Goal: Information Seeking & Learning: Learn about a topic

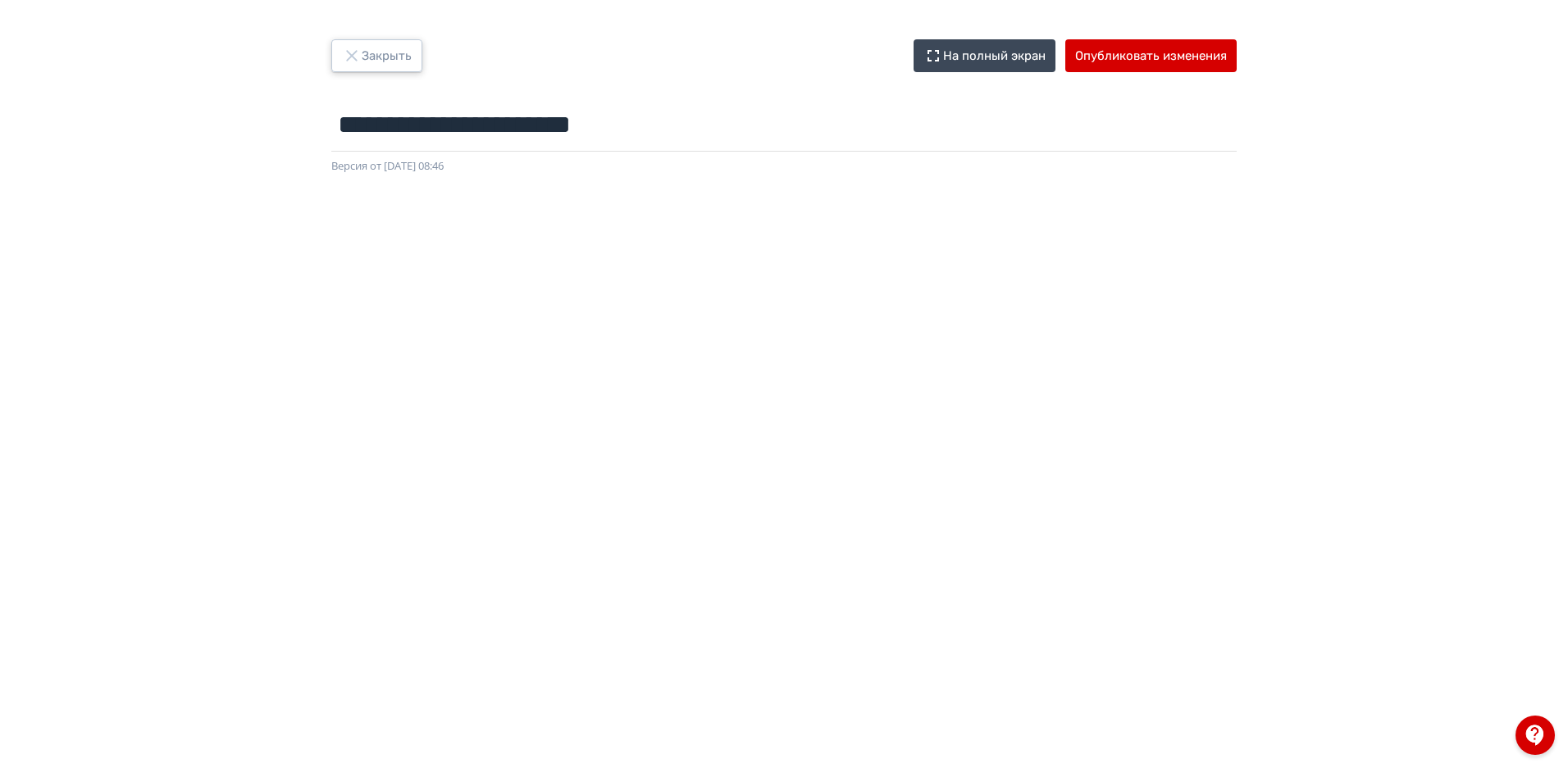
click at [386, 53] on button "Закрыть" at bounding box center [377, 56] width 91 height 33
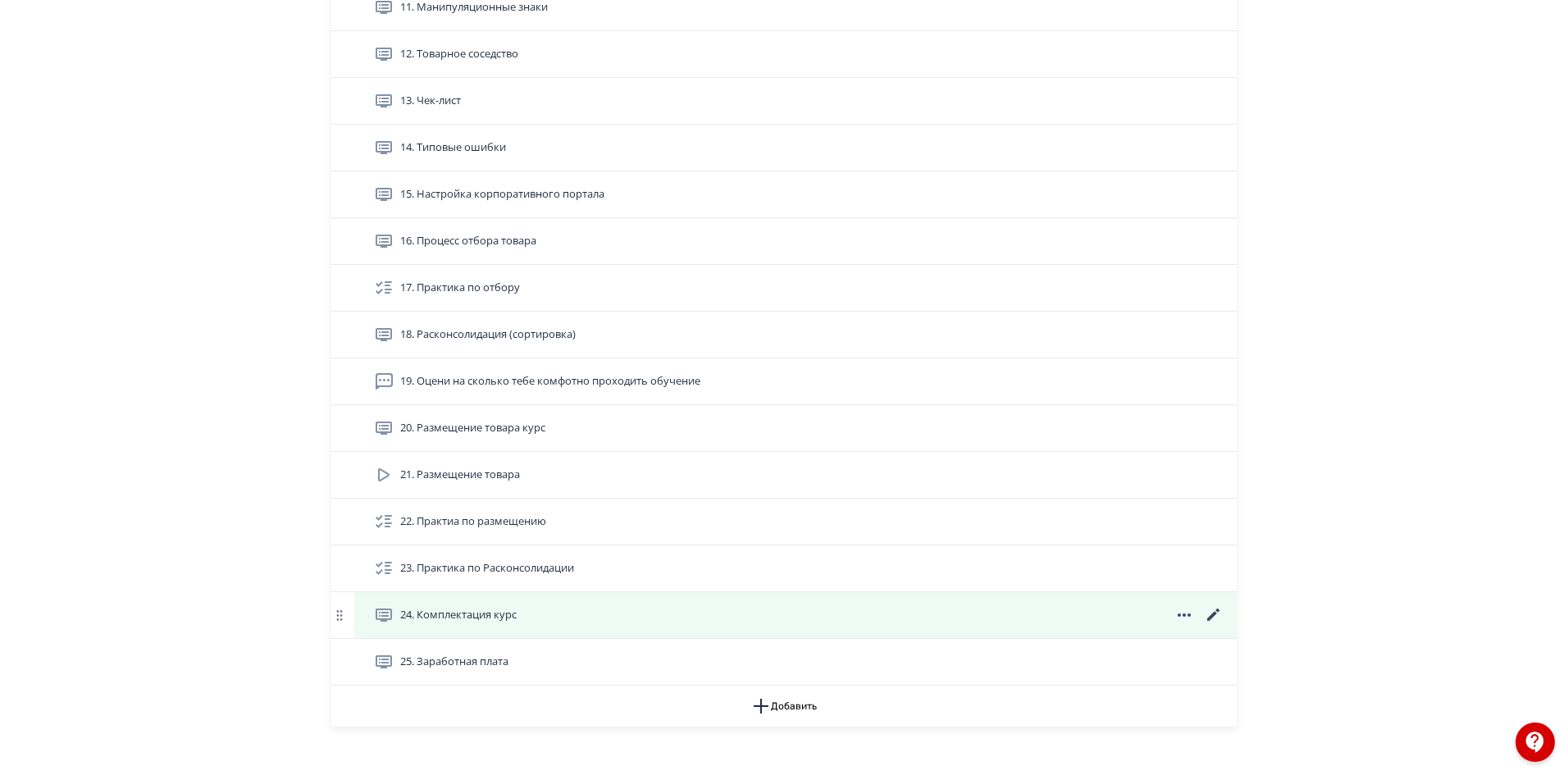
scroll to position [1139, 0]
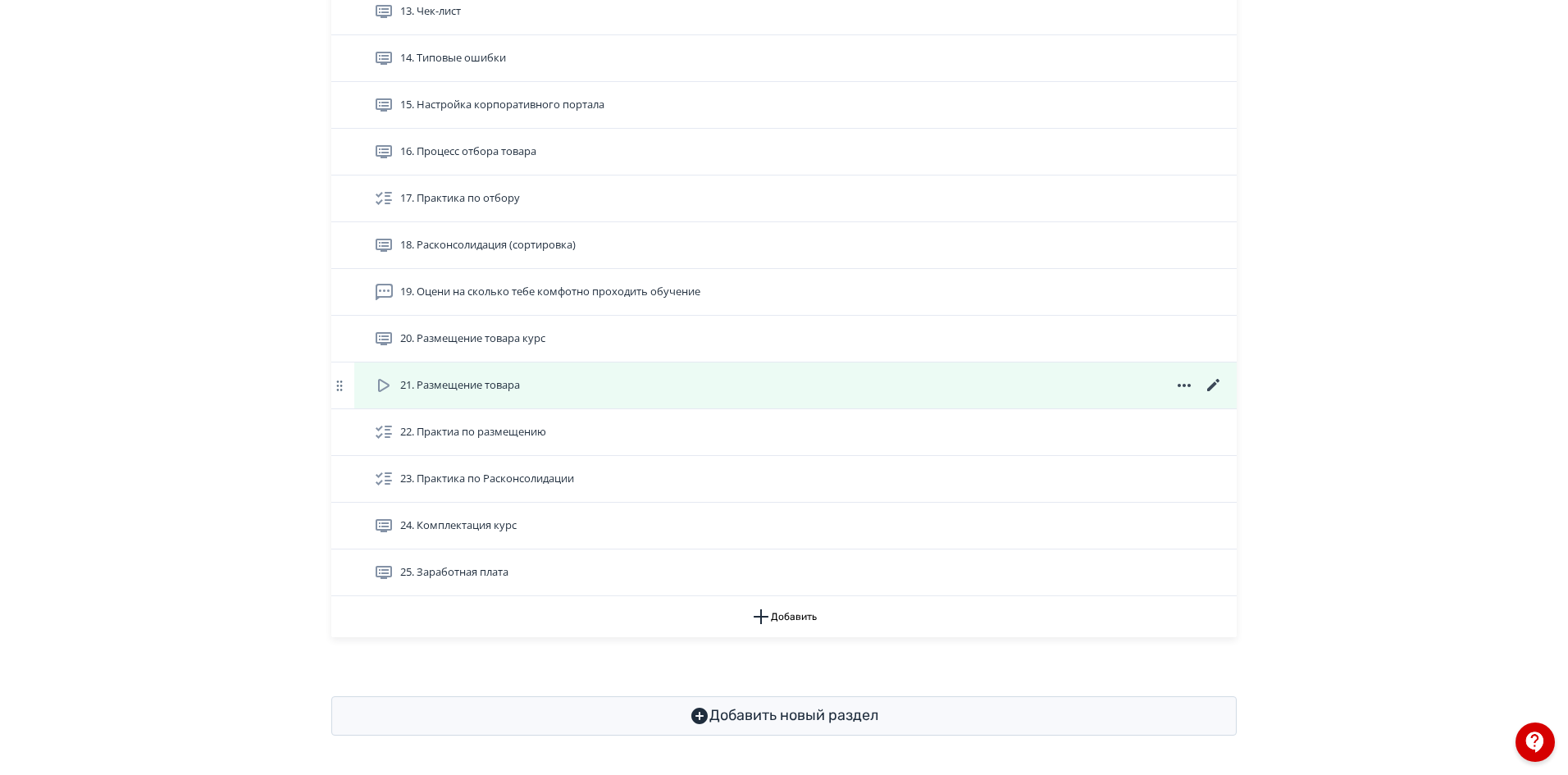
click at [511, 390] on span "21. Размещение товара" at bounding box center [460, 385] width 119 height 16
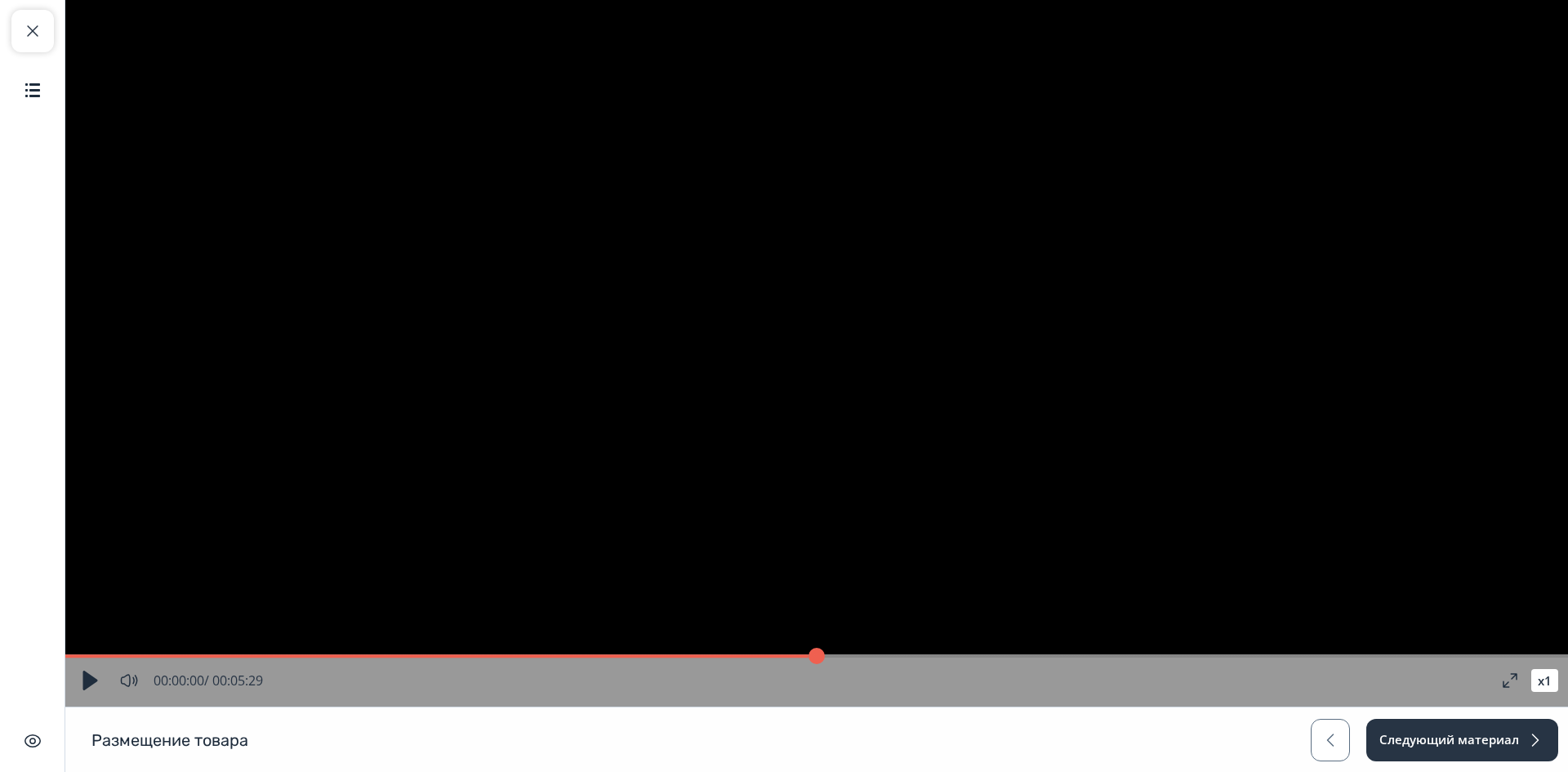
click at [91, 673] on button "button" at bounding box center [90, 680] width 29 height 29
click at [38, 30] on span "button" at bounding box center [33, 31] width 20 height 20
type input "*"
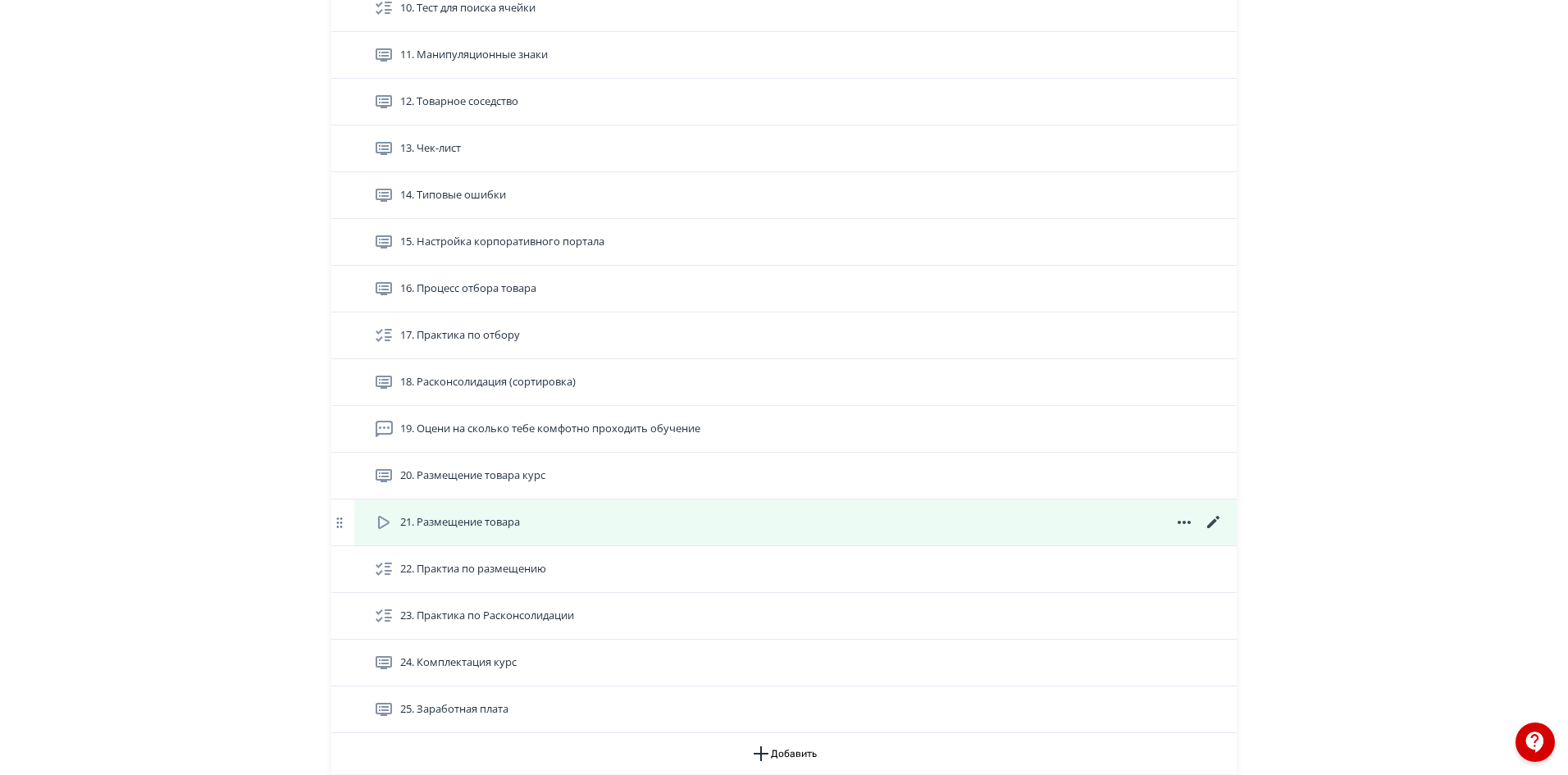
scroll to position [1139, 0]
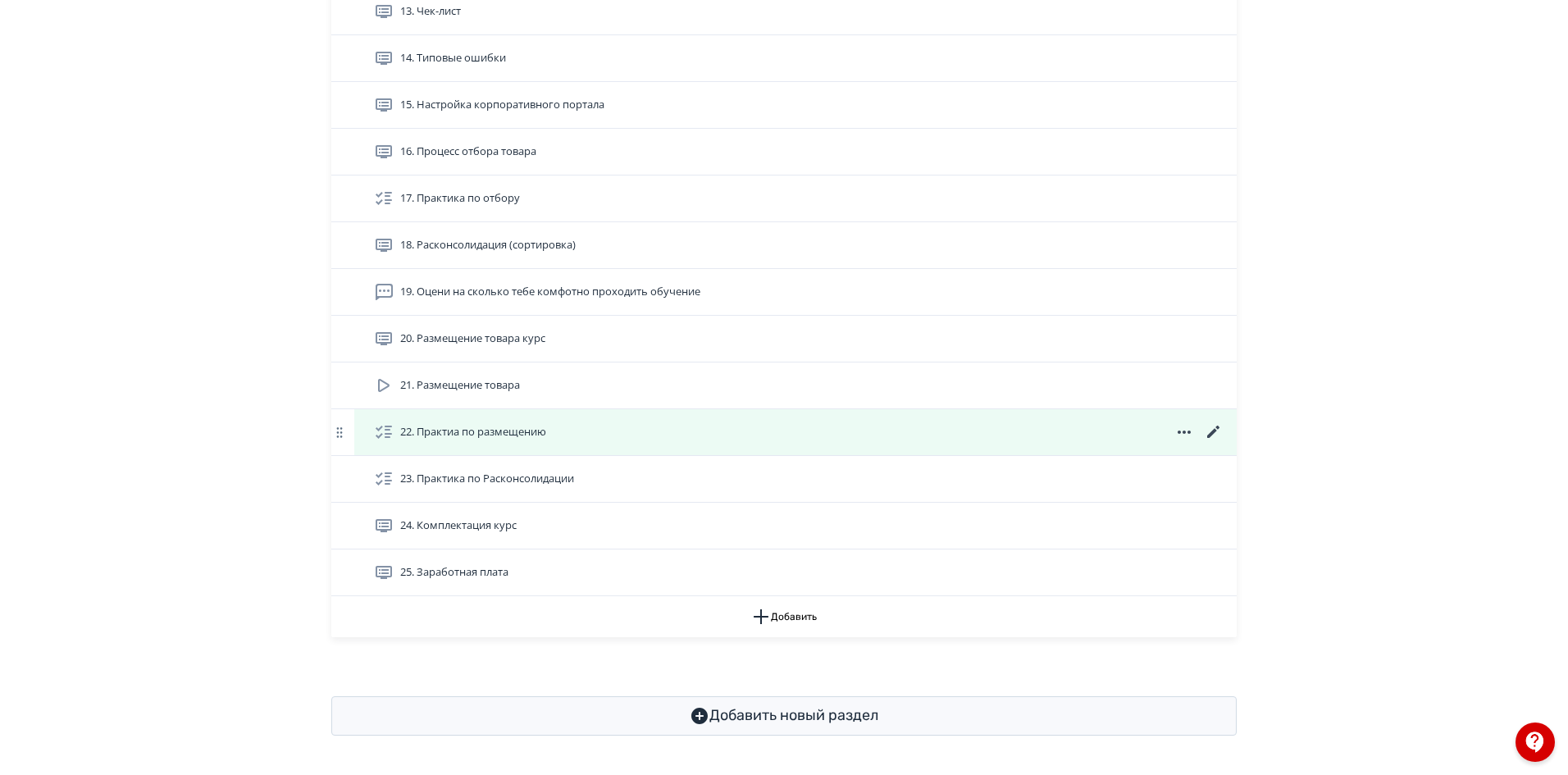
click at [486, 432] on span "22. Практиа по размещению" at bounding box center [473, 431] width 146 height 16
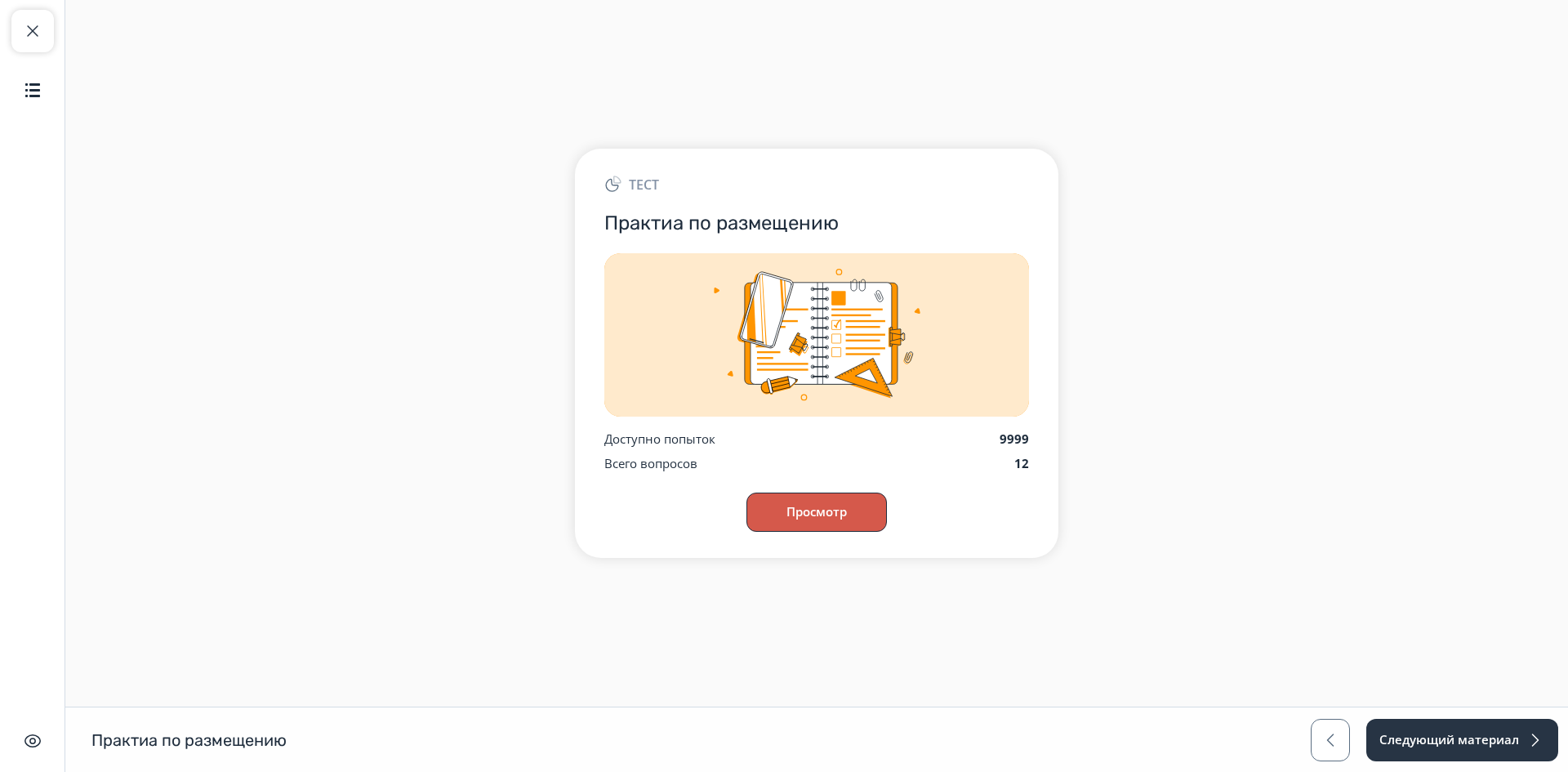
click at [835, 527] on button "Просмотр" at bounding box center [817, 512] width 140 height 39
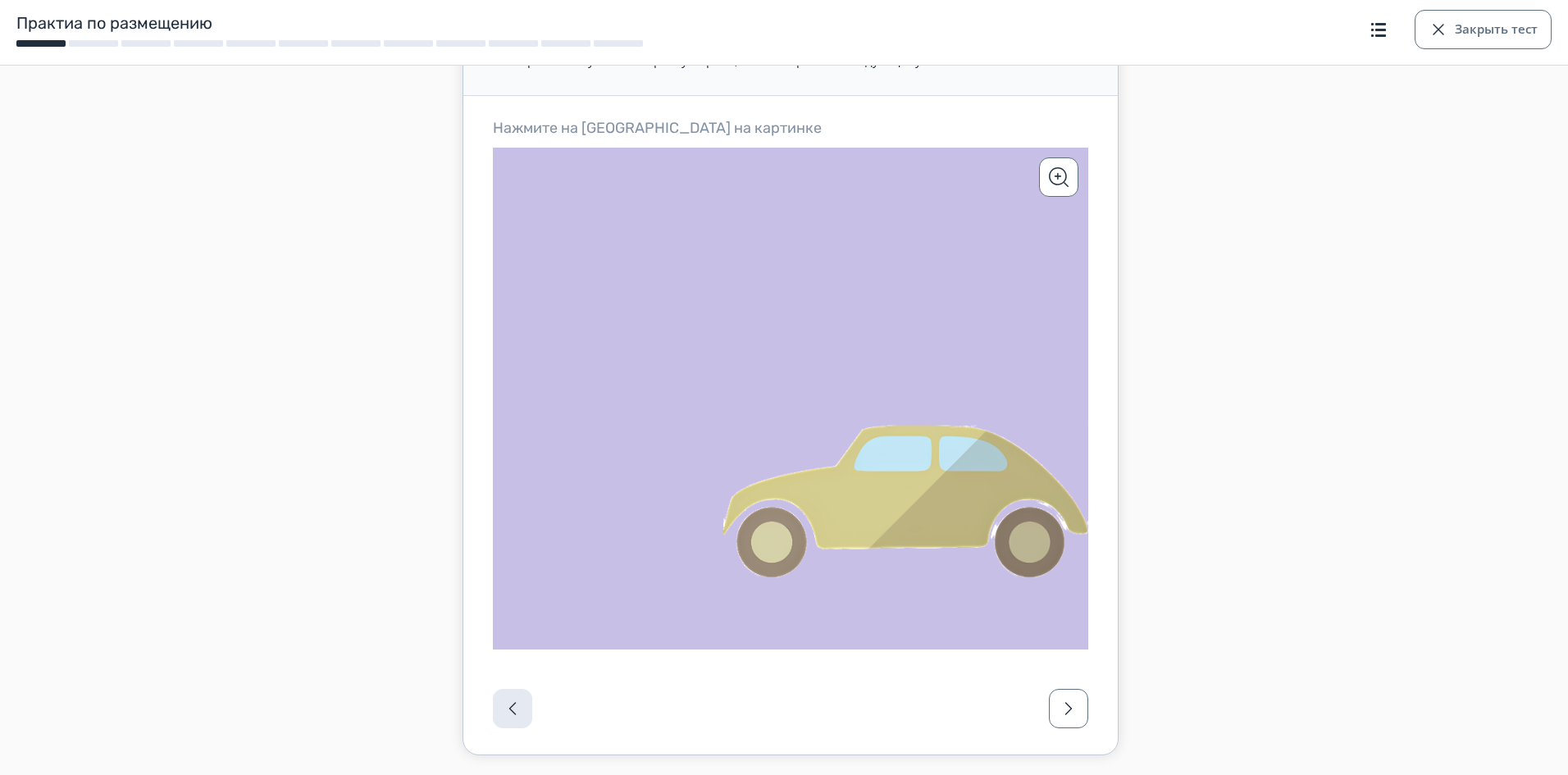
scroll to position [266, 0]
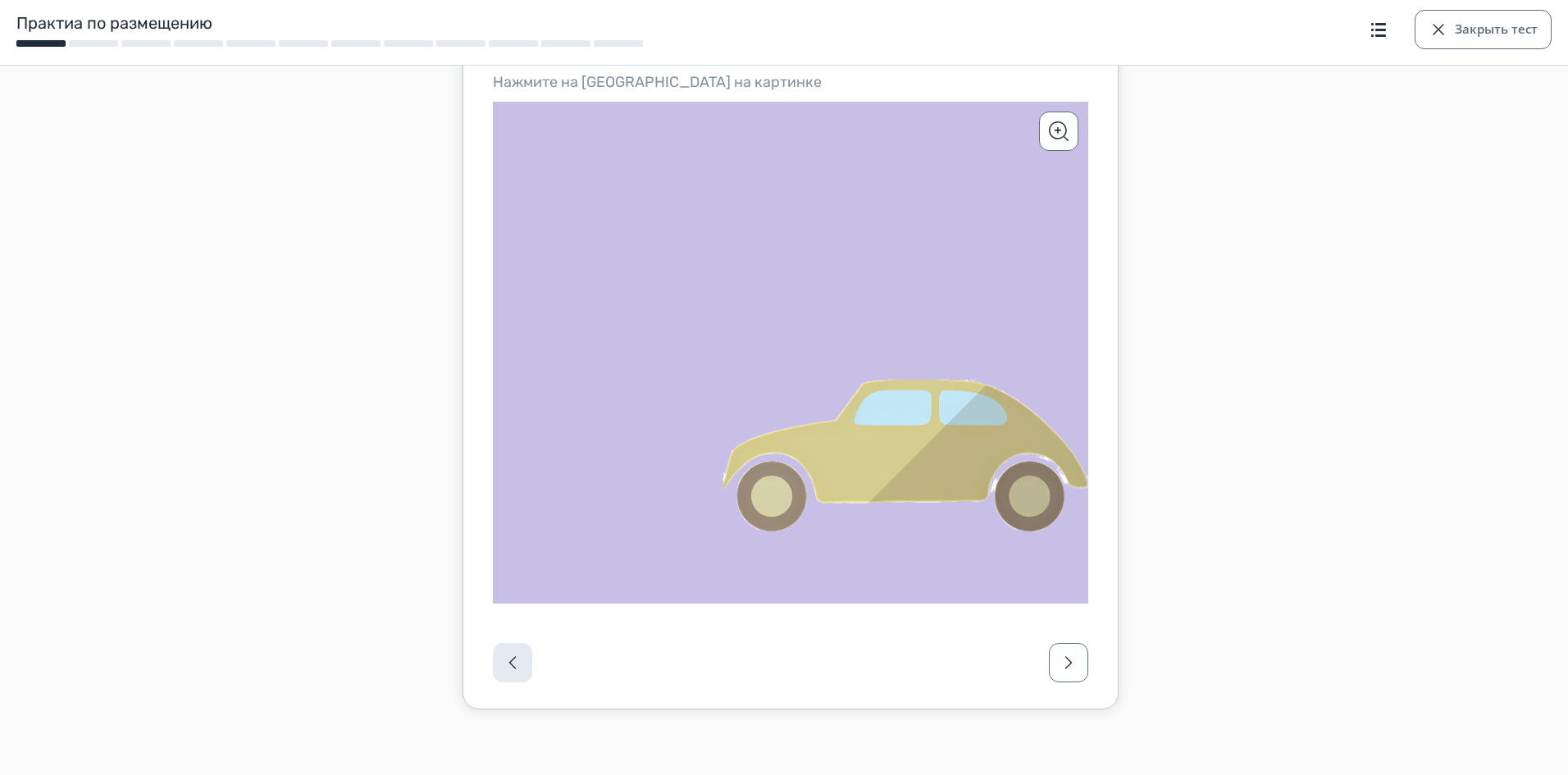
click at [950, 449] on icon at bounding box center [790, 351] width 595 height 501
click at [794, 340] on button "Подтвердить" at bounding box center [794, 339] width 110 height 20
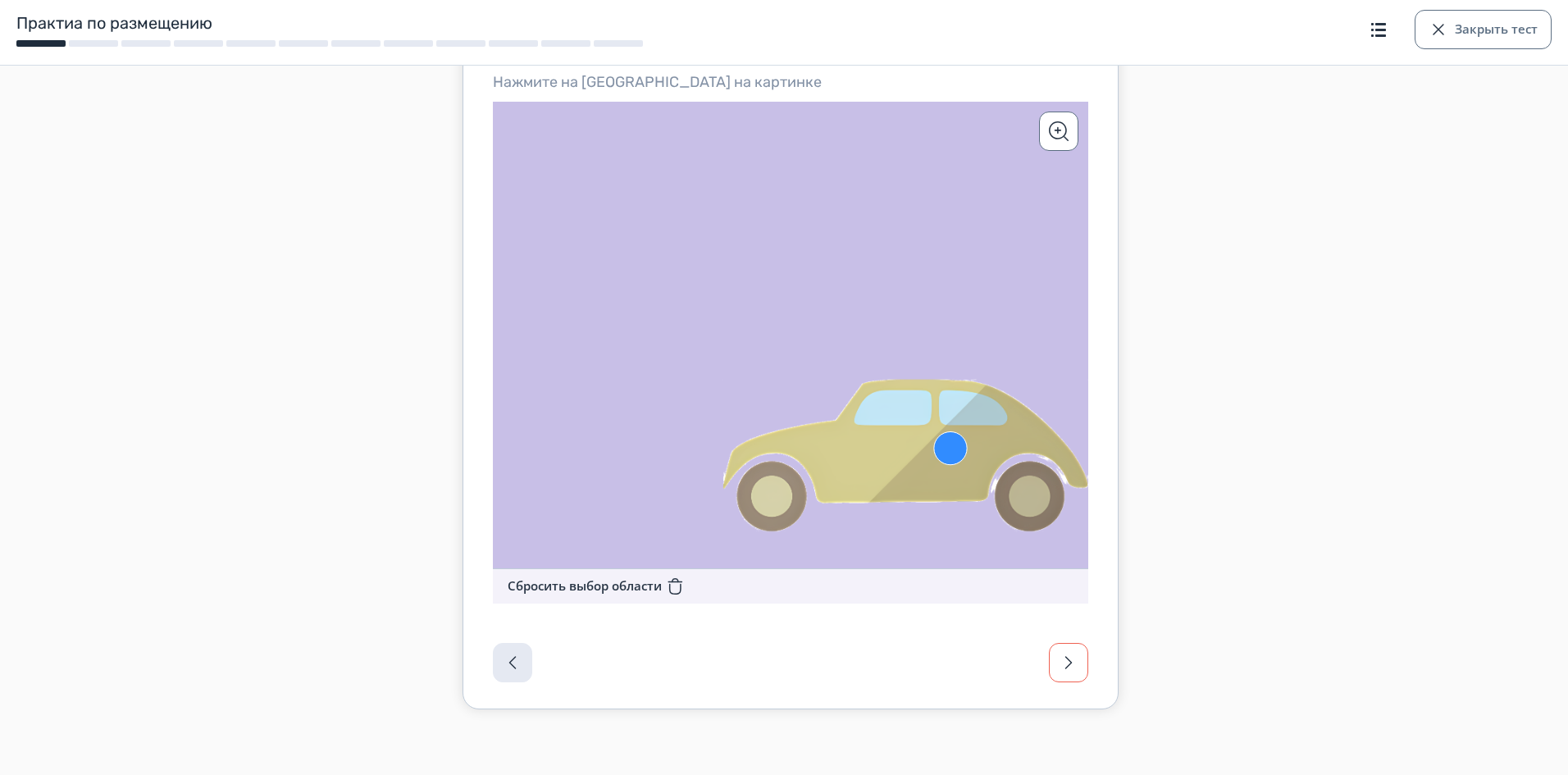
click at [1067, 663] on span "button" at bounding box center [1068, 662] width 20 height 20
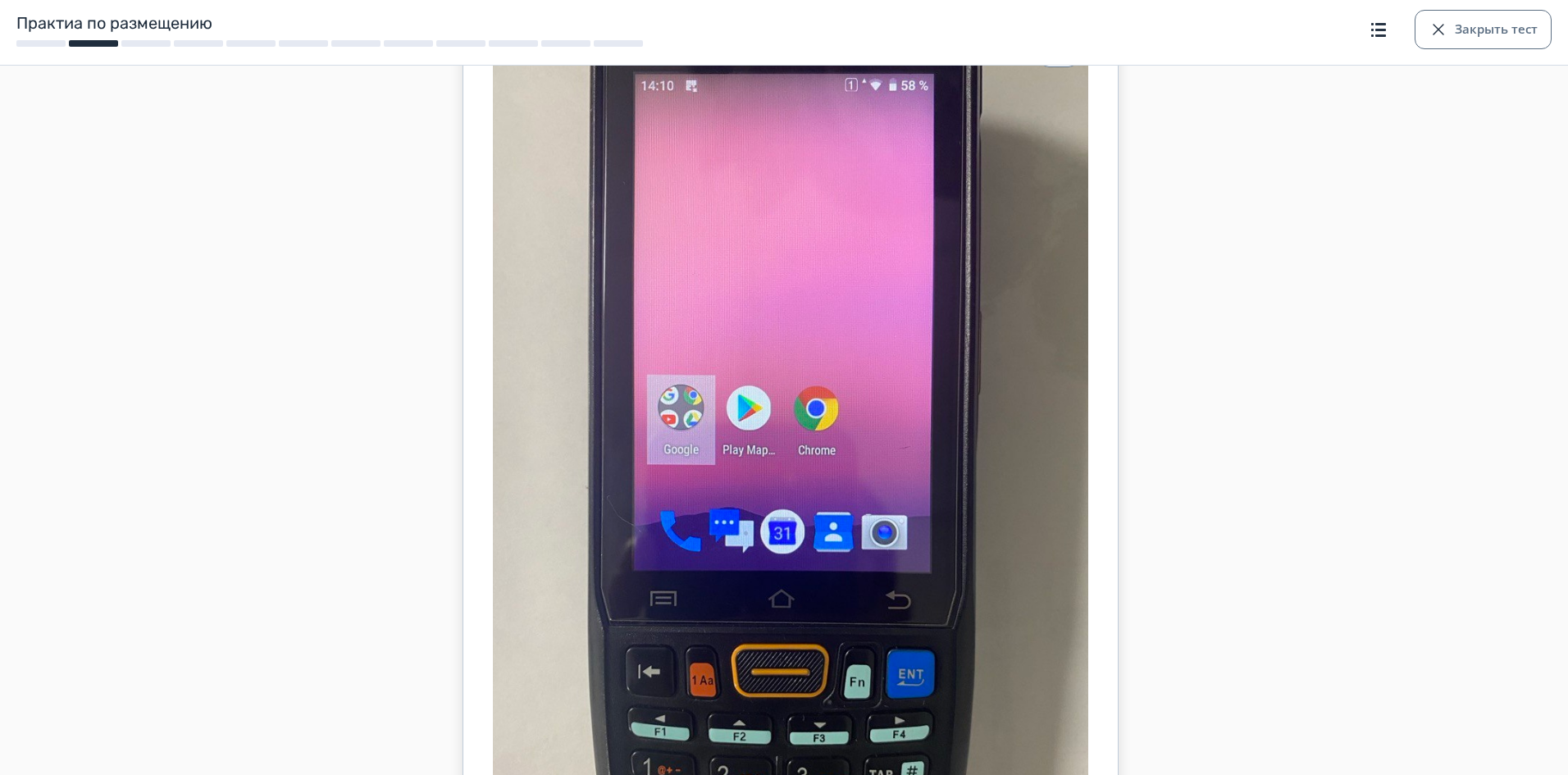
click at [924, 438] on icon at bounding box center [790, 472] width 595 height 908
click at [796, 455] on button "Подтвердить" at bounding box center [794, 459] width 110 height 20
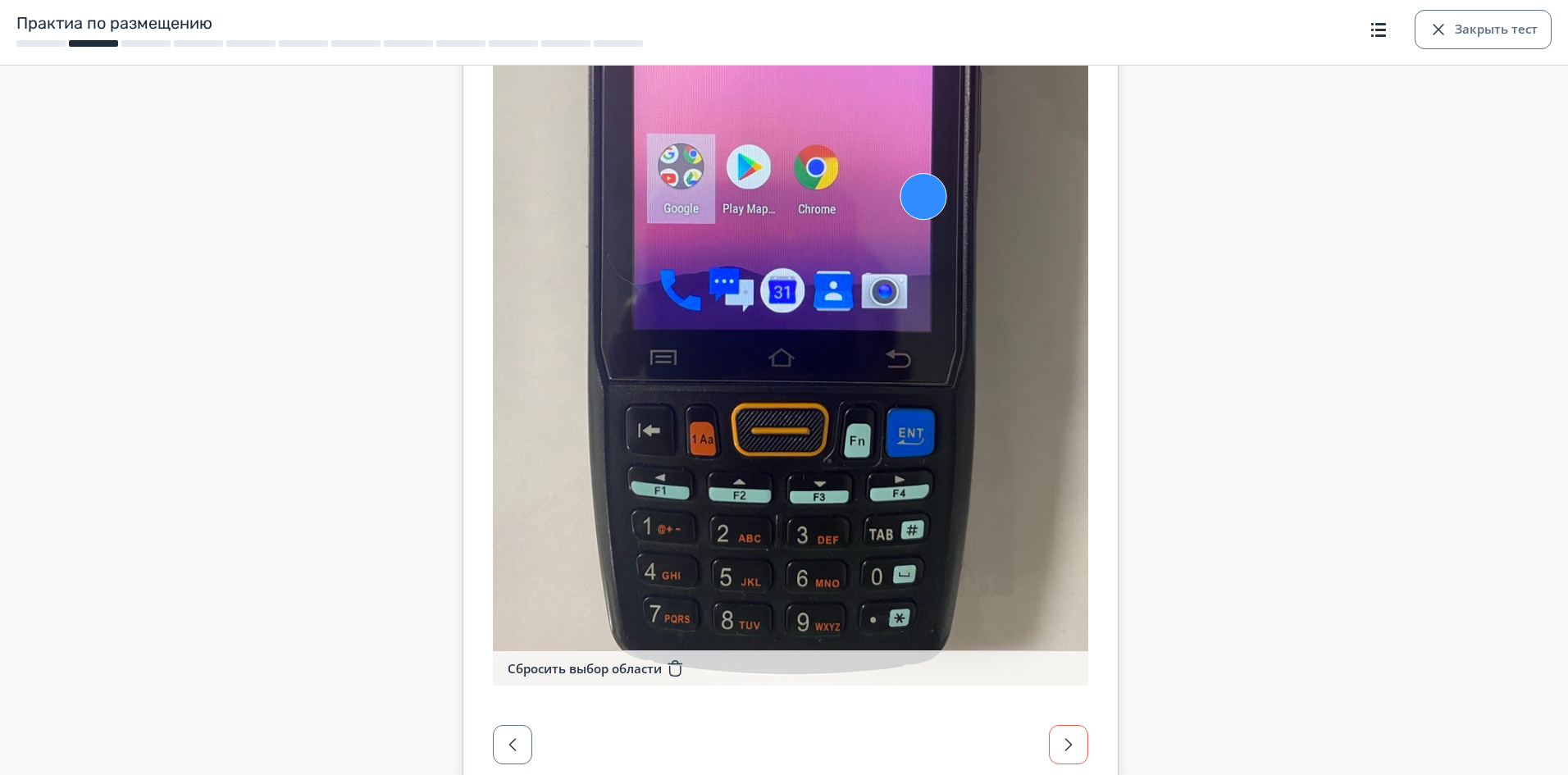
click at [1064, 745] on span "button" at bounding box center [1068, 744] width 20 height 20
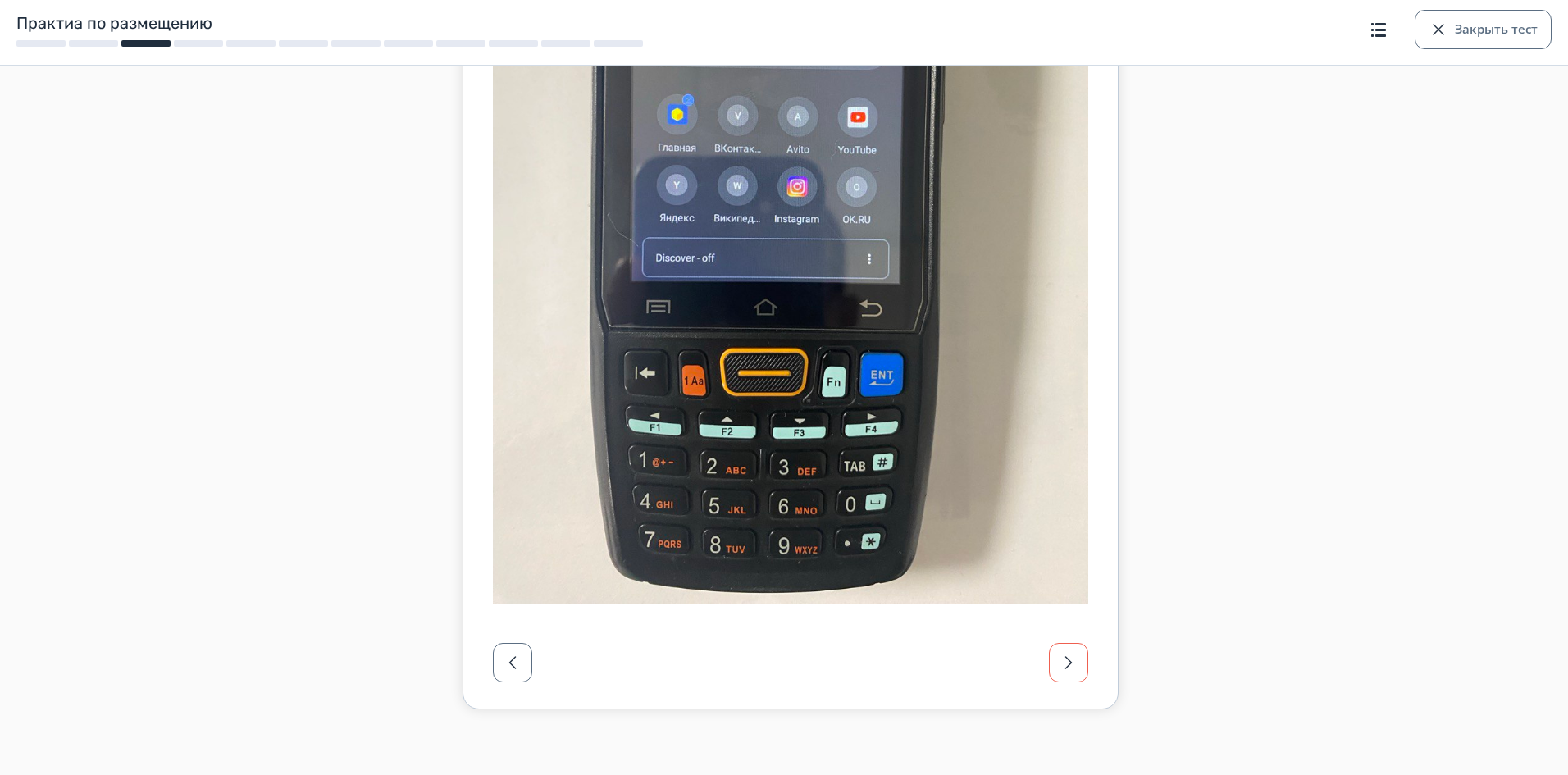
scroll to position [493, 0]
click at [1493, 37] on button "Закрыть тест" at bounding box center [1482, 29] width 137 height 40
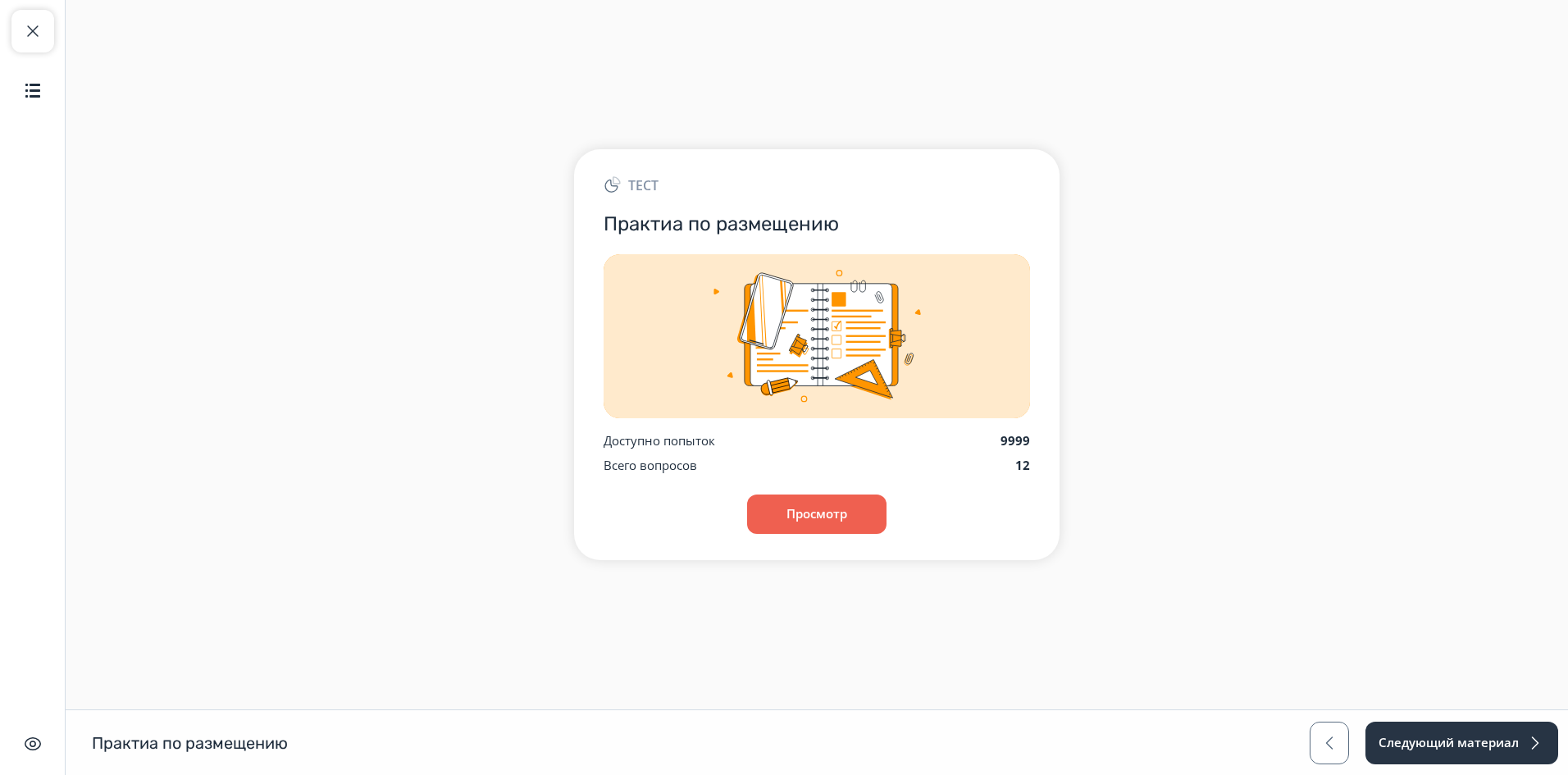
scroll to position [0, 0]
click at [24, 34] on span "button" at bounding box center [33, 31] width 20 height 20
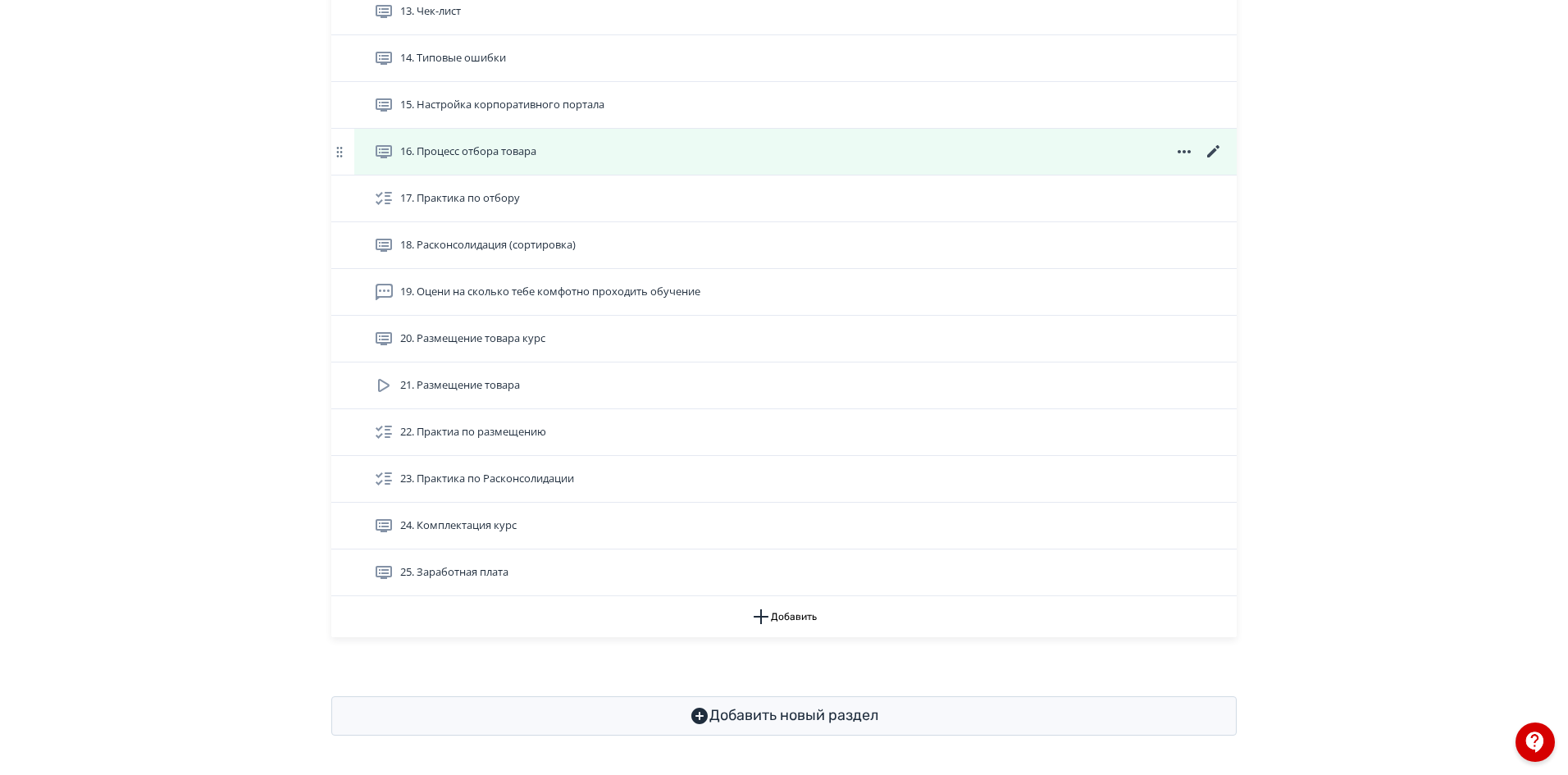
scroll to position [1139, 0]
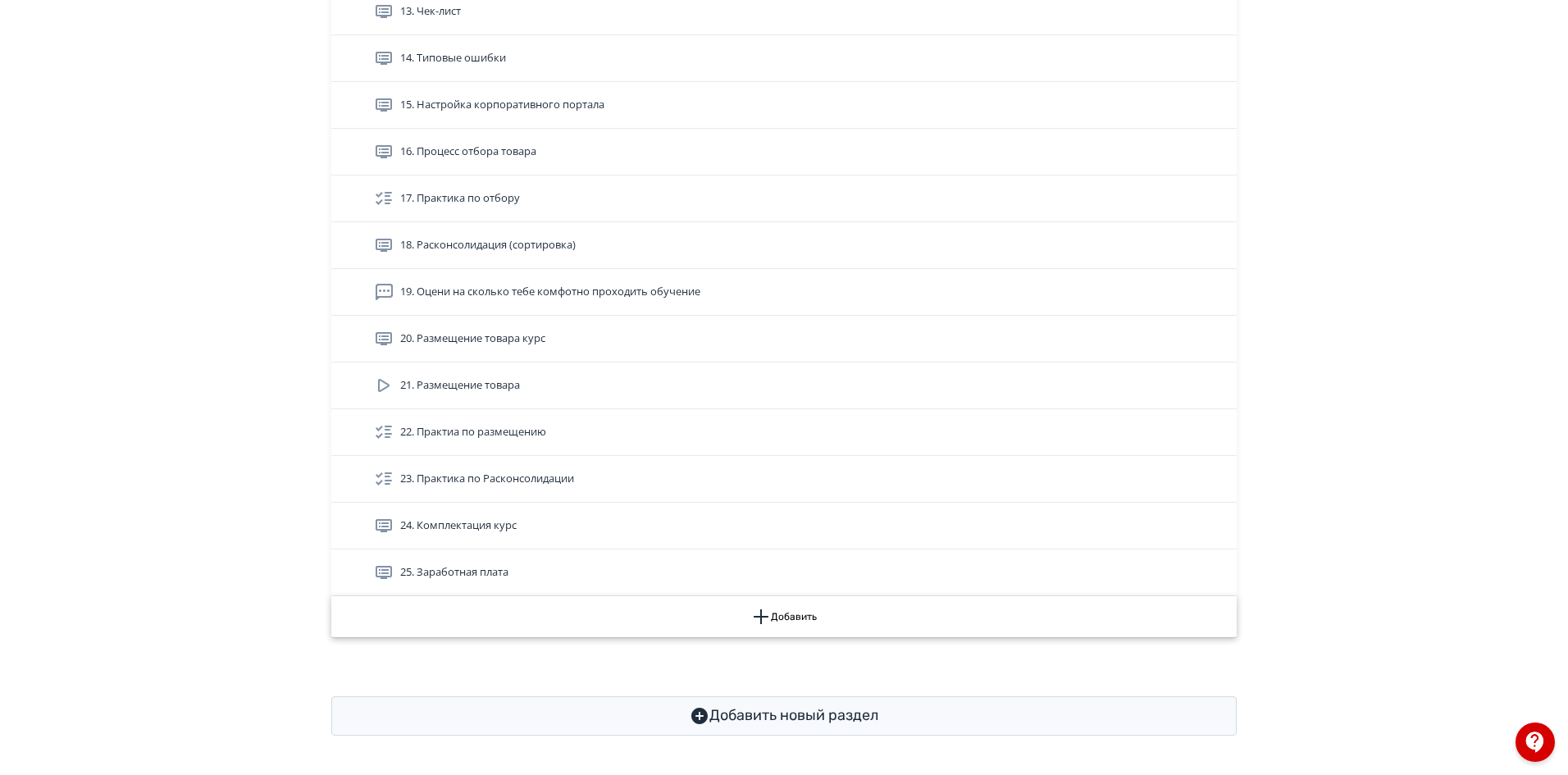
click at [815, 618] on button "Добавить" at bounding box center [784, 617] width 906 height 41
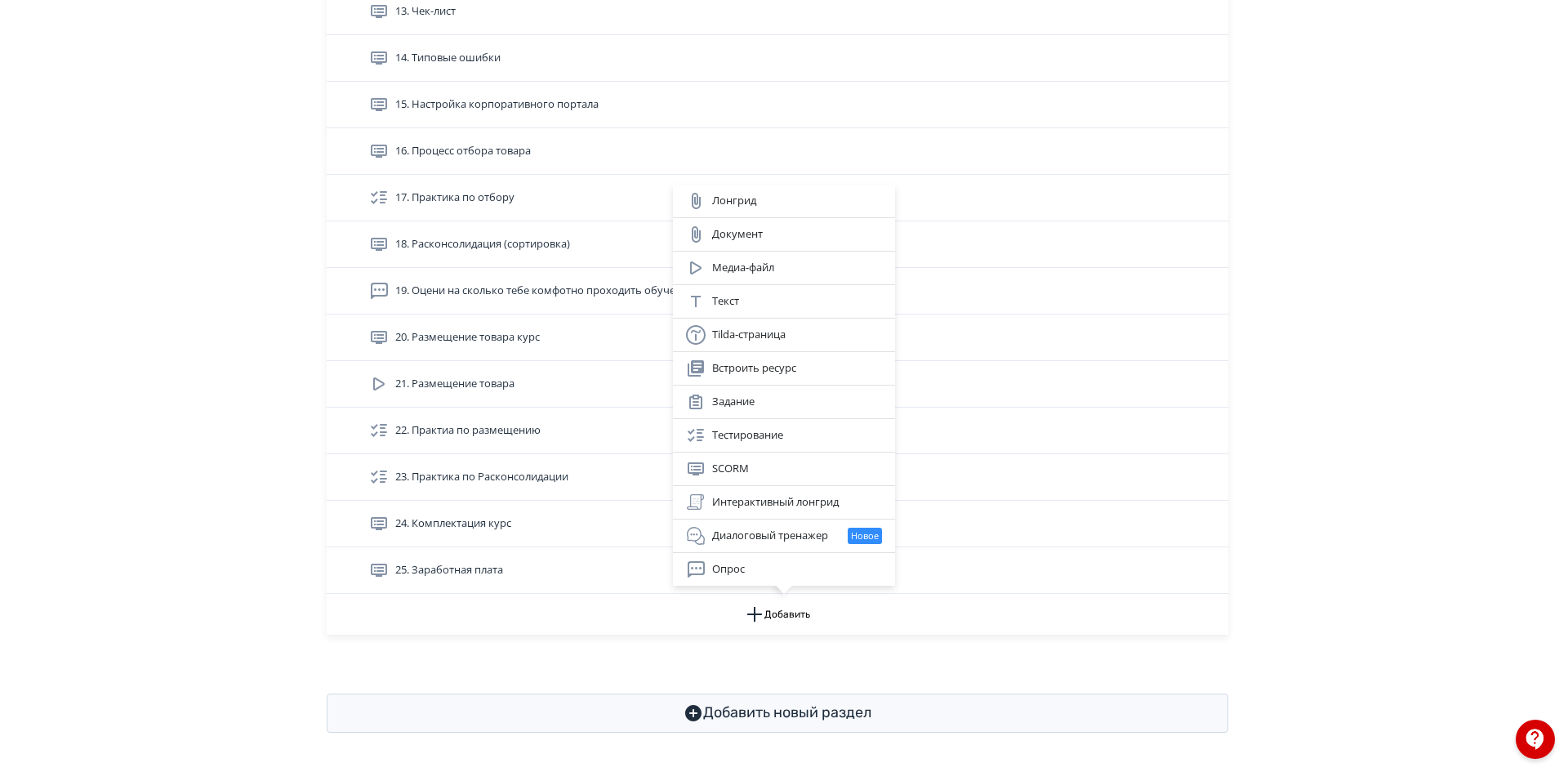
click at [754, 672] on div "Лонгрид Документ Медиа-файл Текст Tilda-страница Встроить ресурс Задание Тестир…" at bounding box center [784, 386] width 1568 height 772
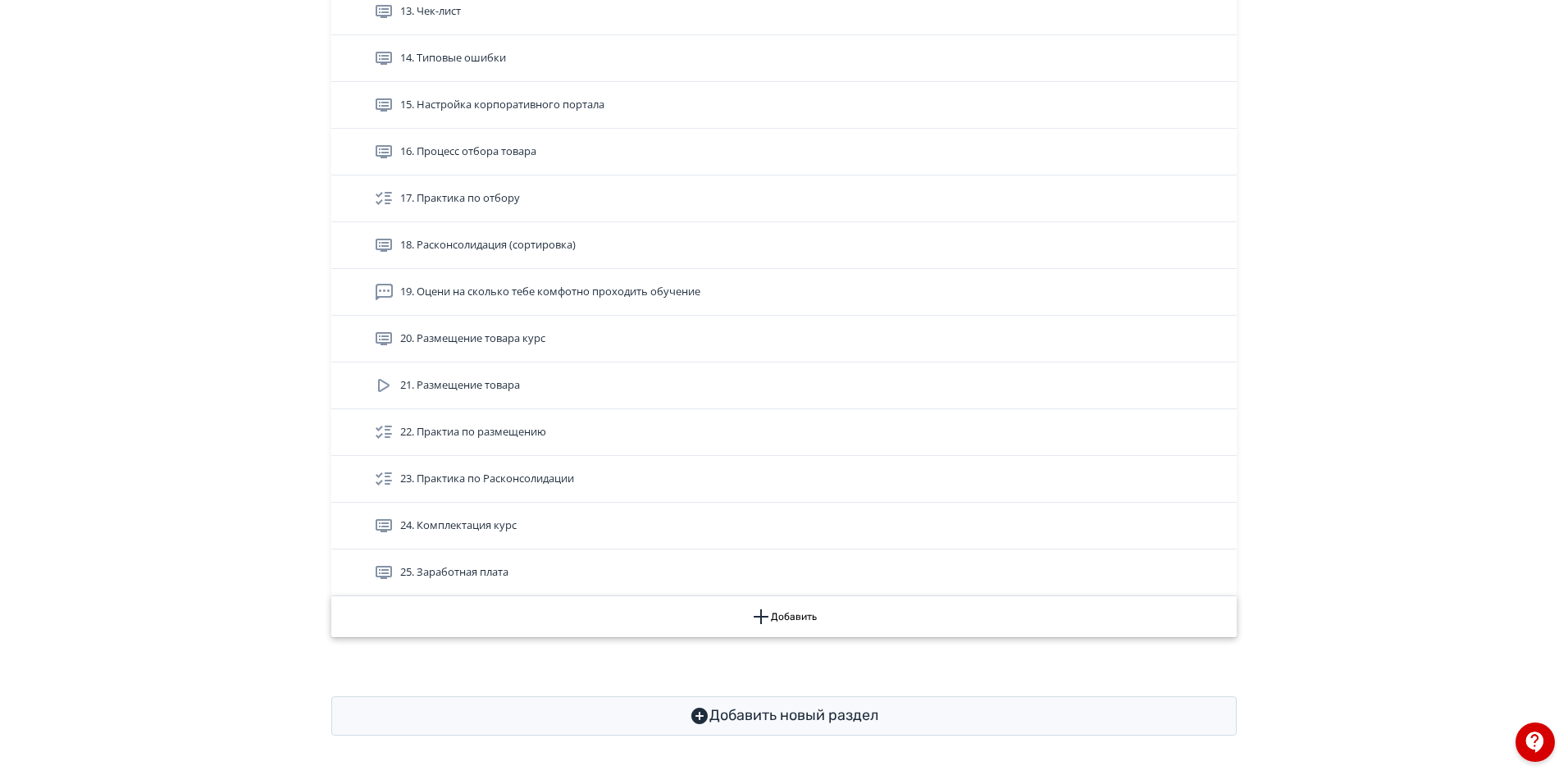
click at [772, 603] on button "Добавить" at bounding box center [784, 617] width 906 height 41
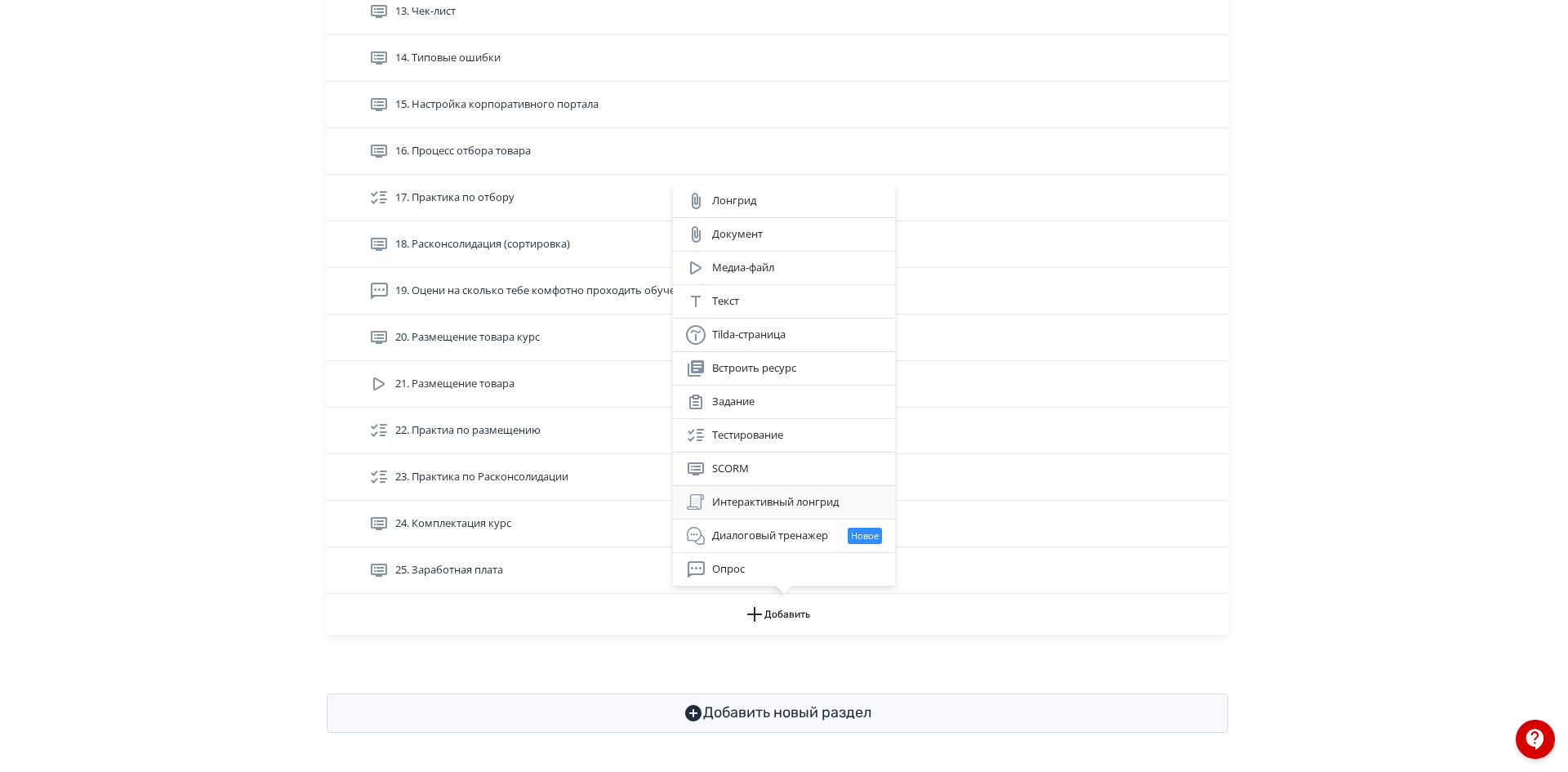
click at [803, 508] on div "Интерактивный лонгрид" at bounding box center [784, 502] width 196 height 20
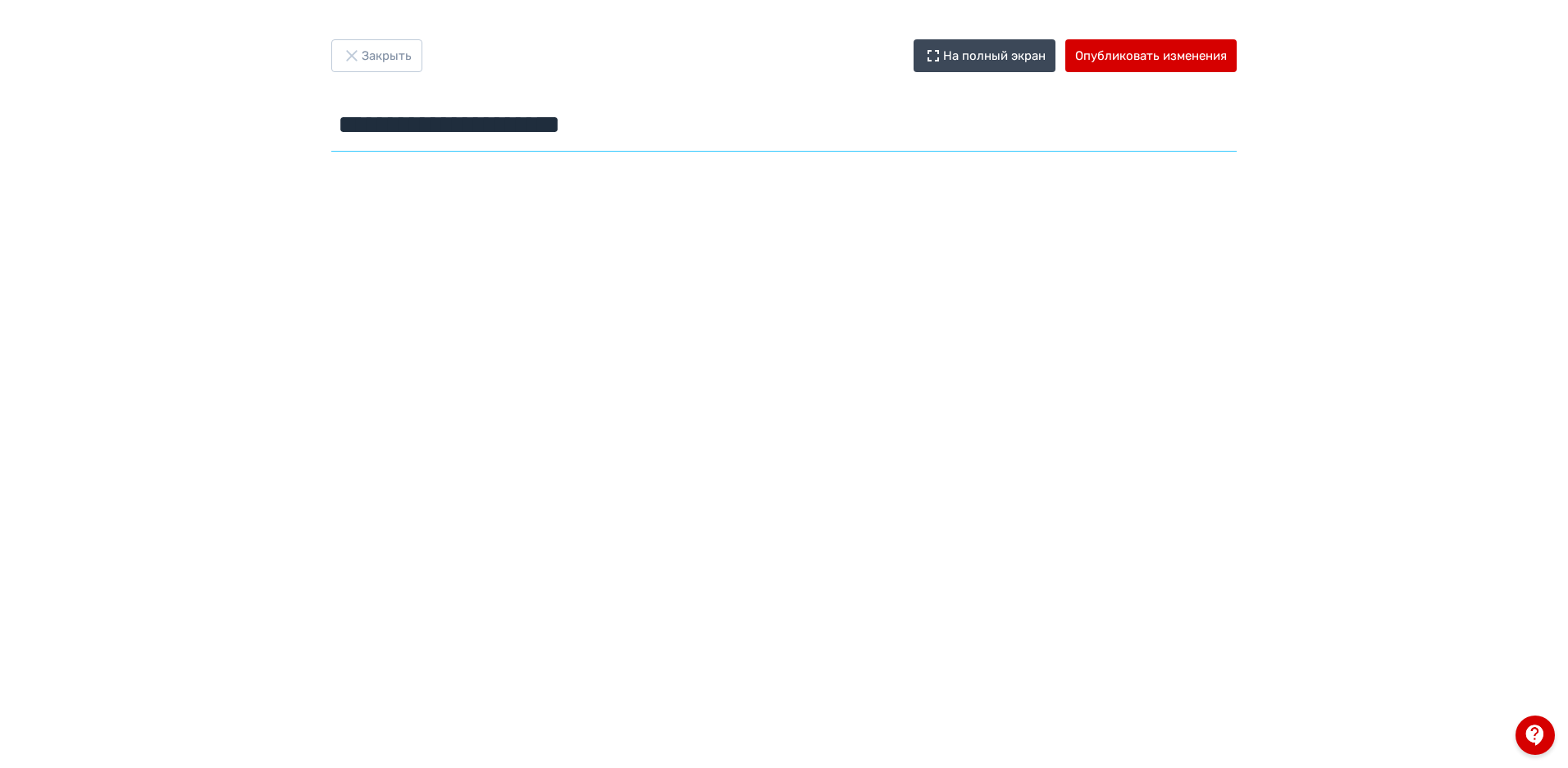
click at [541, 125] on input "**********" at bounding box center [784, 125] width 906 height 53
type input "**********"
click at [1143, 58] on button "Опубликовать изменения" at bounding box center [1150, 56] width 171 height 33
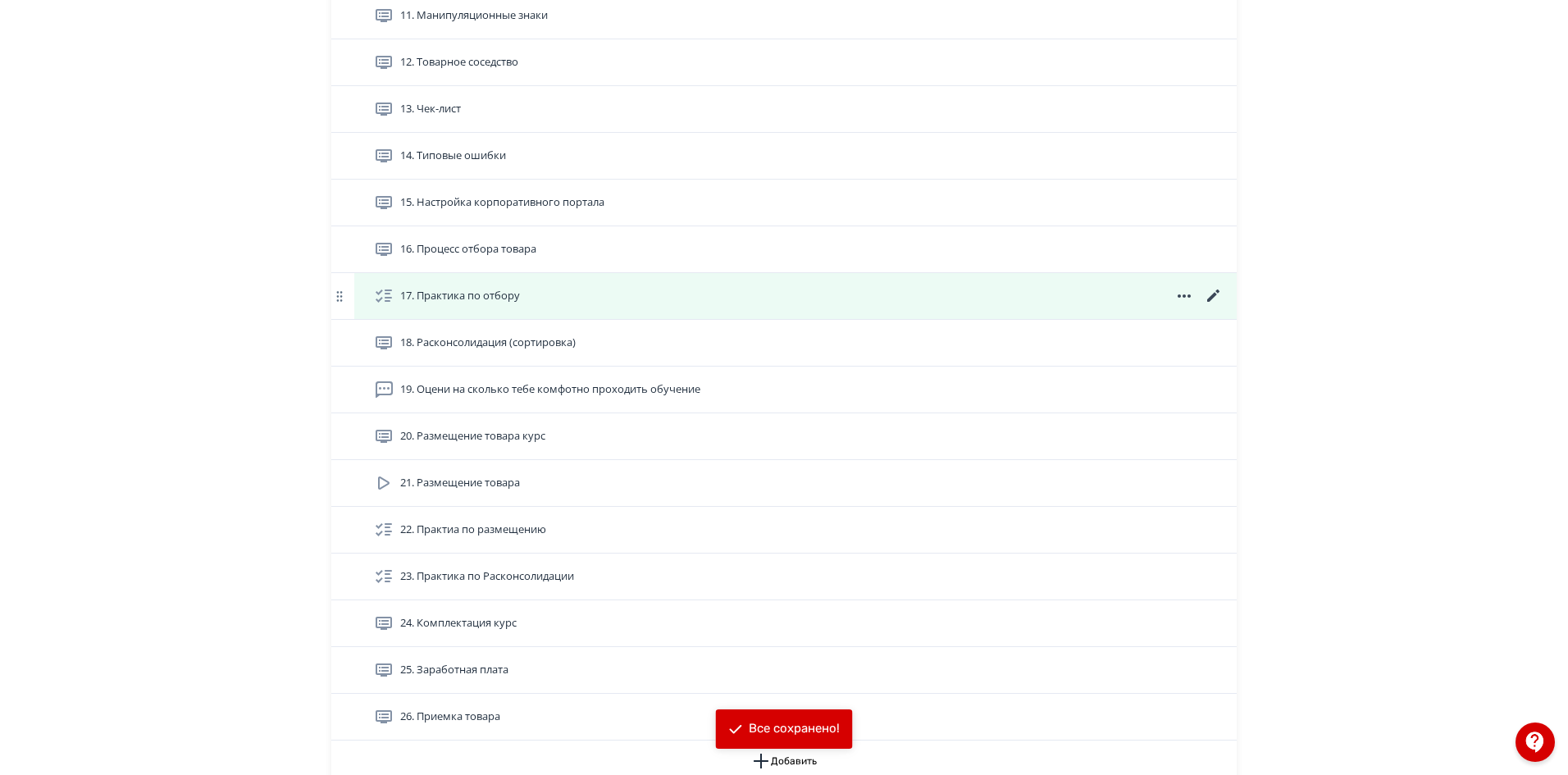
scroll to position [1187, 0]
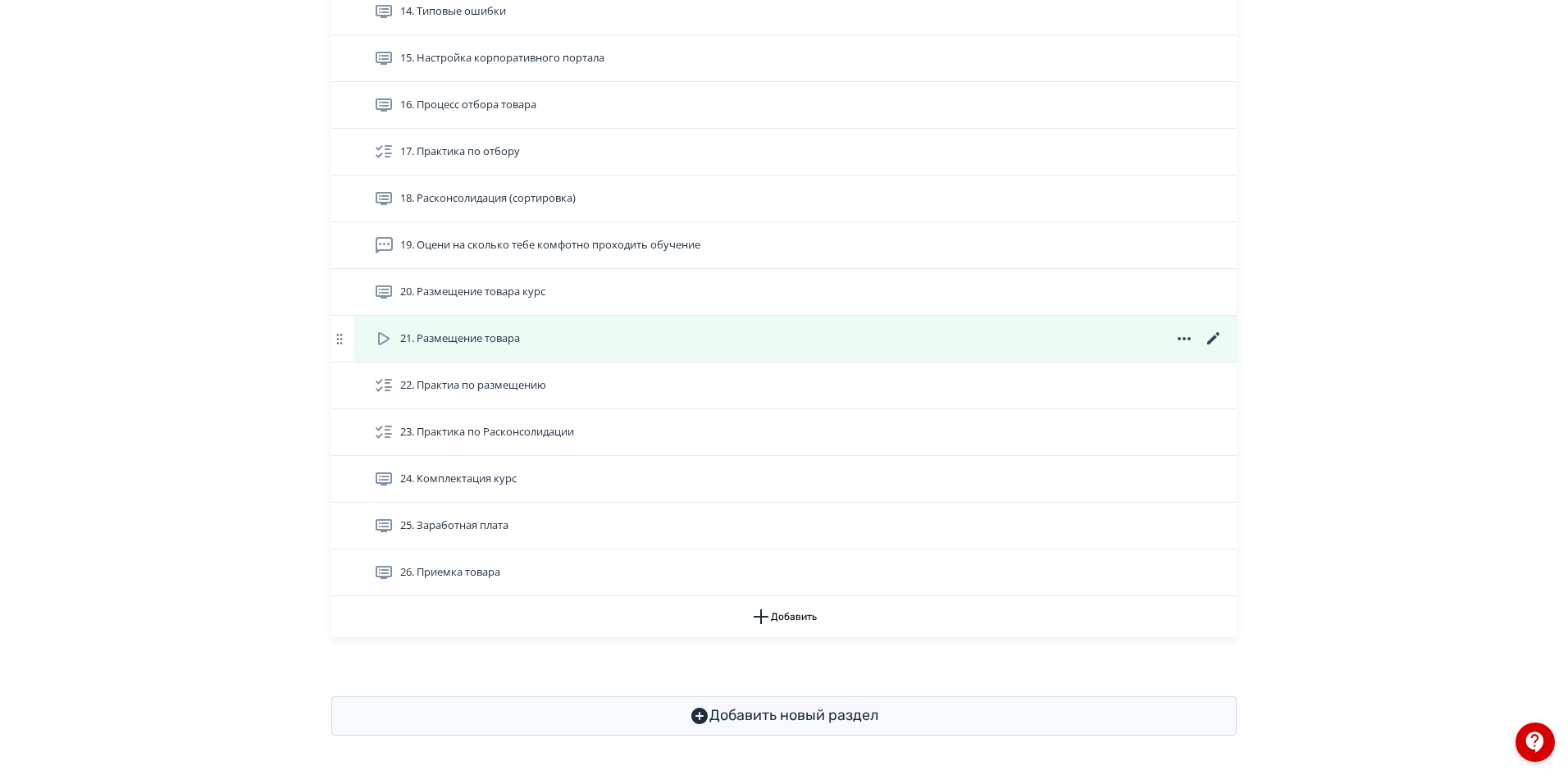
click at [1210, 336] on icon at bounding box center [1213, 339] width 20 height 20
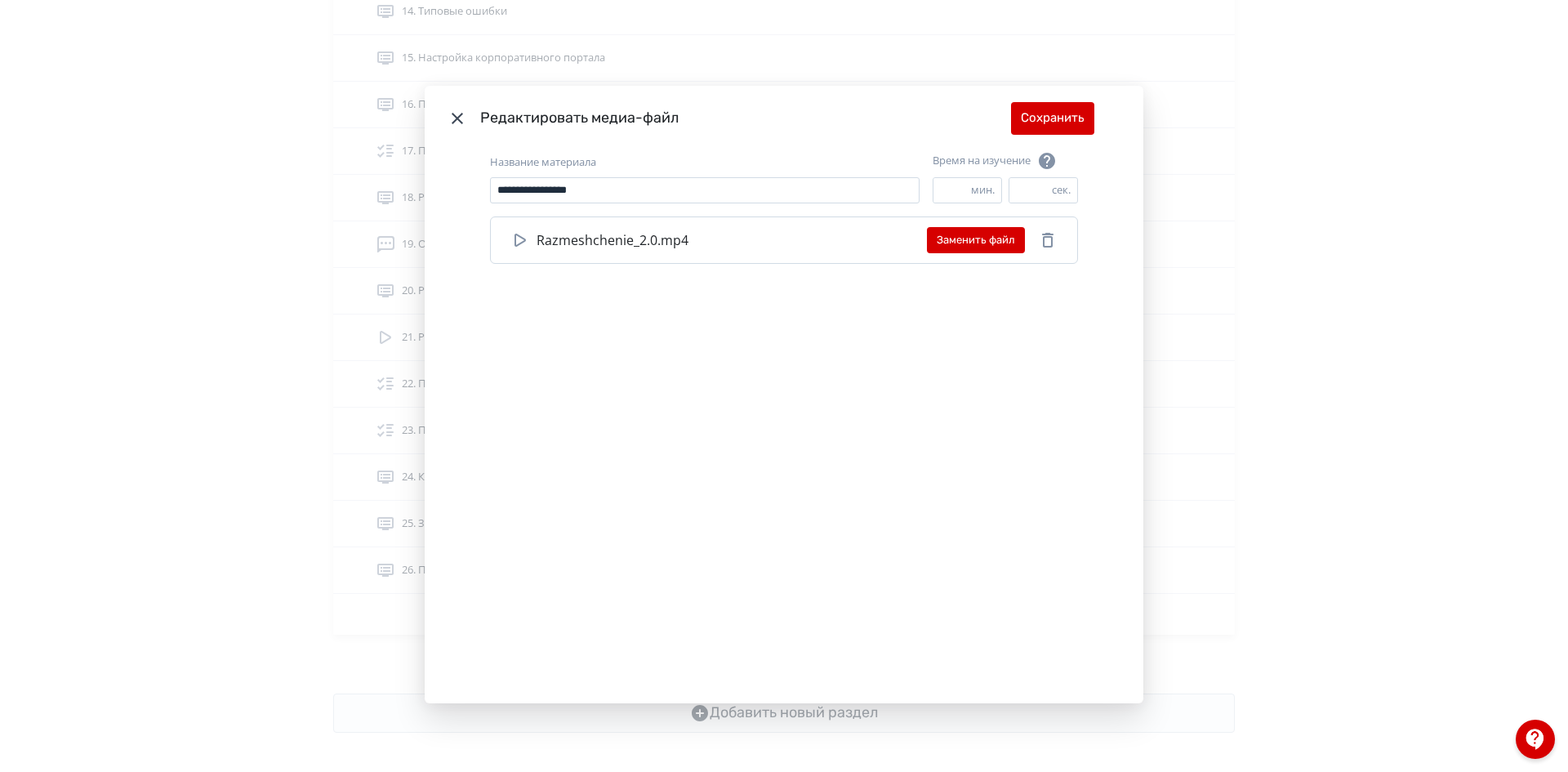
click at [457, 122] on icon "Modal" at bounding box center [457, 118] width 11 height 11
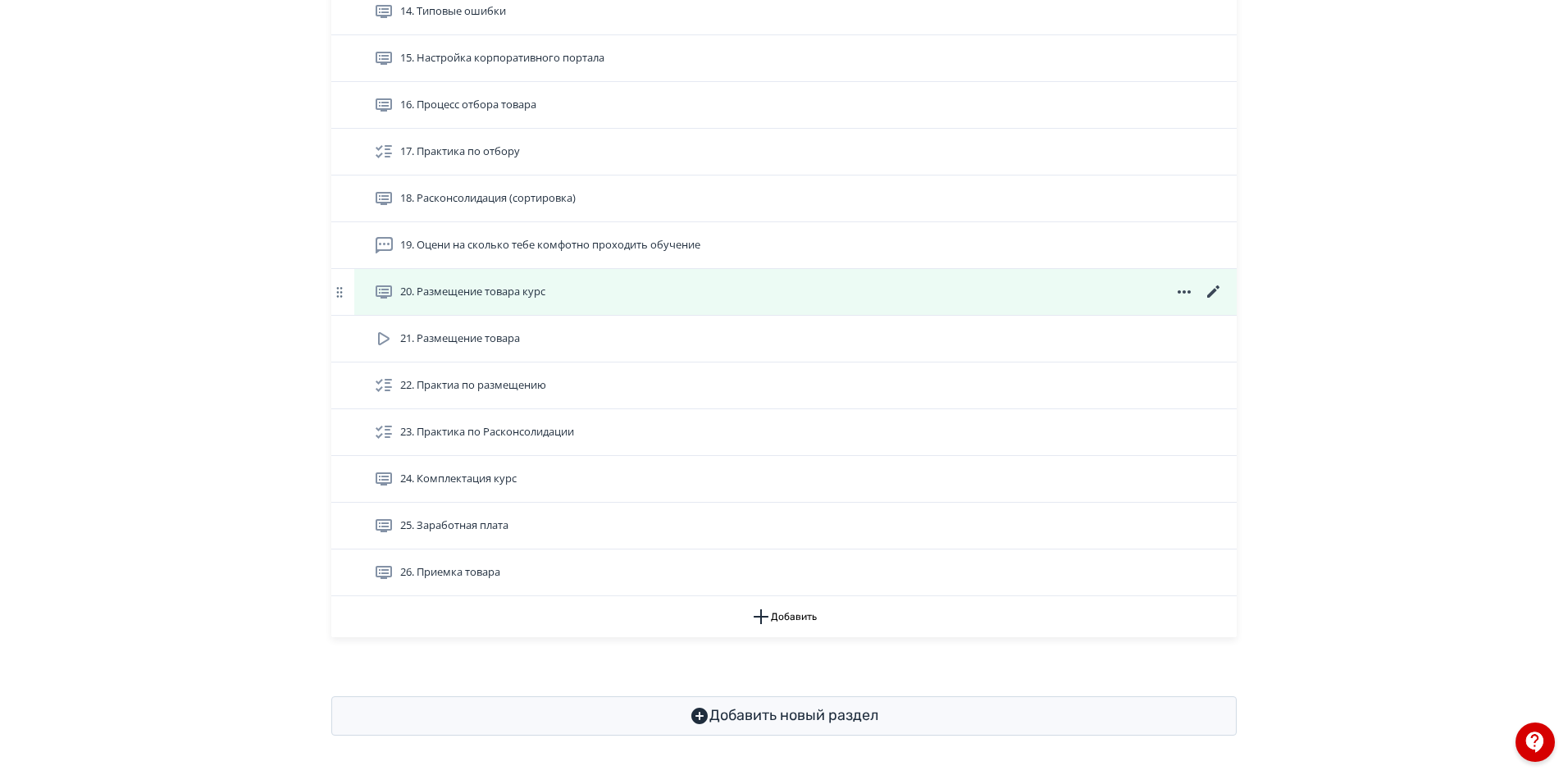
click at [1211, 290] on icon at bounding box center [1213, 291] width 20 height 20
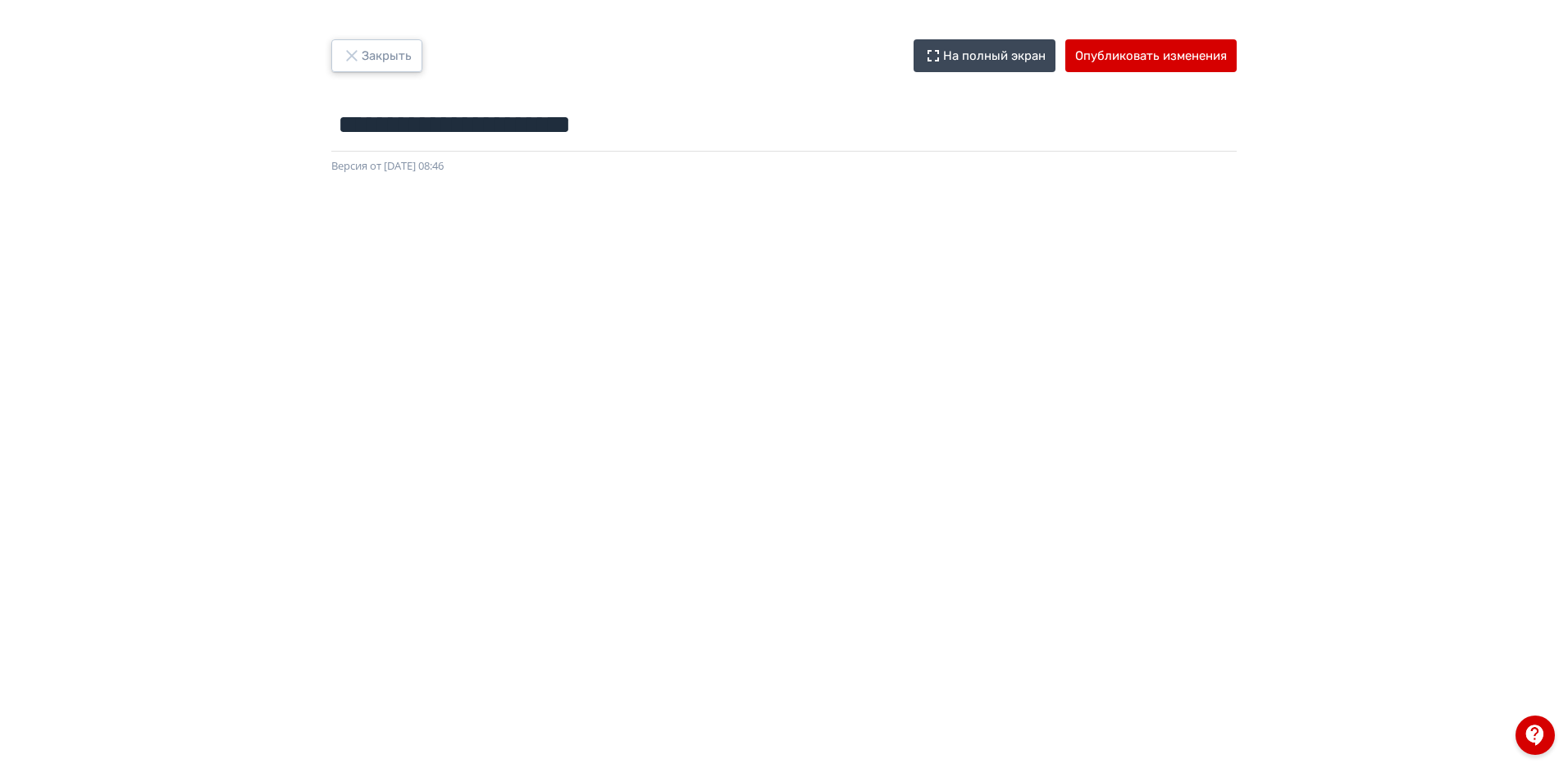
click at [375, 56] on button "Закрыть" at bounding box center [377, 56] width 91 height 33
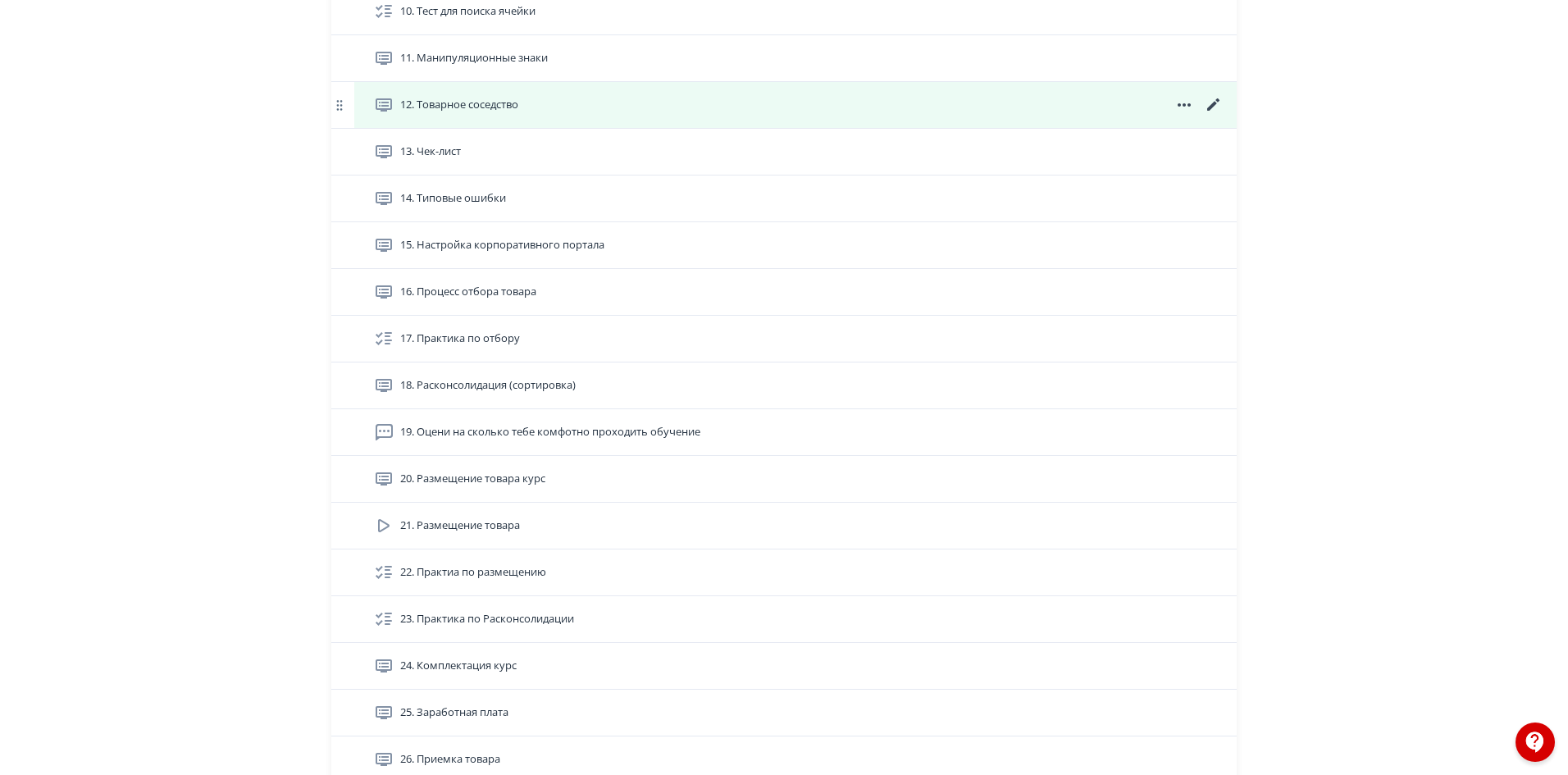
scroll to position [1187, 0]
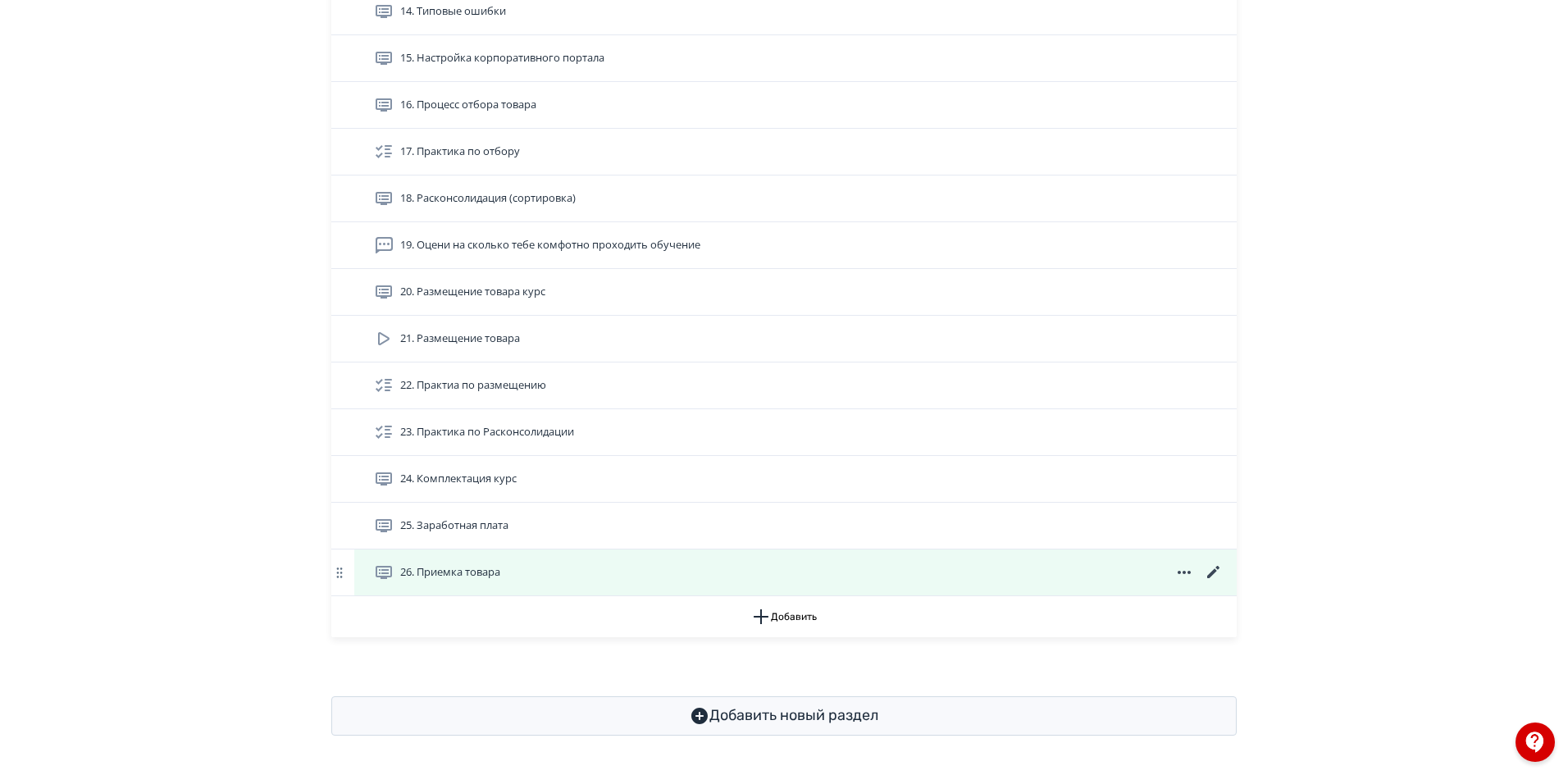
click at [1212, 570] on icon at bounding box center [1213, 572] width 20 height 20
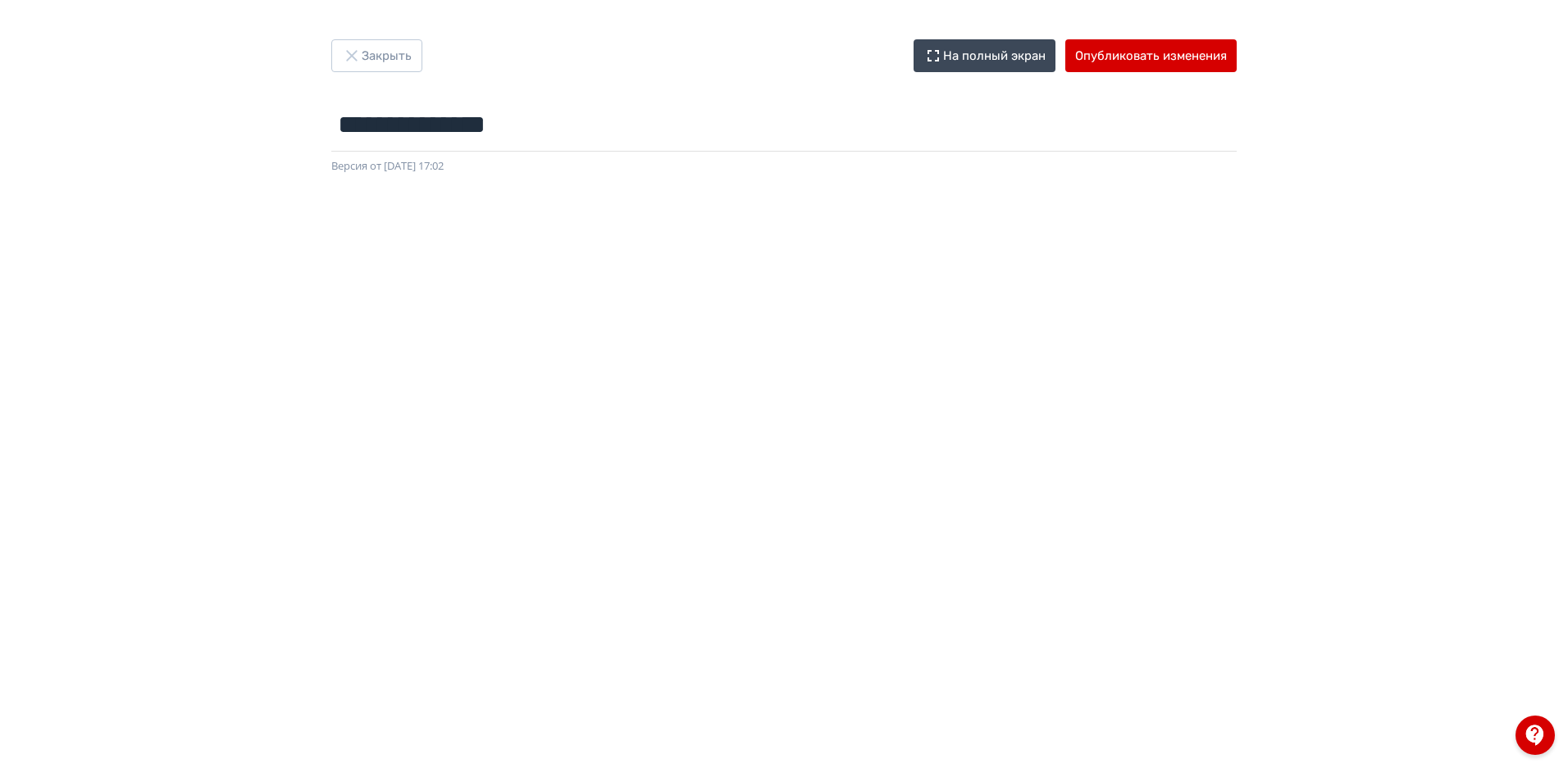
click at [396, 38] on div "**********" at bounding box center [784, 384] width 1568 height 768
click at [392, 74] on div "**********" at bounding box center [784, 107] width 984 height 135
click at [390, 52] on button "Закрыть" at bounding box center [377, 56] width 91 height 33
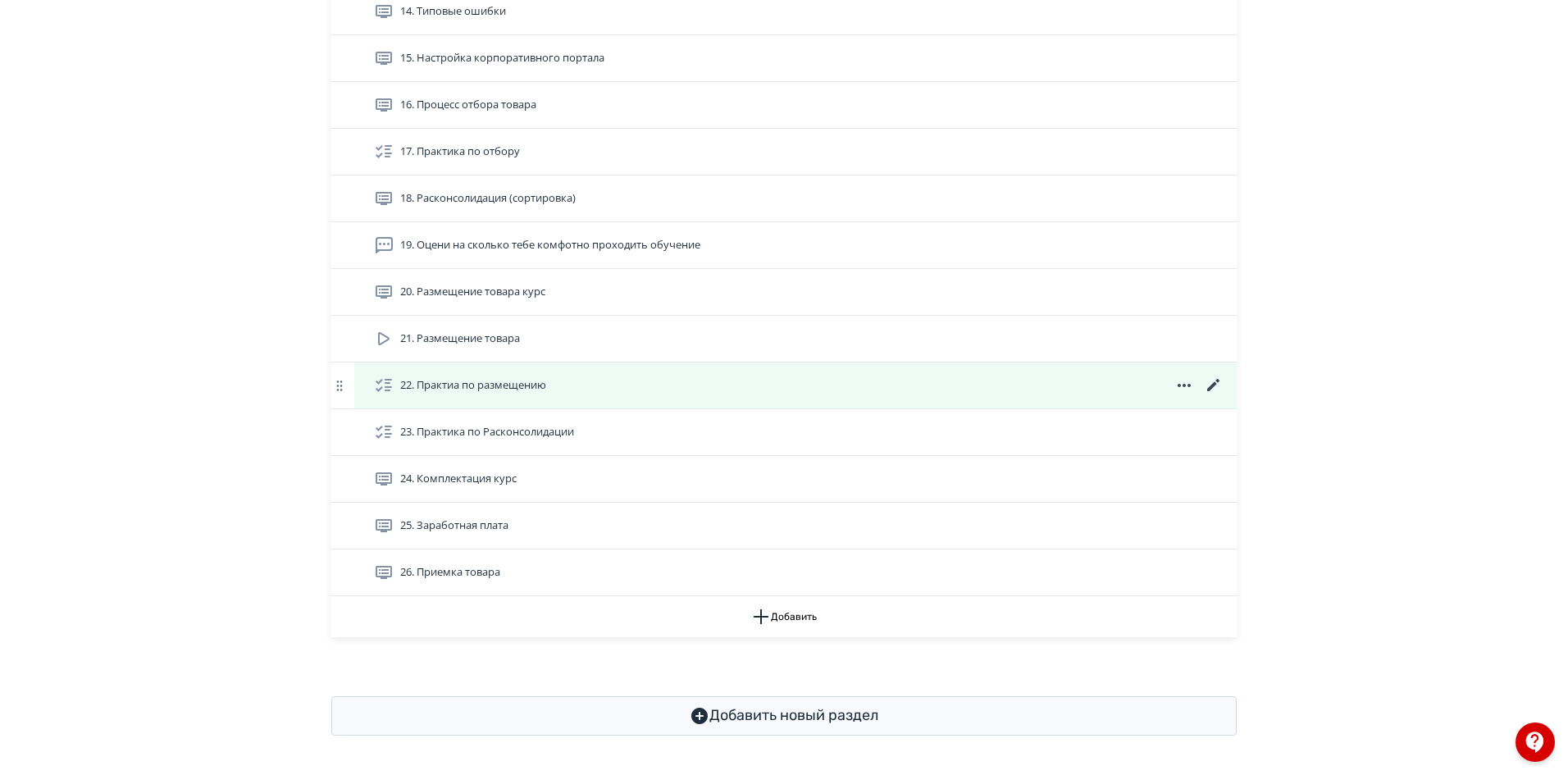
scroll to position [1187, 0]
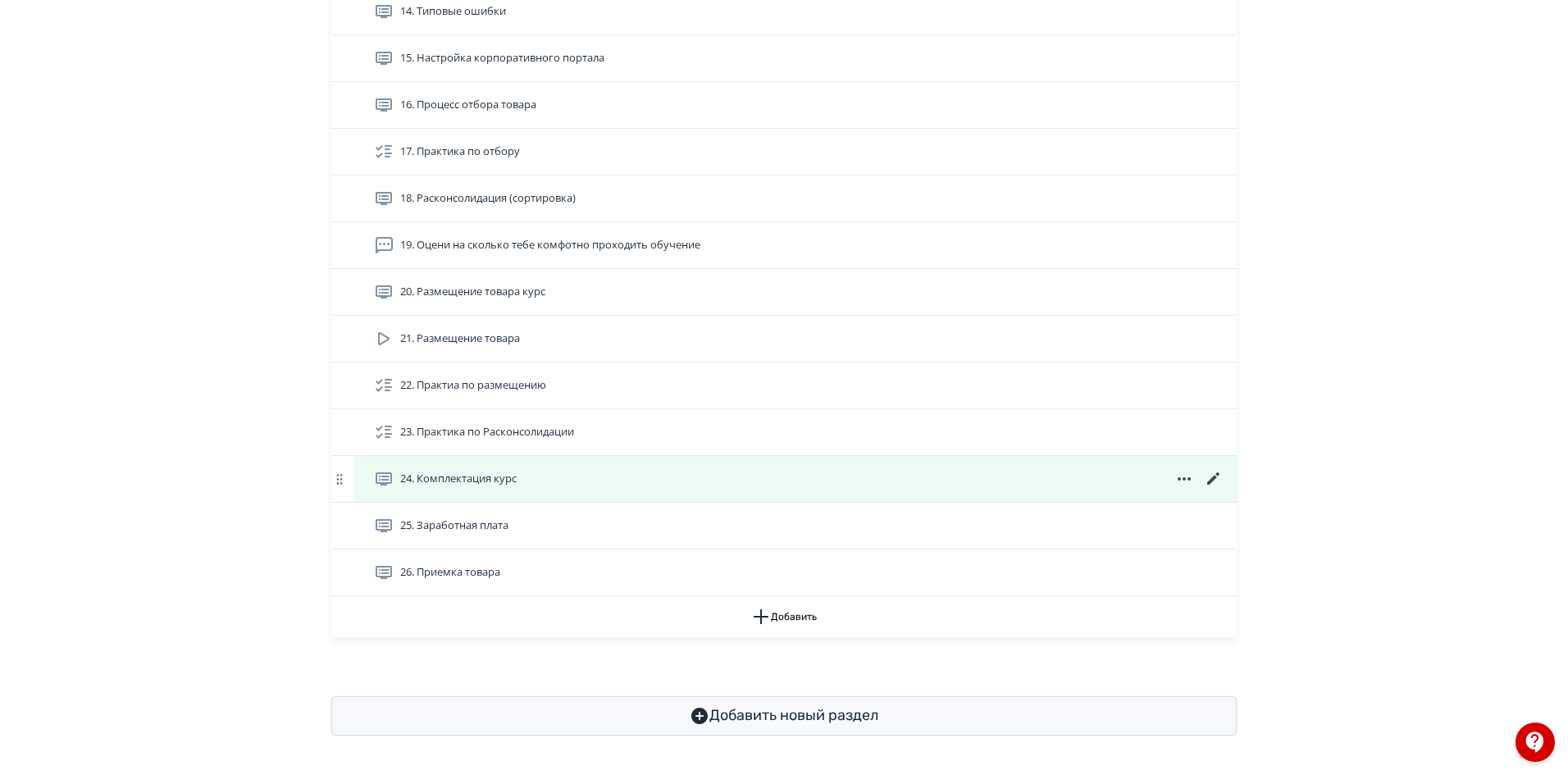
click at [466, 477] on span "24. Комплектация курс" at bounding box center [459, 479] width 117 height 16
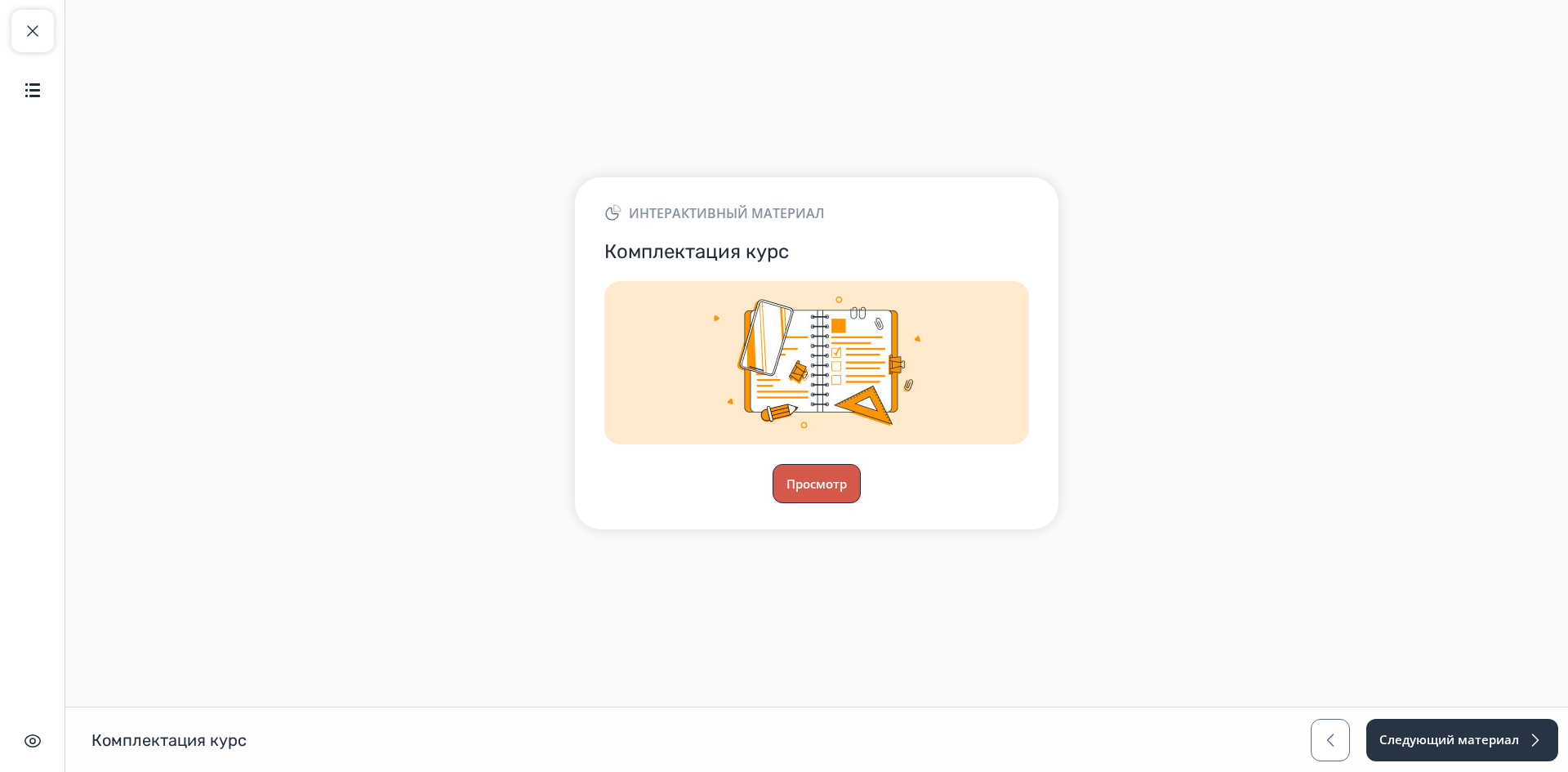
click at [812, 485] on button "Просмотр" at bounding box center [817, 484] width 88 height 39
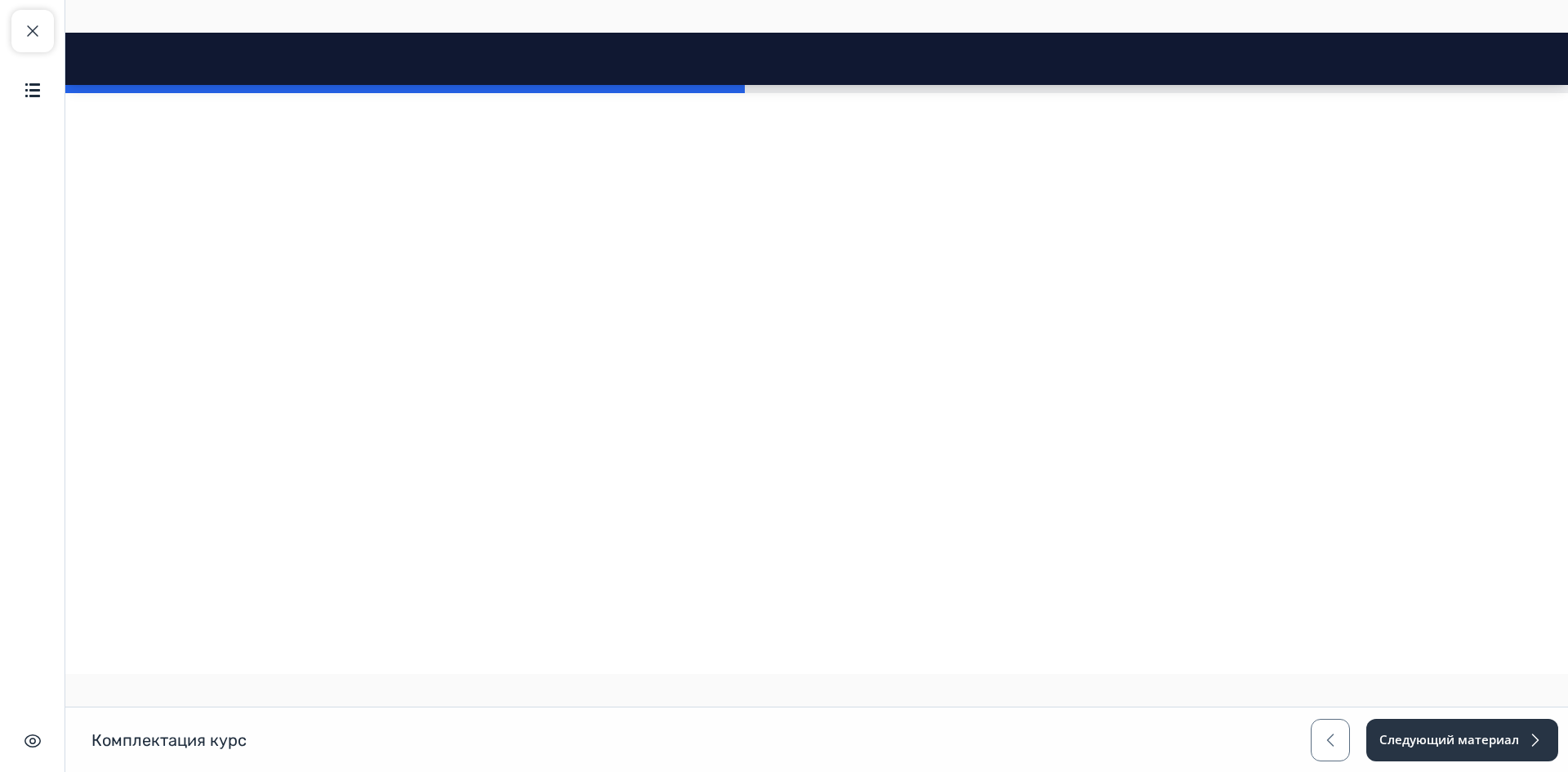
scroll to position [4492, 0]
drag, startPoint x: 509, startPoint y: 442, endPoint x: 793, endPoint y: 438, distance: 284.0
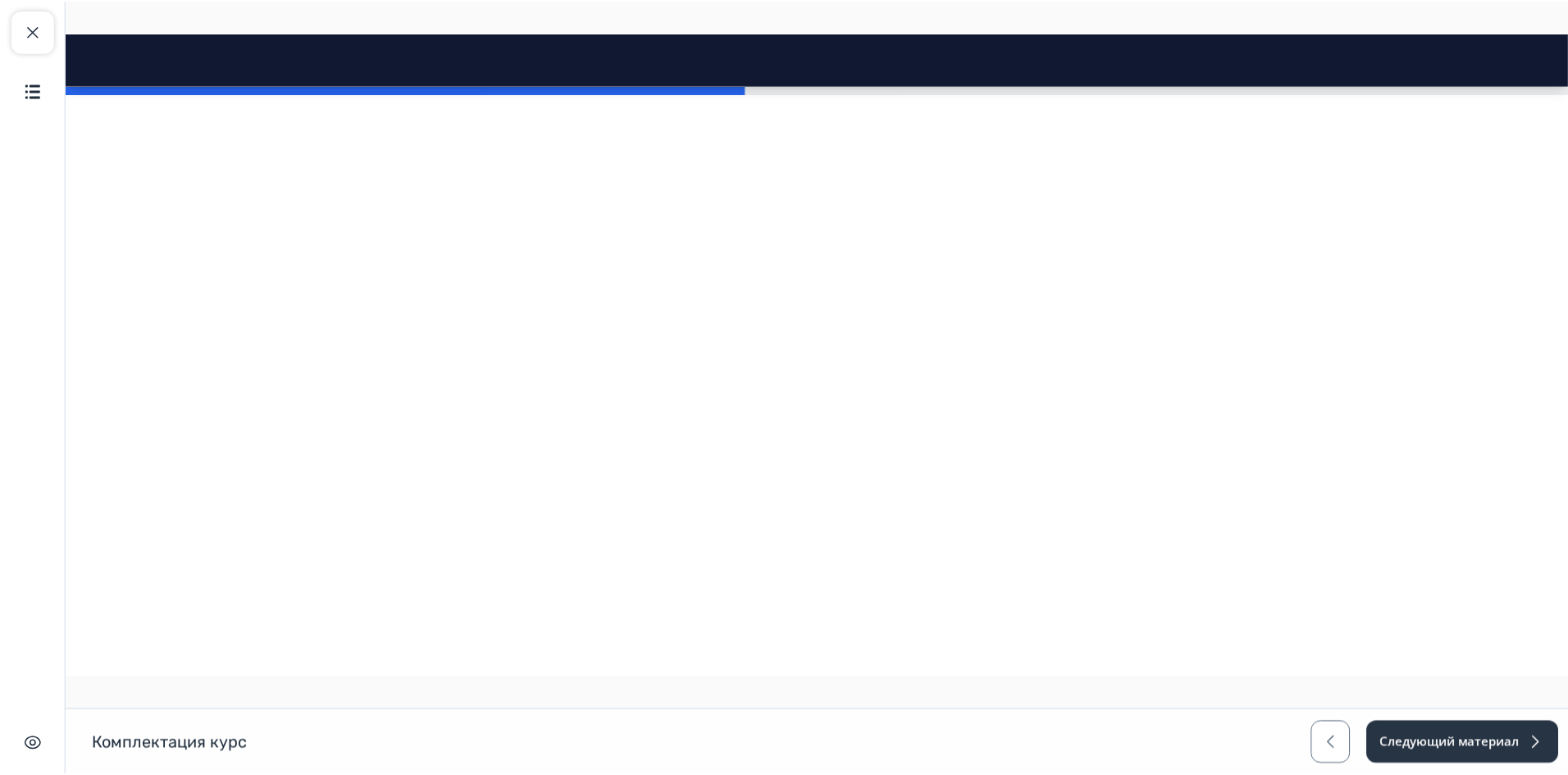
scroll to position [3526, 0]
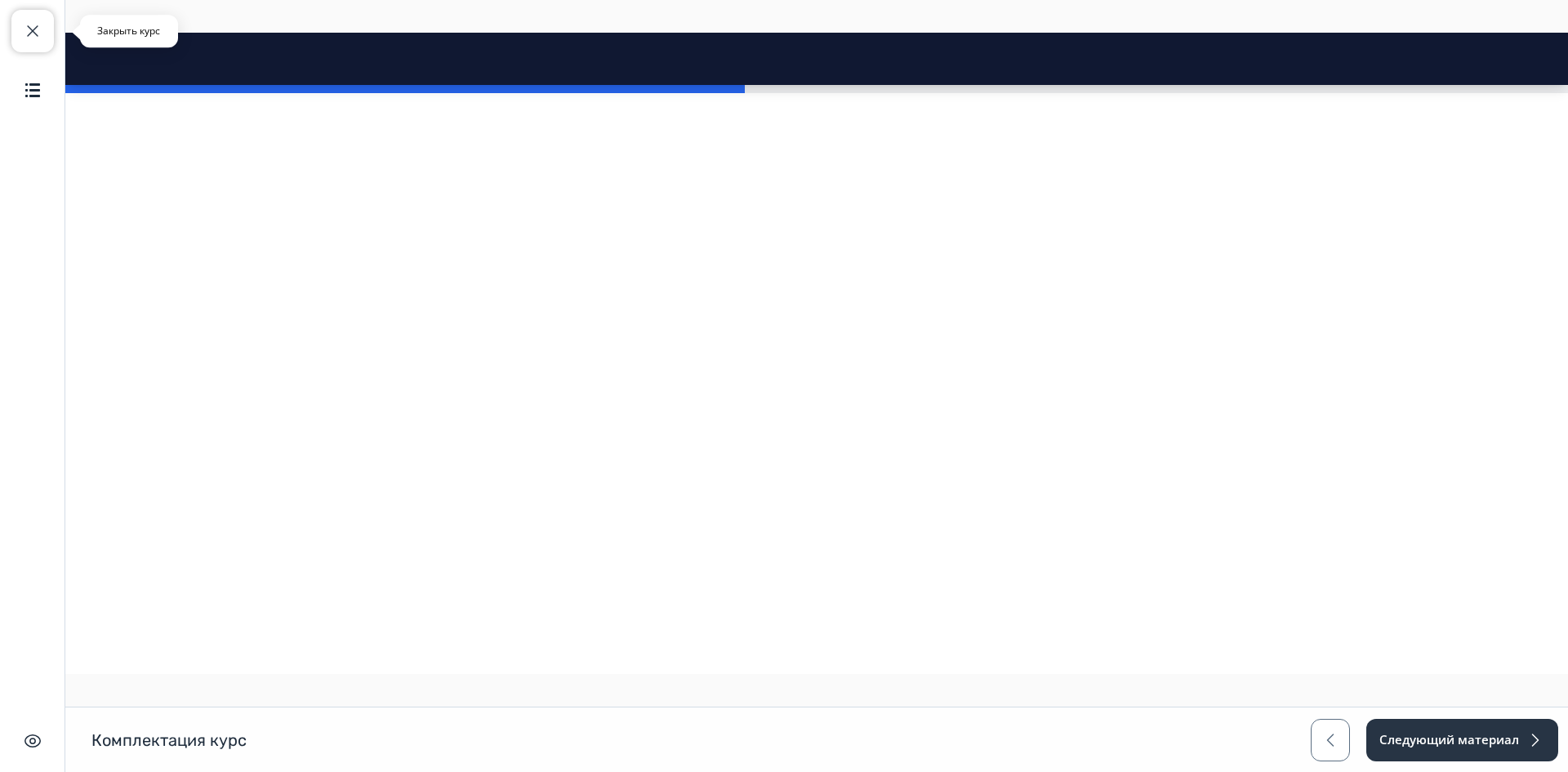
click at [48, 34] on button "Закрыть курс" at bounding box center [33, 31] width 43 height 43
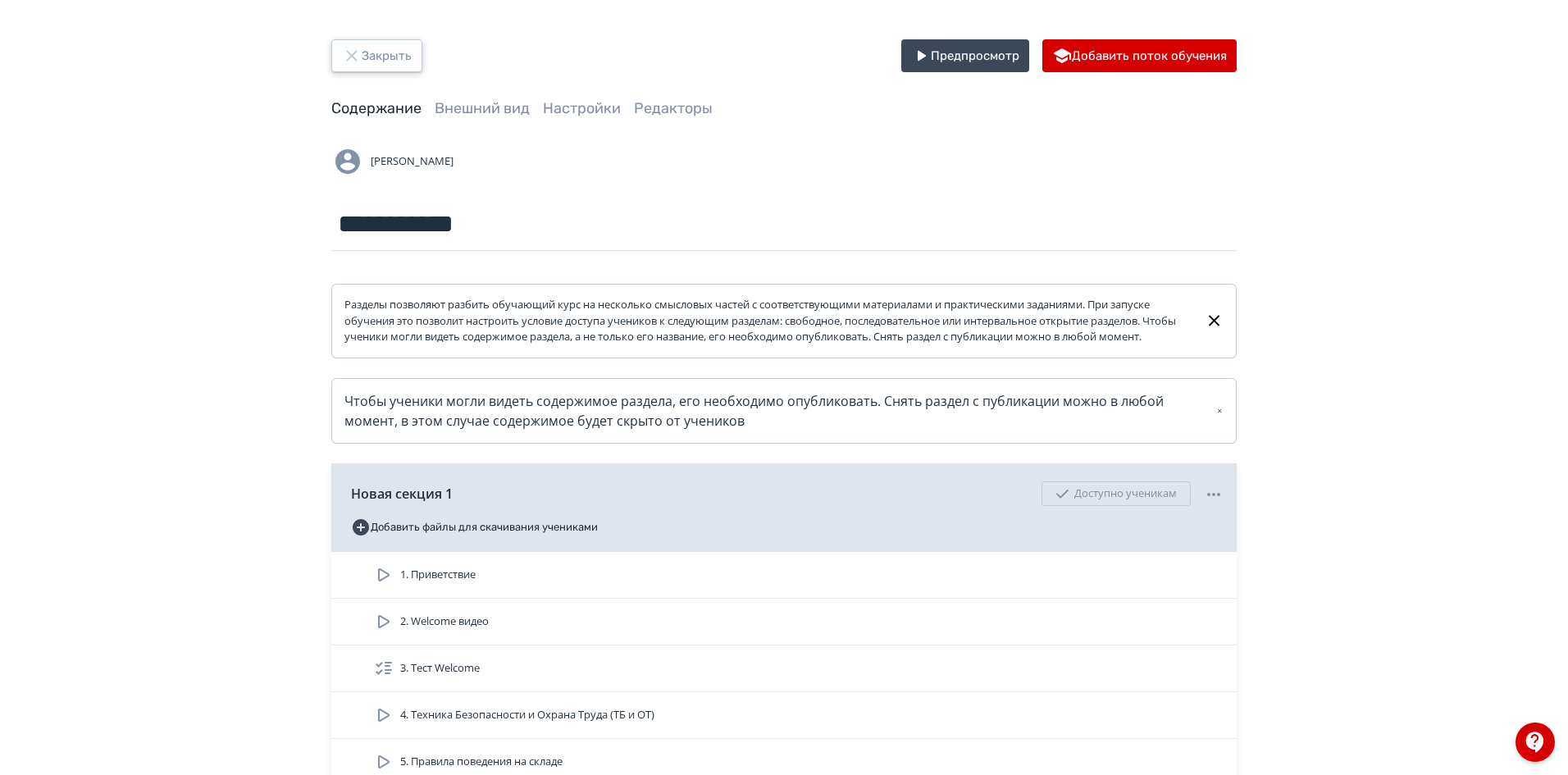
click at [369, 57] on button "Закрыть" at bounding box center [377, 56] width 91 height 33
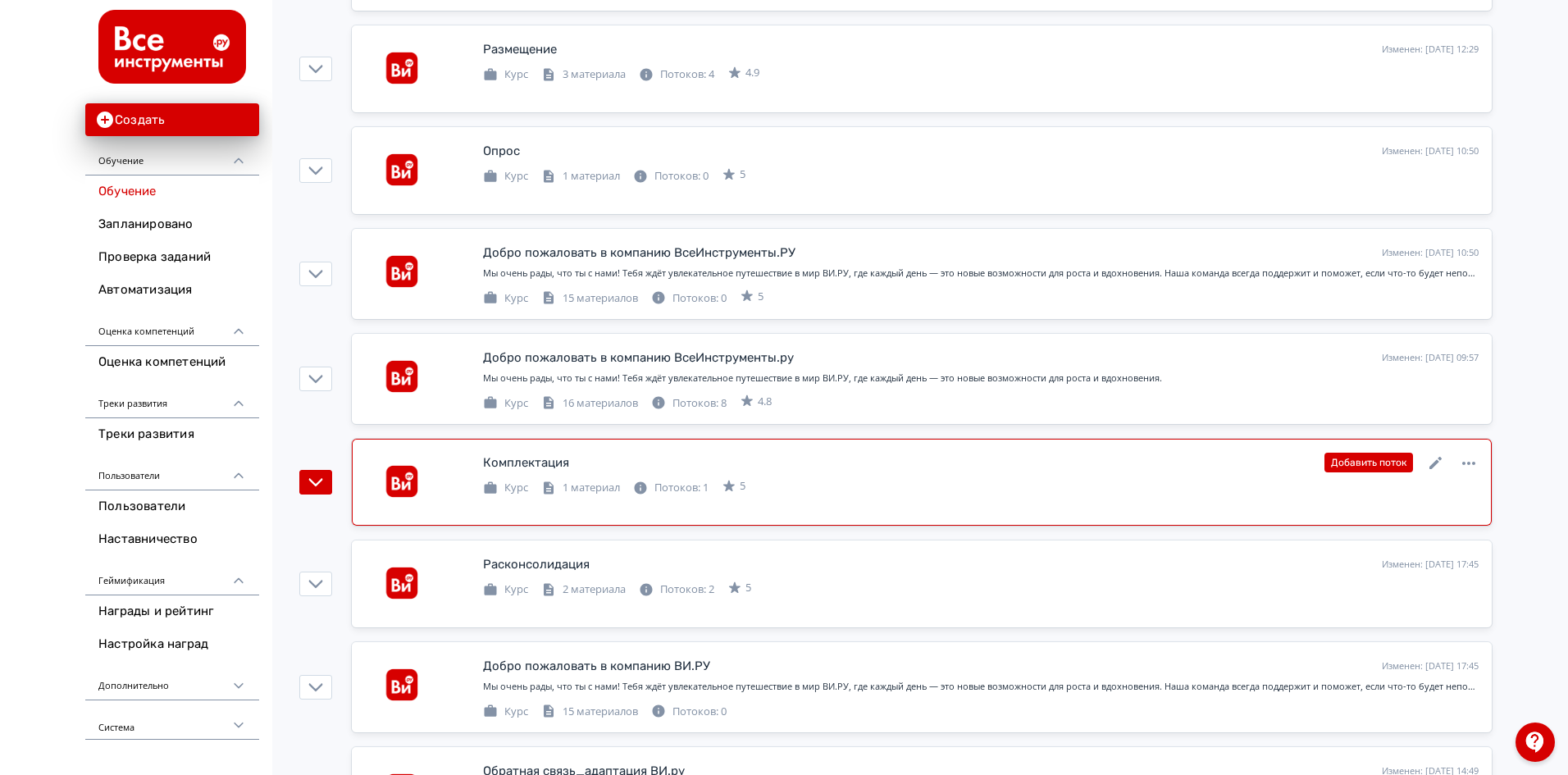
scroll to position [492, 0]
click at [1437, 455] on icon at bounding box center [1436, 461] width 20 height 20
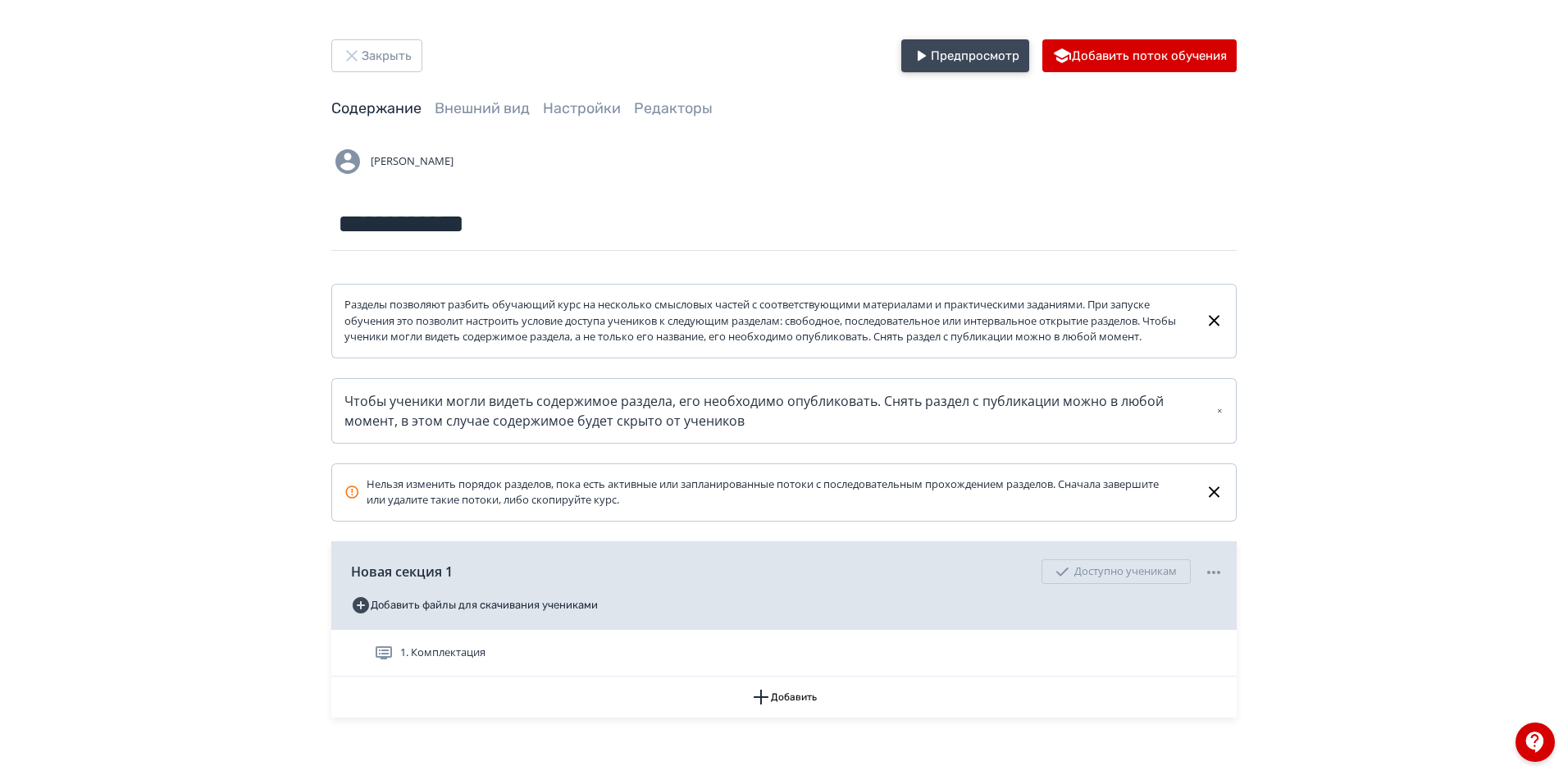
click at [927, 58] on icon "button" at bounding box center [920, 55] width 20 height 20
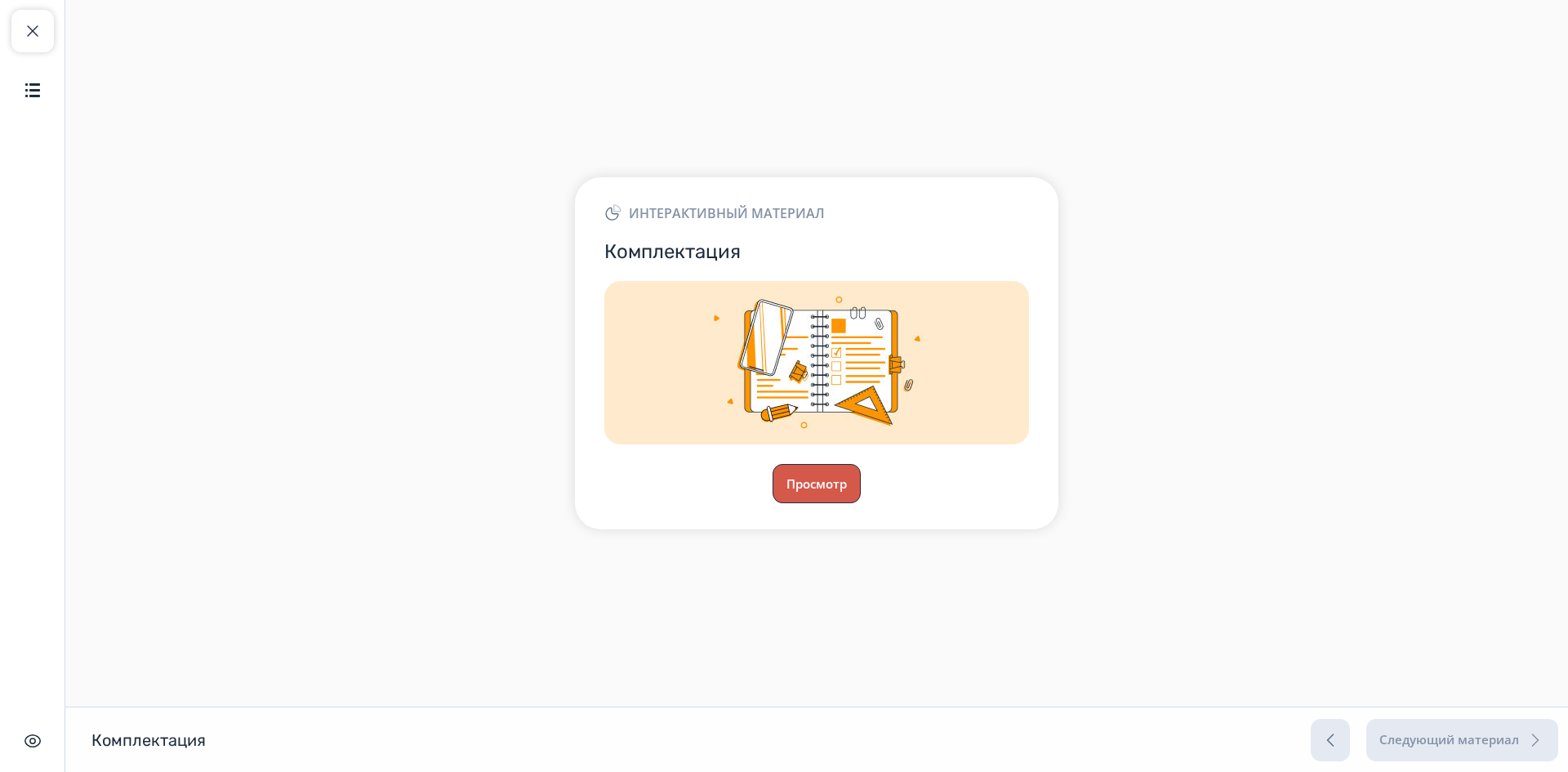
click at [846, 484] on button "Просмотр" at bounding box center [817, 484] width 88 height 39
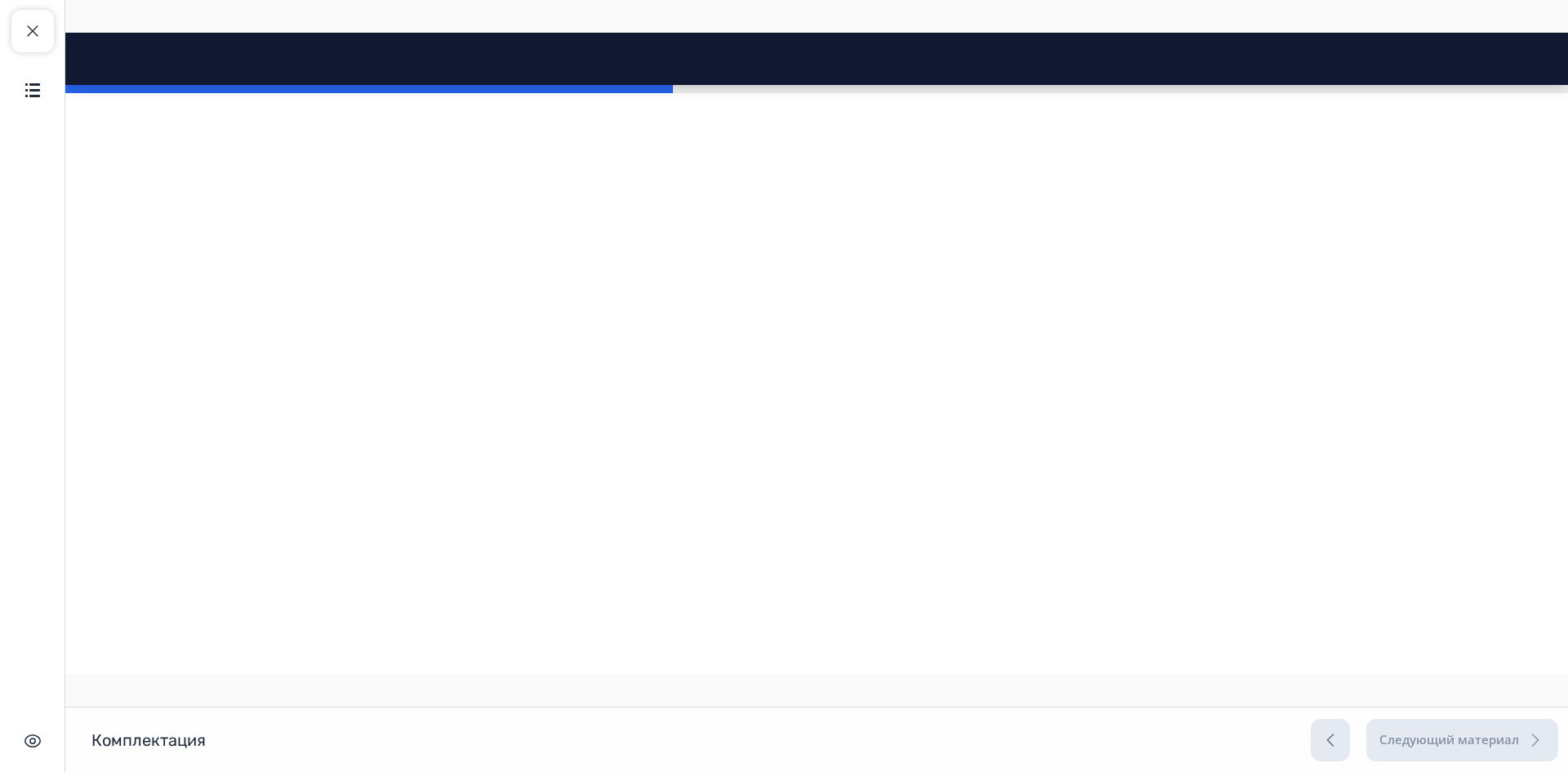
scroll to position [4819, 0]
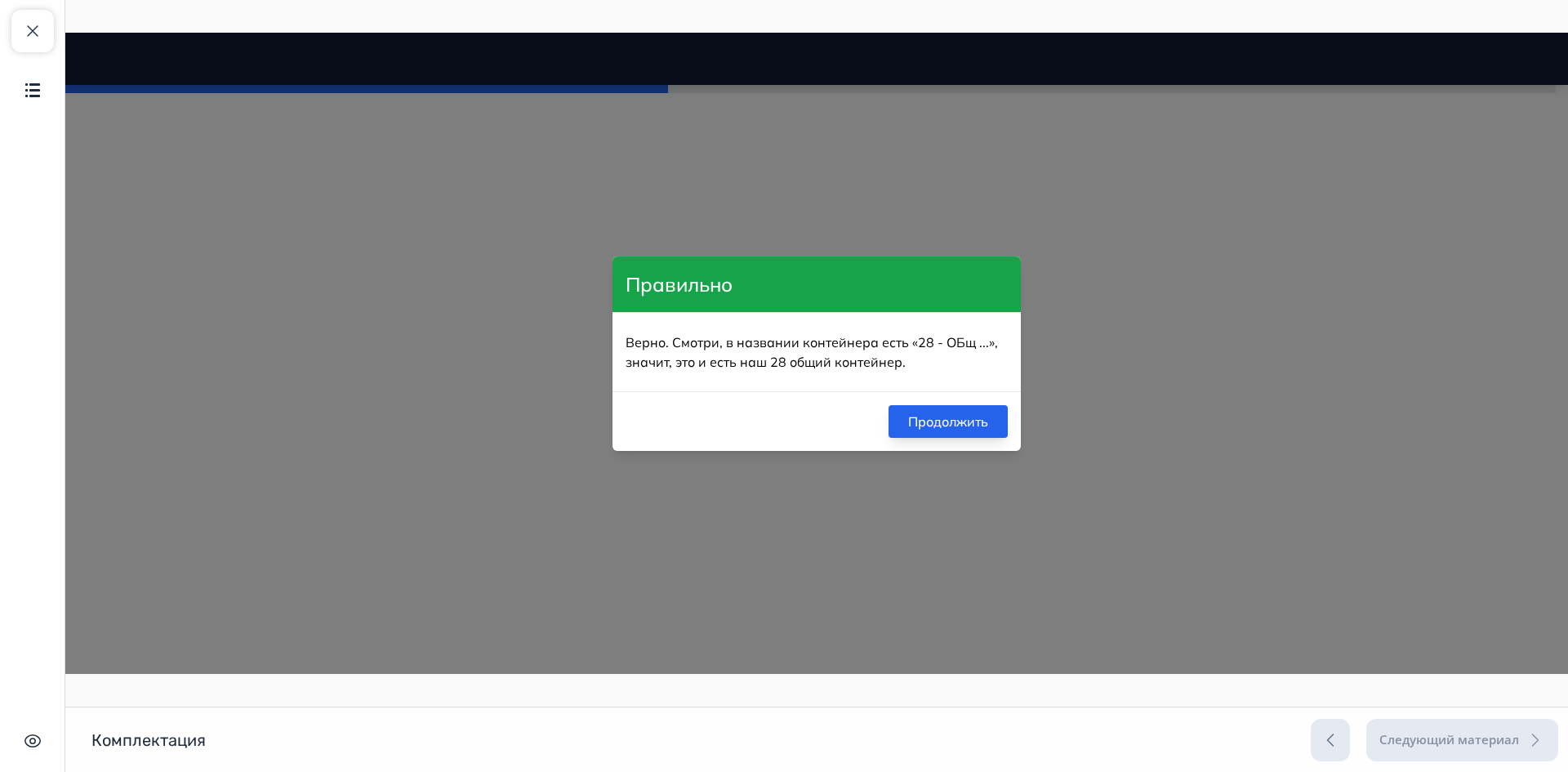
click at [968, 422] on button "Продолжить" at bounding box center [947, 421] width 119 height 33
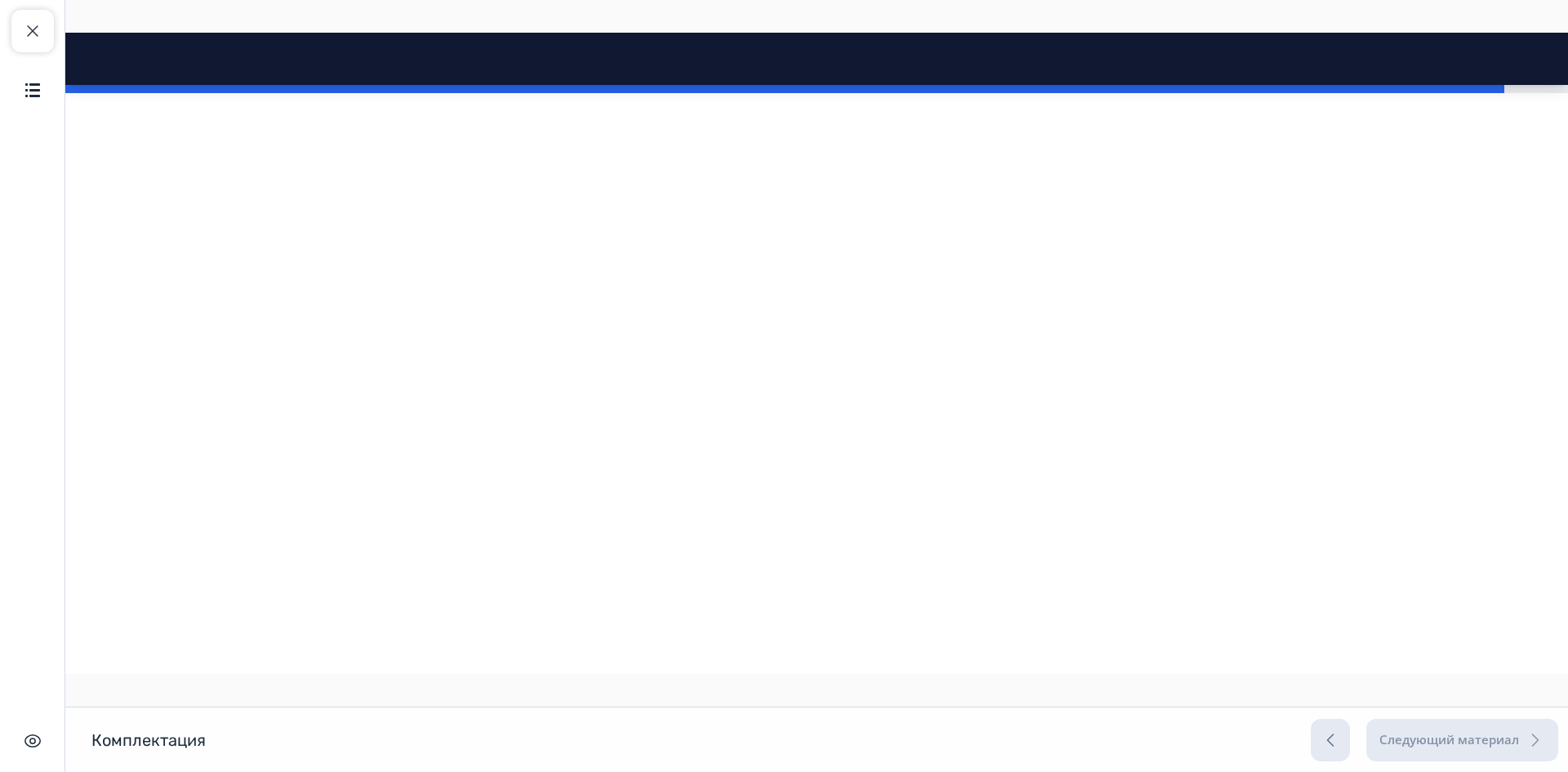
scroll to position [11026, 0]
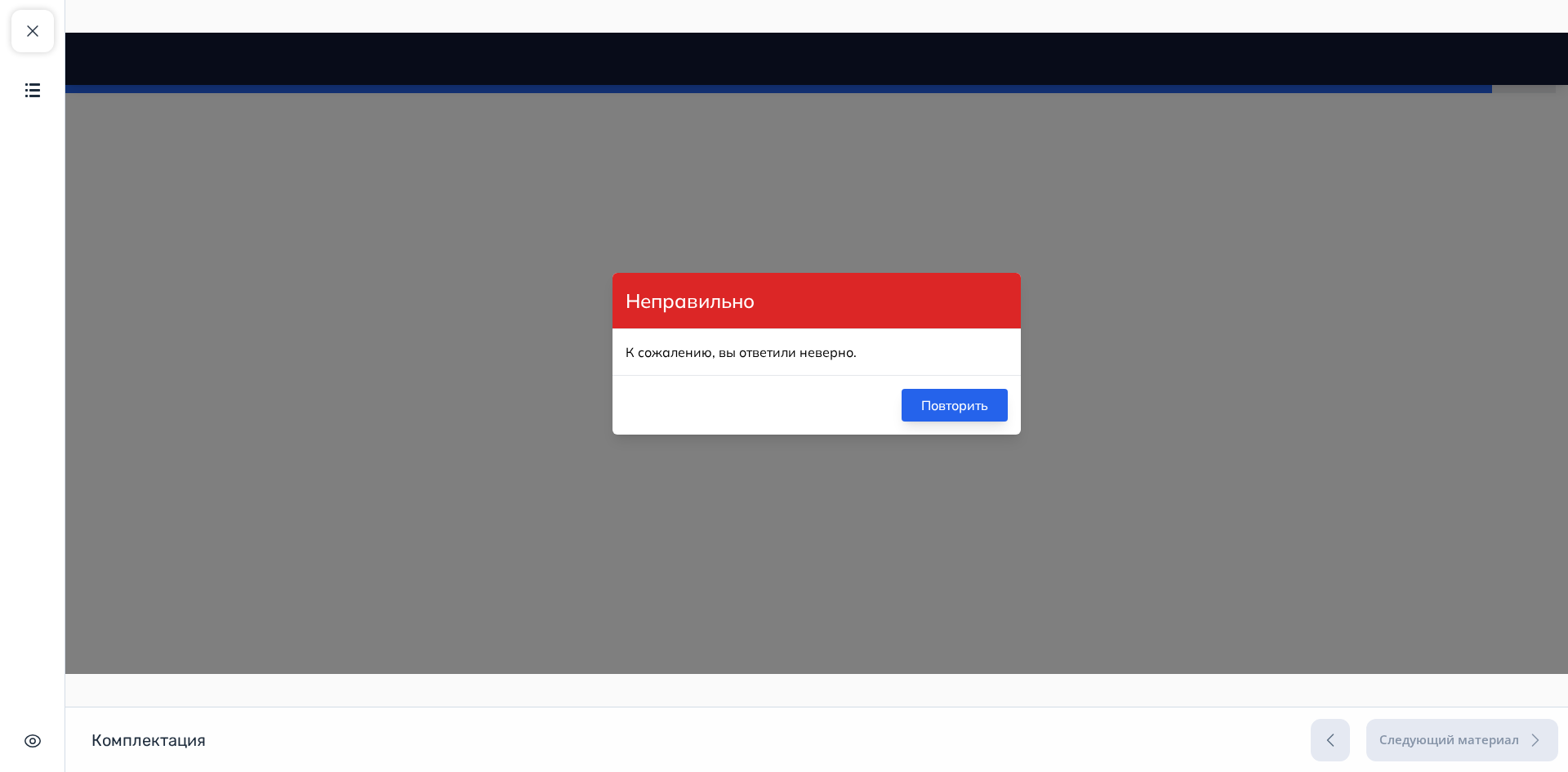
click at [965, 412] on button "Повторить" at bounding box center [955, 405] width 106 height 33
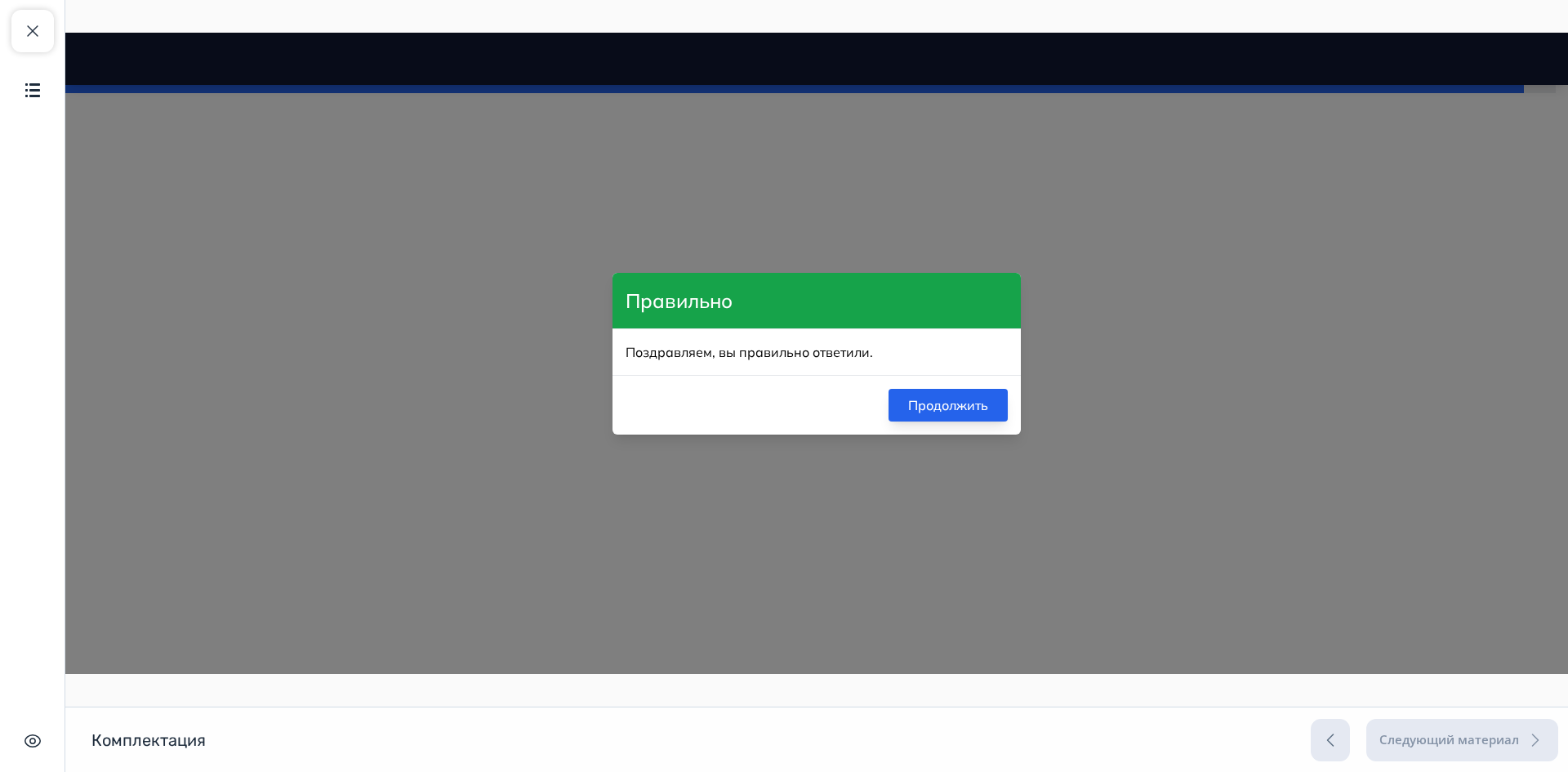
click at [912, 398] on button "Продолжить" at bounding box center [947, 405] width 119 height 33
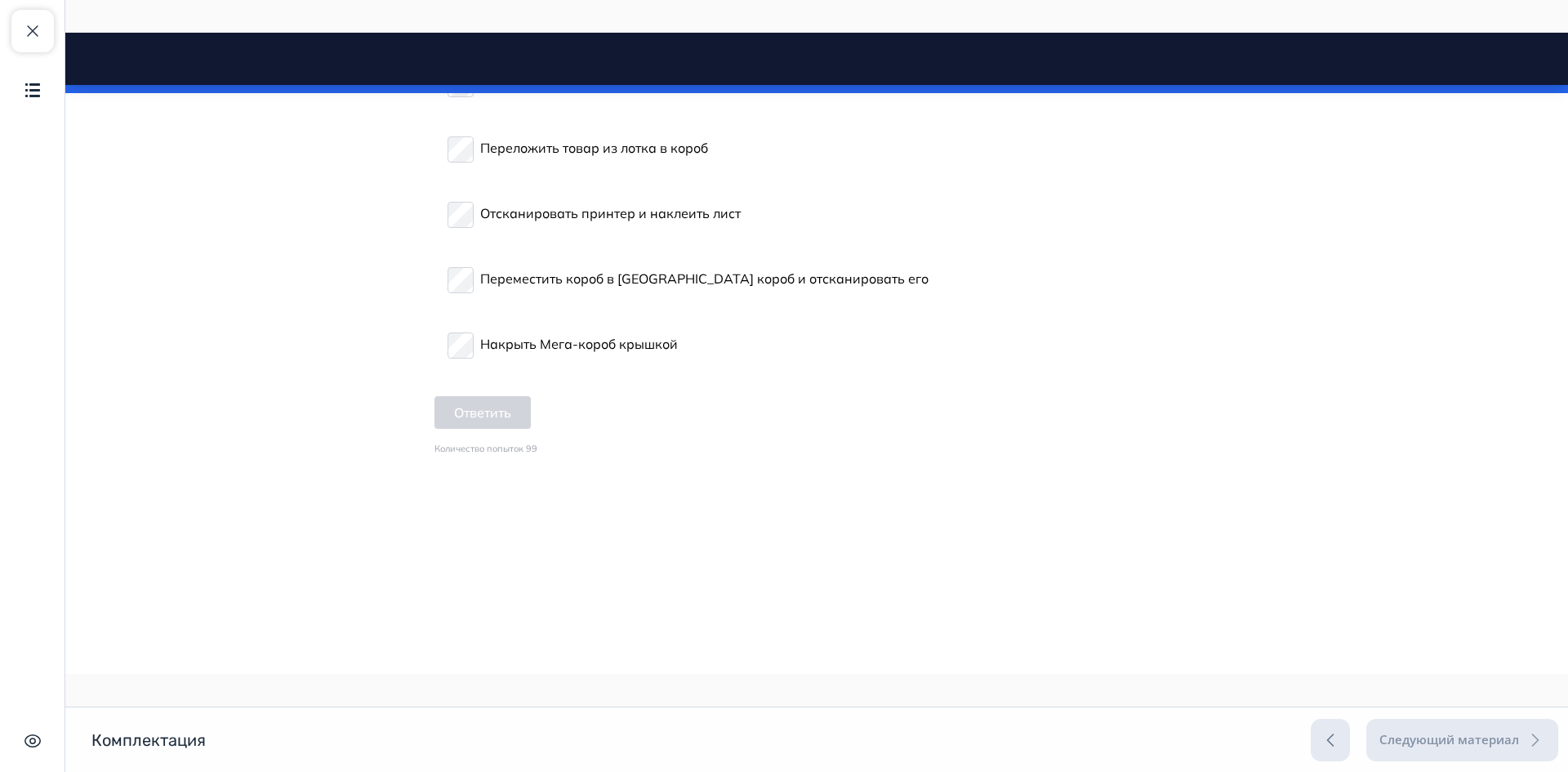
click at [550, 157] on p "Переложить товар из лотка в короб" at bounding box center [594, 147] width 228 height 20
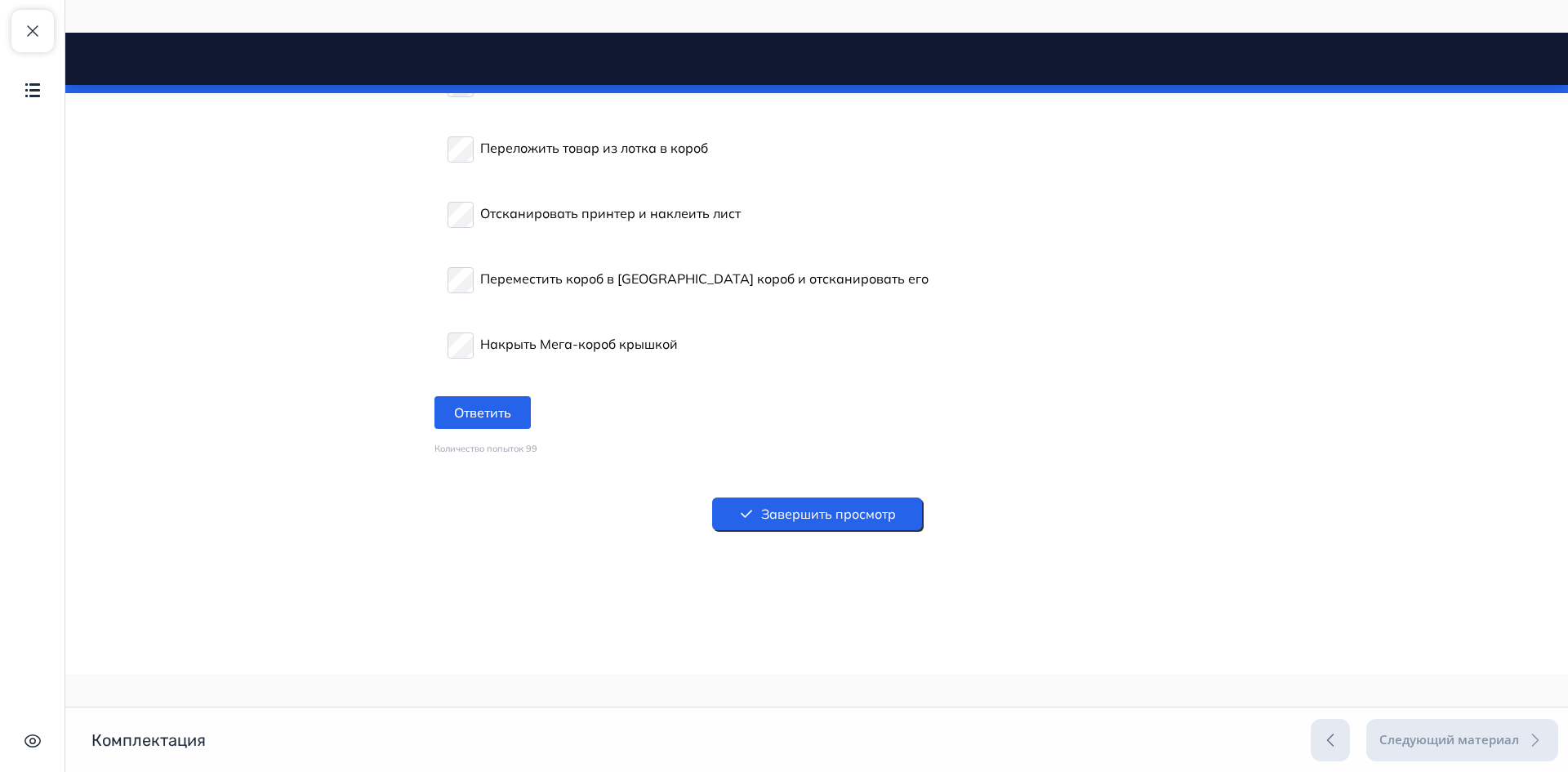
click at [843, 514] on button "Завершить просмотр" at bounding box center [817, 514] width 210 height 33
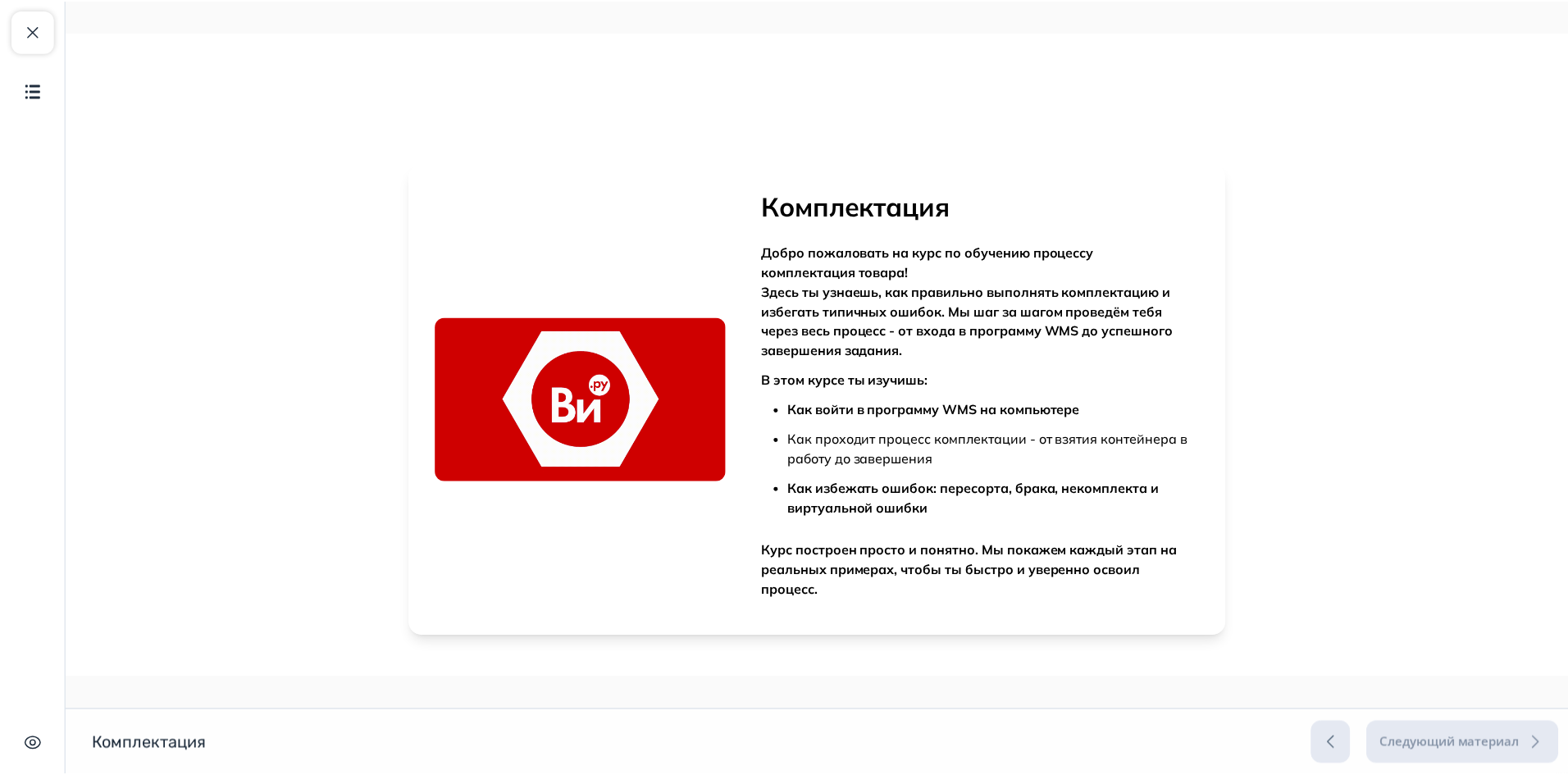
scroll to position [0, 0]
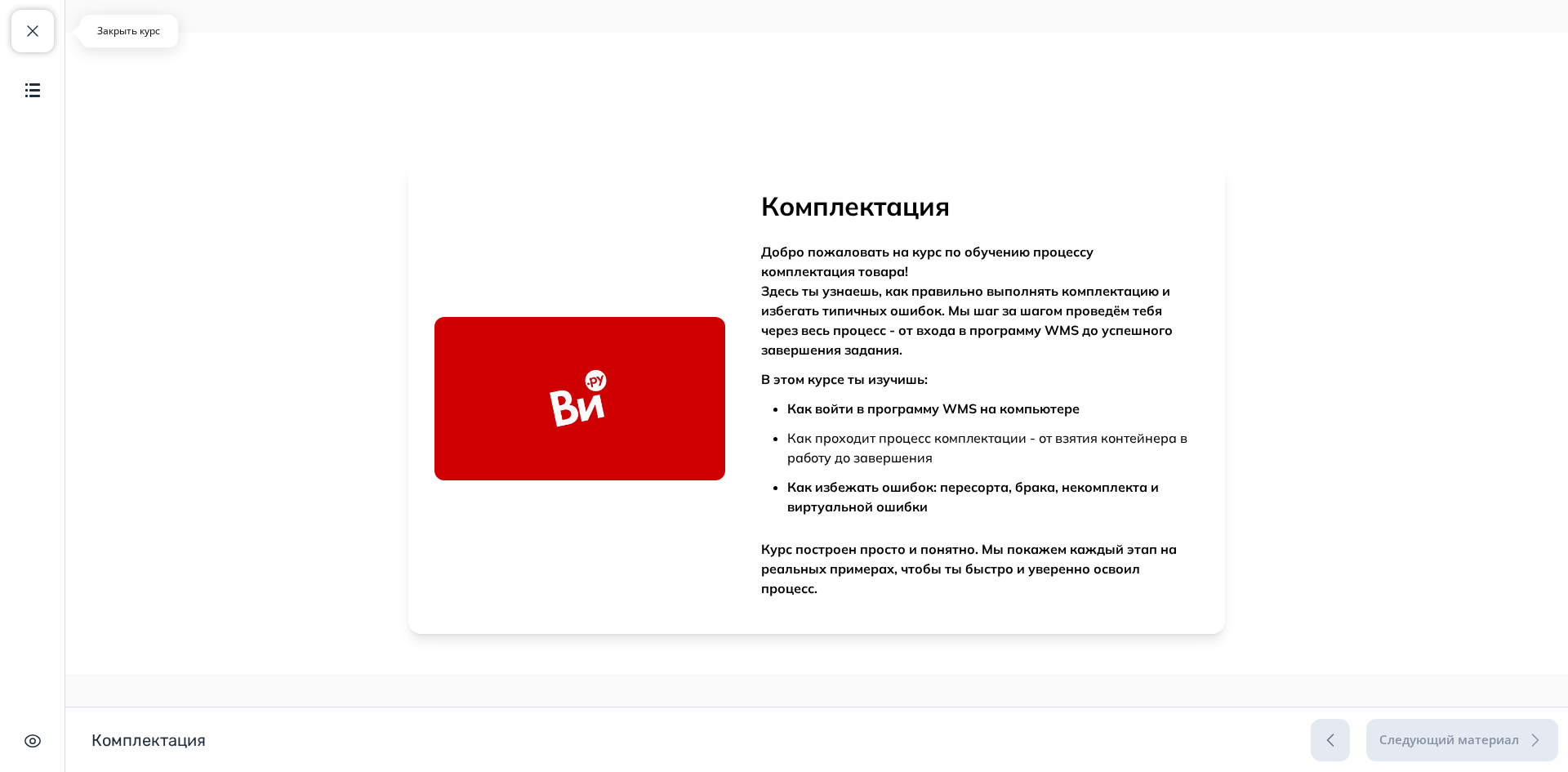
click at [31, 39] on span "button" at bounding box center [33, 31] width 20 height 20
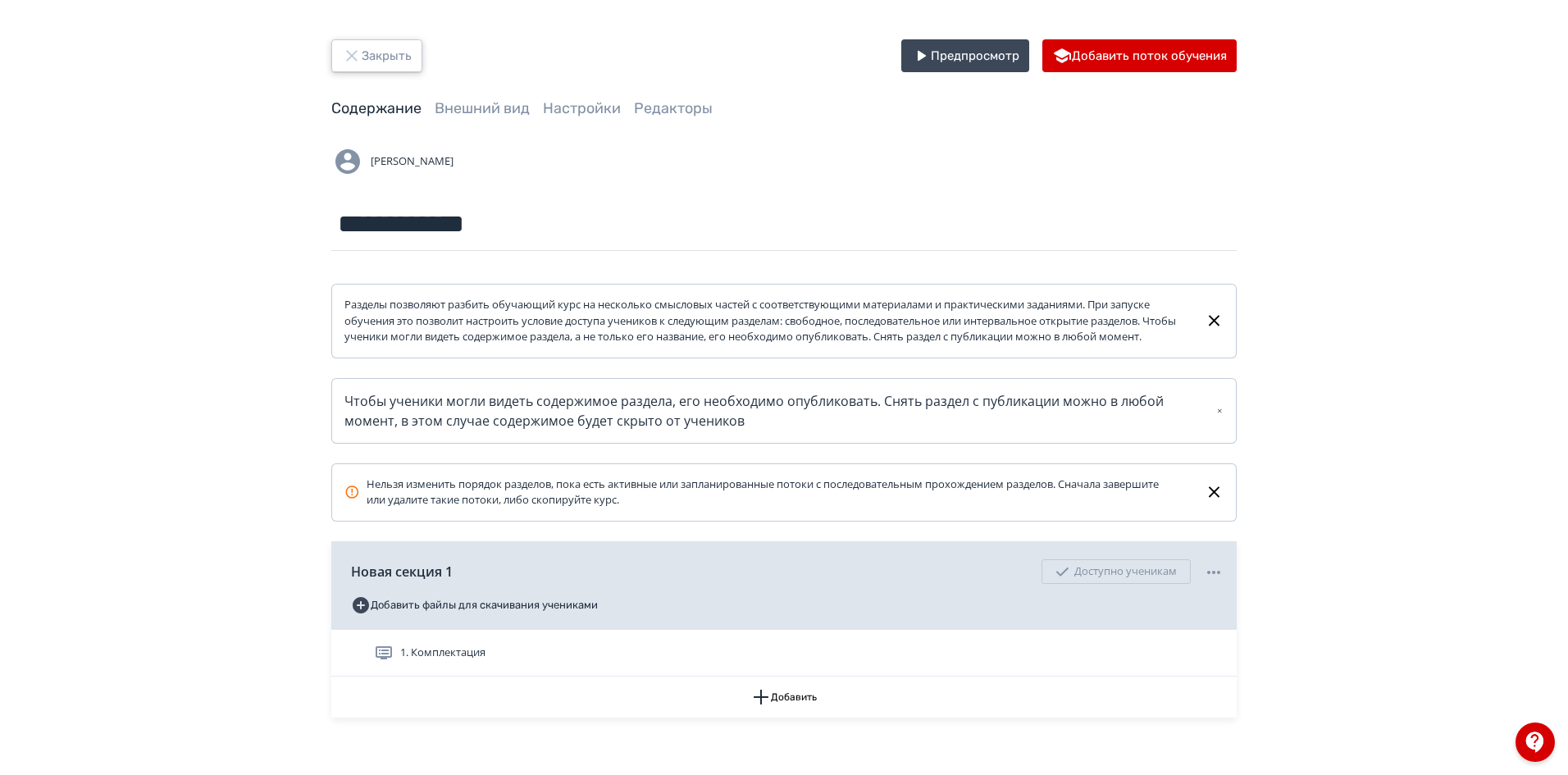
click at [396, 60] on button "Закрыть" at bounding box center [377, 56] width 91 height 33
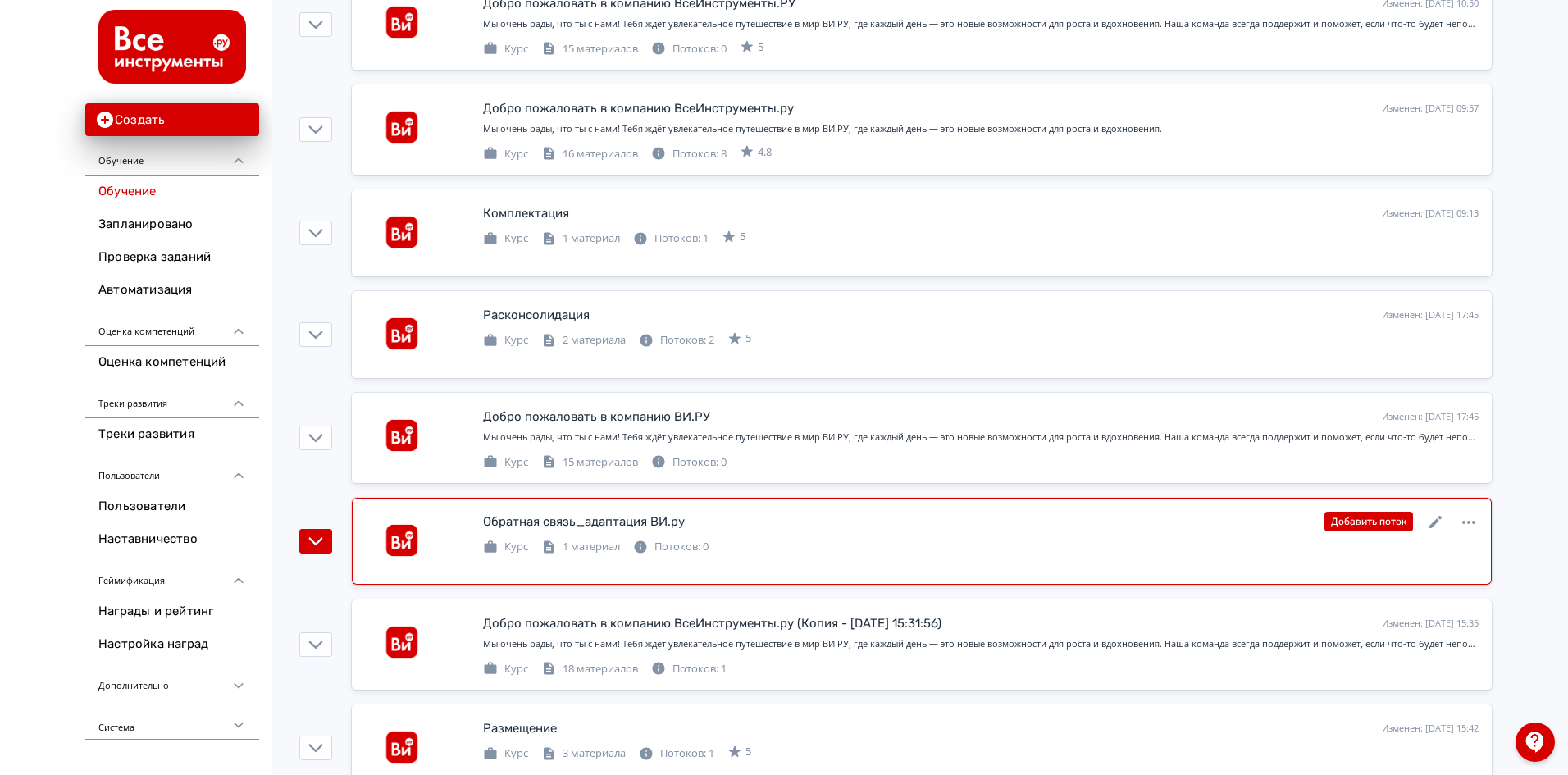
scroll to position [993, 0]
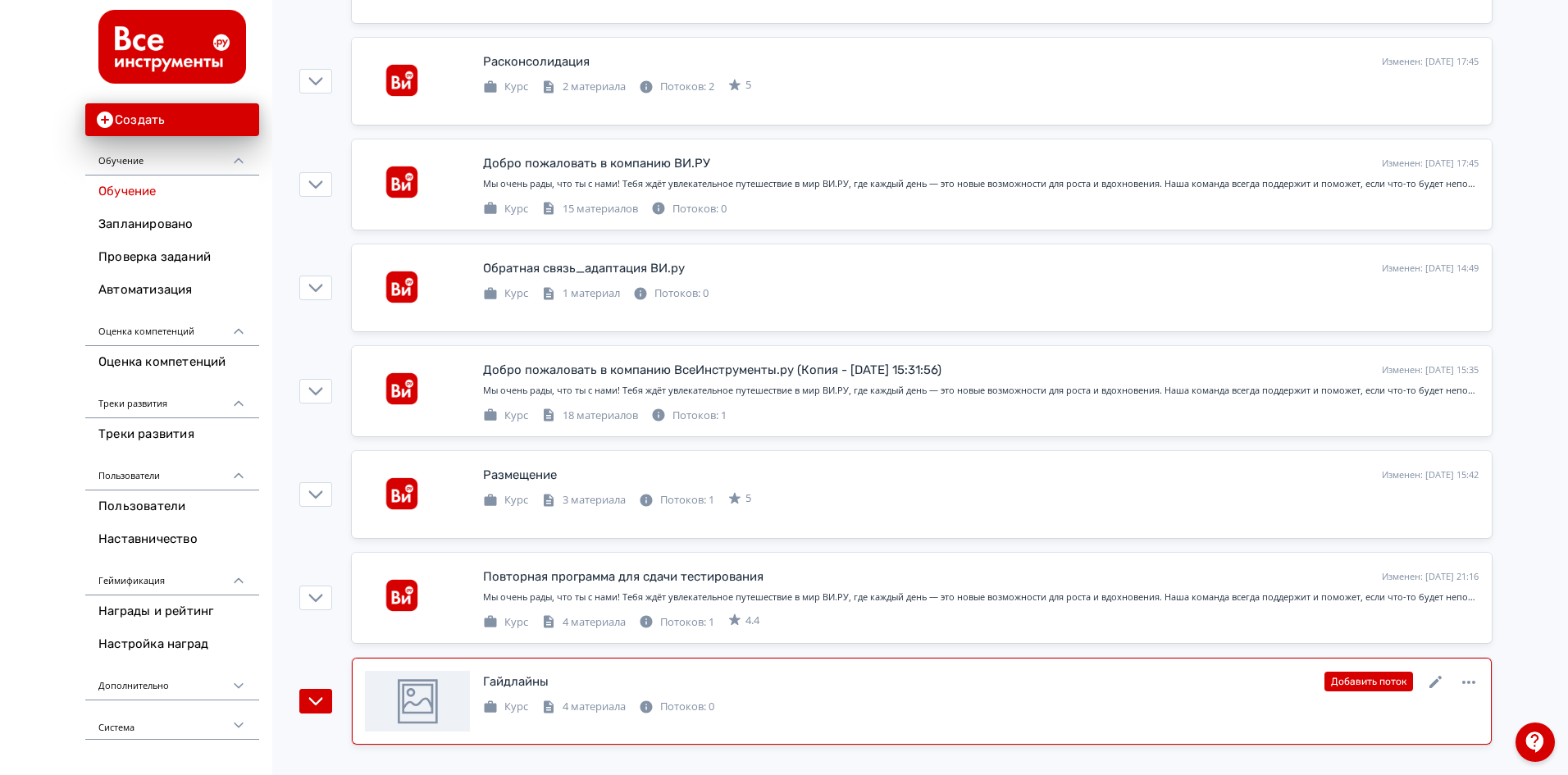
click at [518, 680] on div "Гайдлайны" at bounding box center [516, 682] width 65 height 19
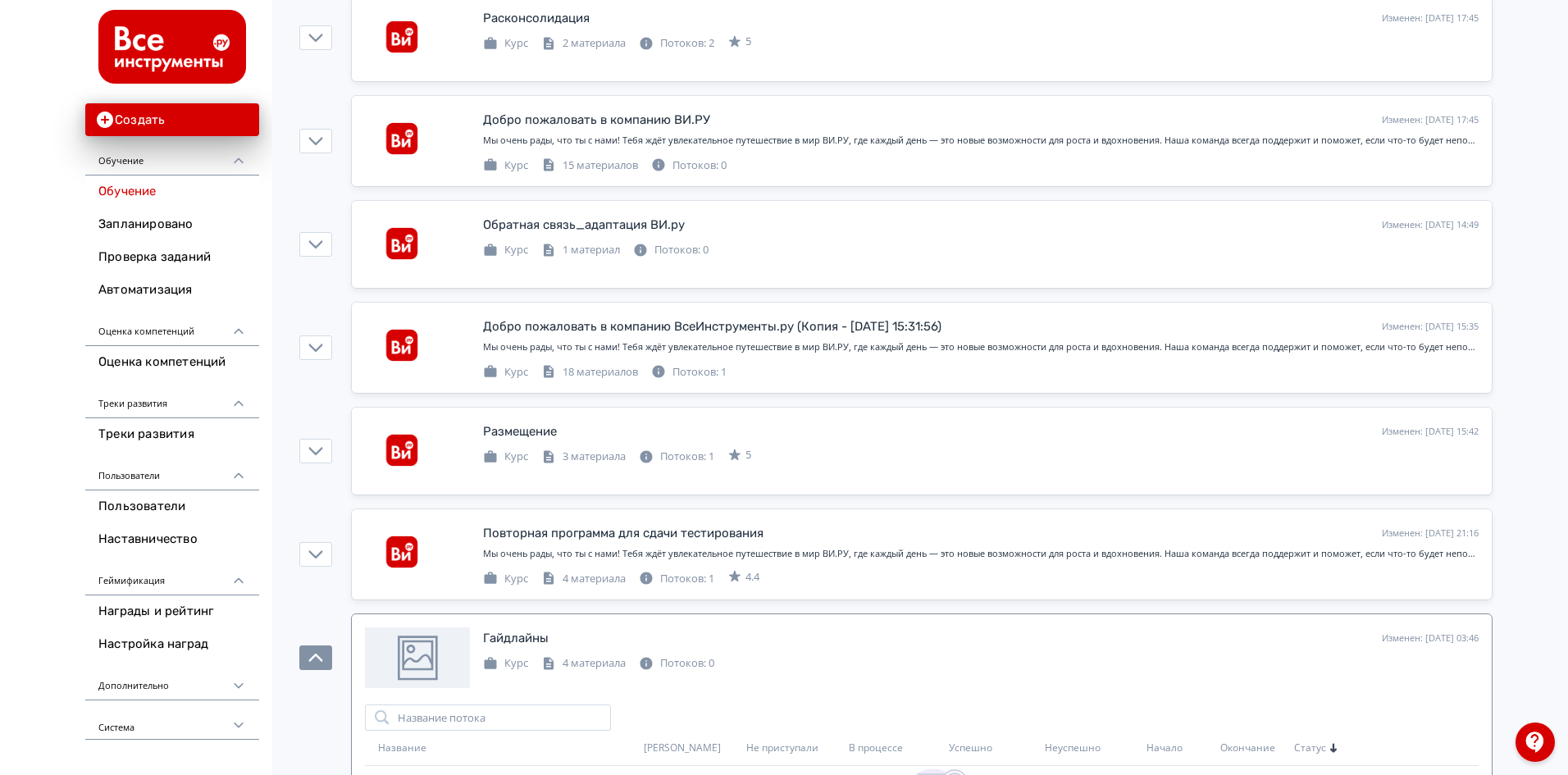
scroll to position [1075, 0]
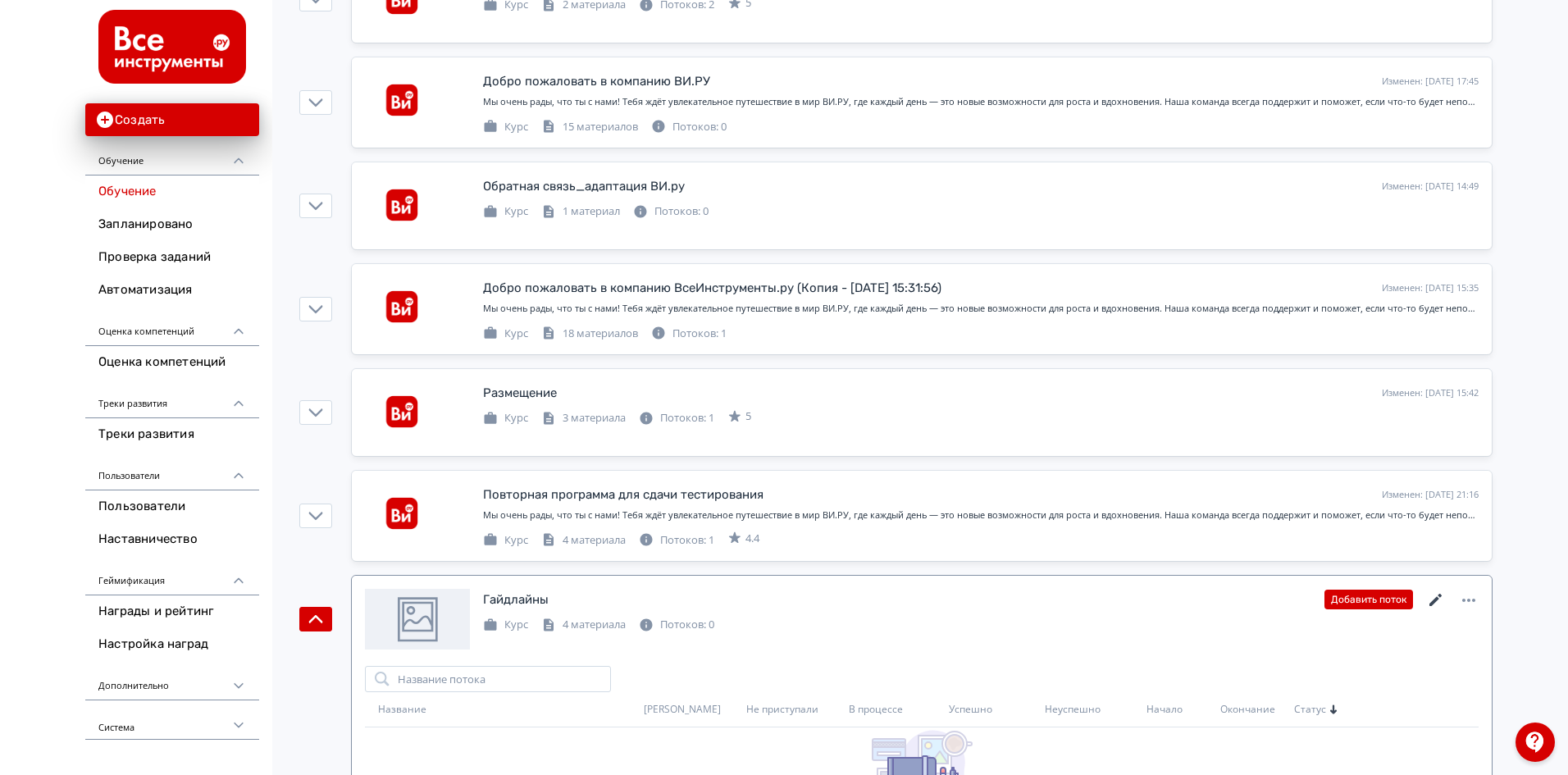
click at [1438, 597] on icon at bounding box center [1436, 600] width 20 height 20
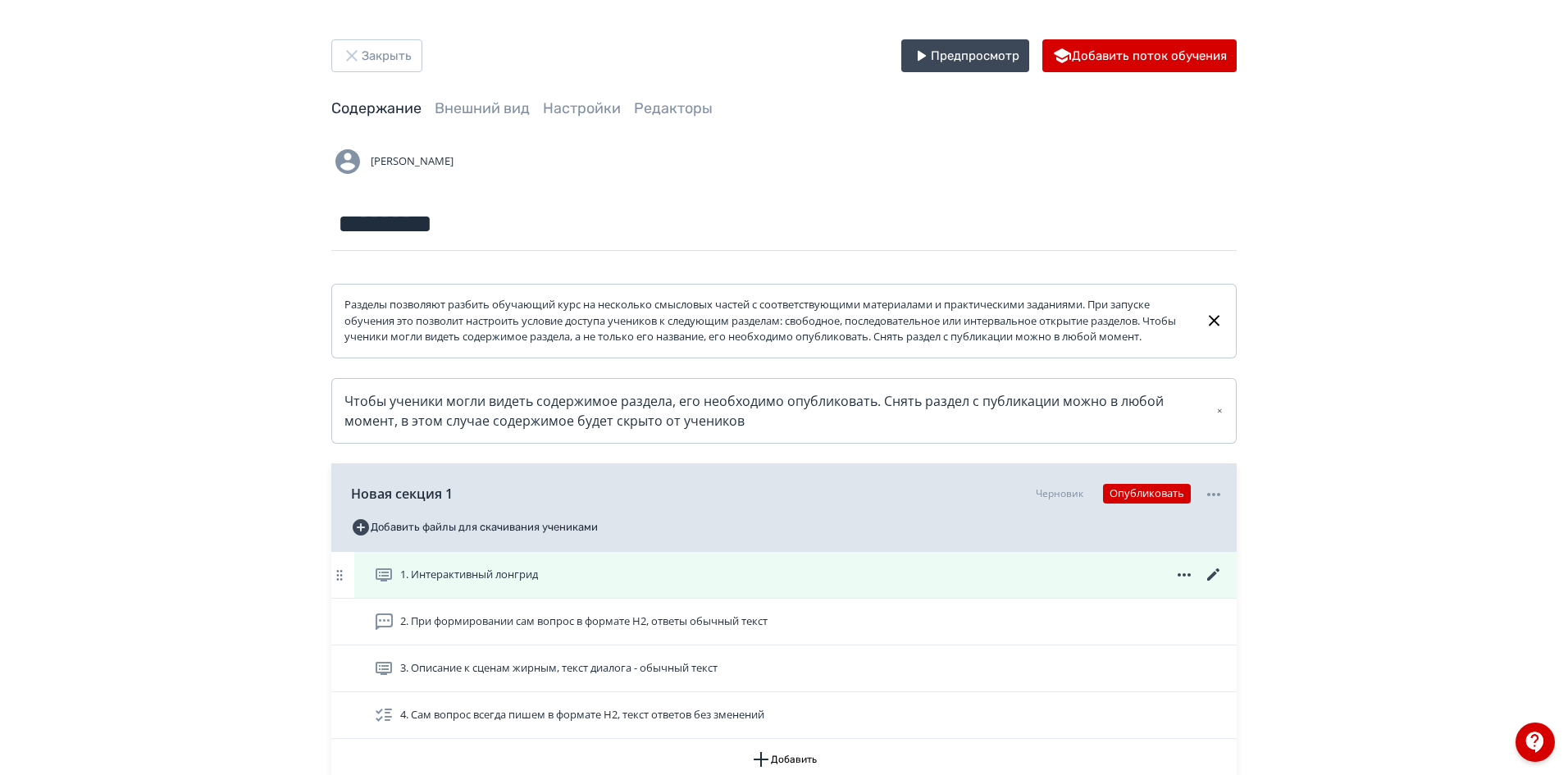
click at [510, 583] on span "1. Интерактивный лонгрид" at bounding box center [469, 574] width 137 height 16
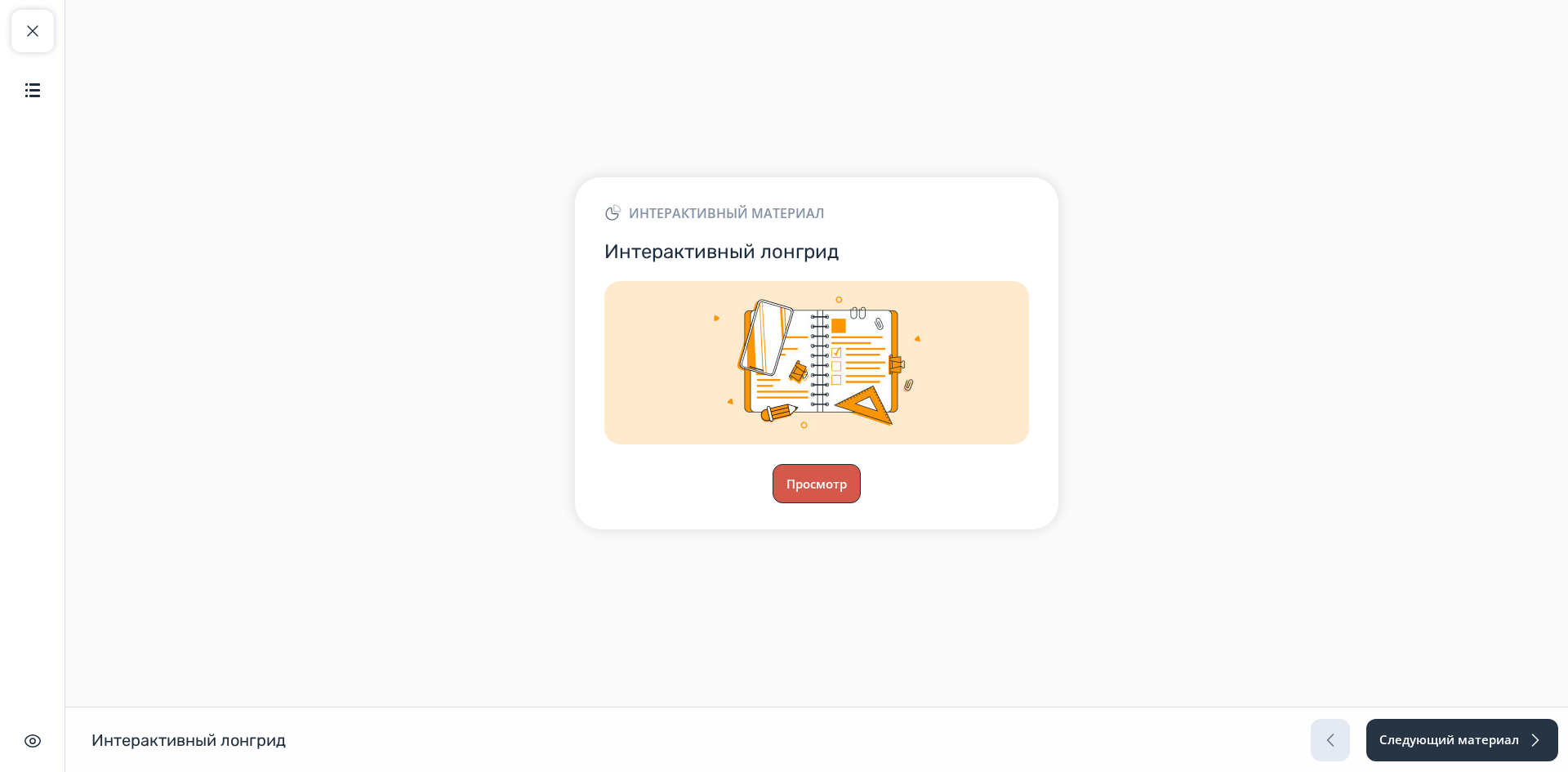
click at [813, 467] on button "Просмотр" at bounding box center [817, 484] width 88 height 39
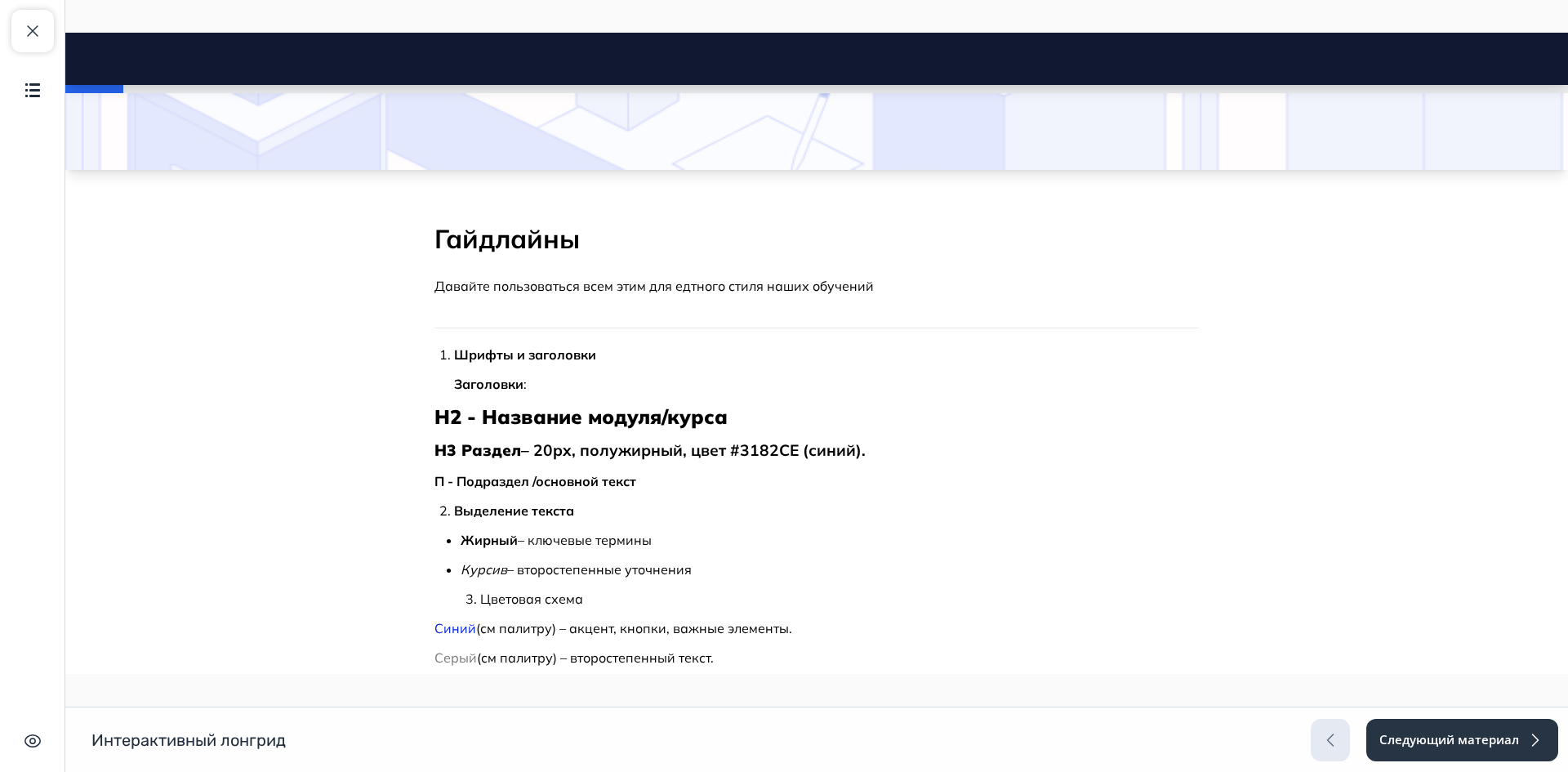
scroll to position [163, 0]
drag, startPoint x: 465, startPoint y: 381, endPoint x: 549, endPoint y: 384, distance: 84.1
click at [549, 384] on p "Заголовки :" at bounding box center [827, 380] width 745 height 20
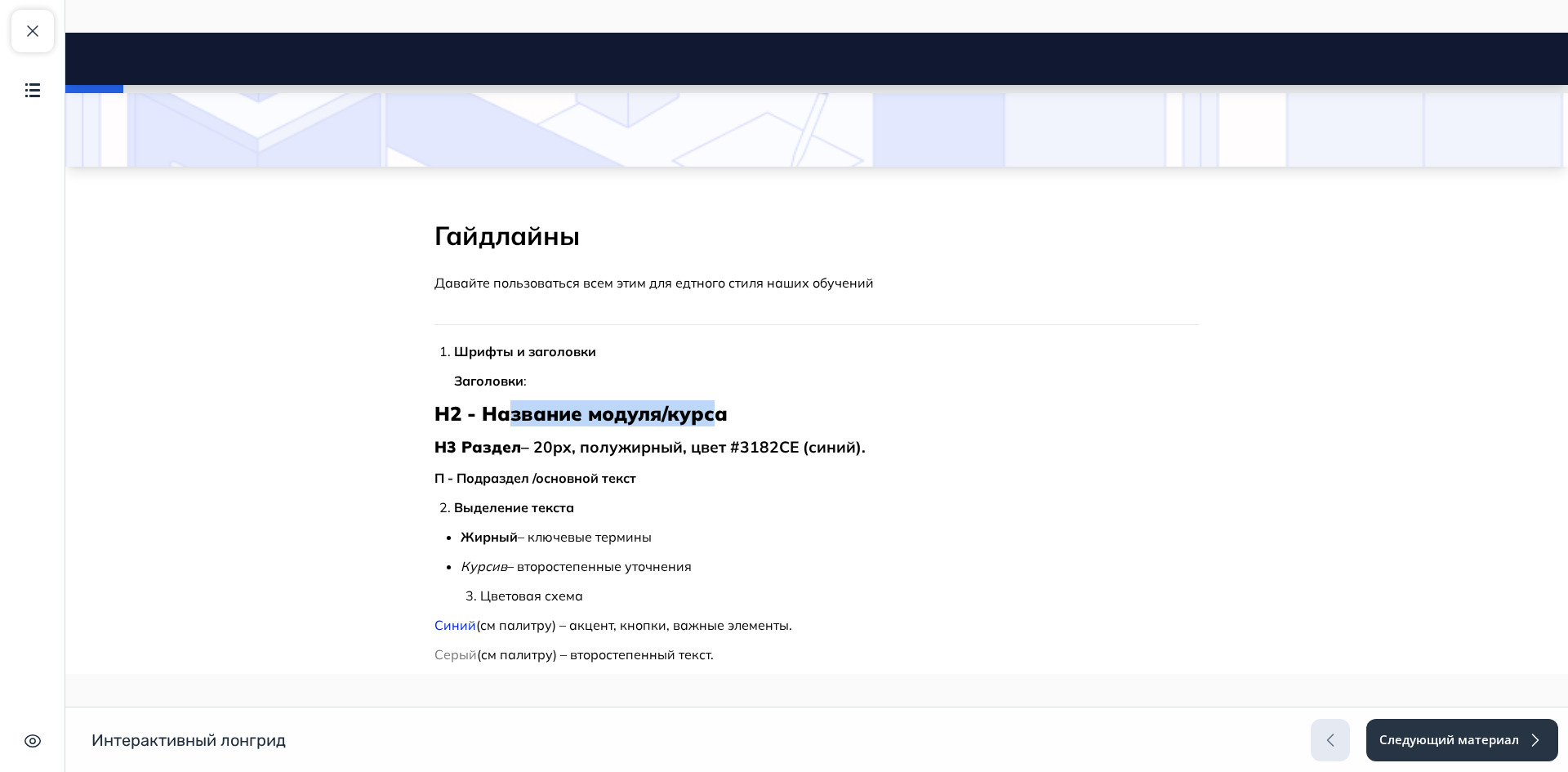
drag, startPoint x: 500, startPoint y: 413, endPoint x: 714, endPoint y: 420, distance: 214.1
click at [714, 420] on strong "H2 - Название модуля/курса" at bounding box center [581, 413] width 294 height 25
drag, startPoint x: 432, startPoint y: 409, endPoint x: 465, endPoint y: 409, distance: 33.0
click at [465, 409] on strong "H2 - Название модуля/курса" at bounding box center [581, 413] width 294 height 25
drag, startPoint x: 454, startPoint y: 447, endPoint x: 547, endPoint y: 443, distance: 93.1
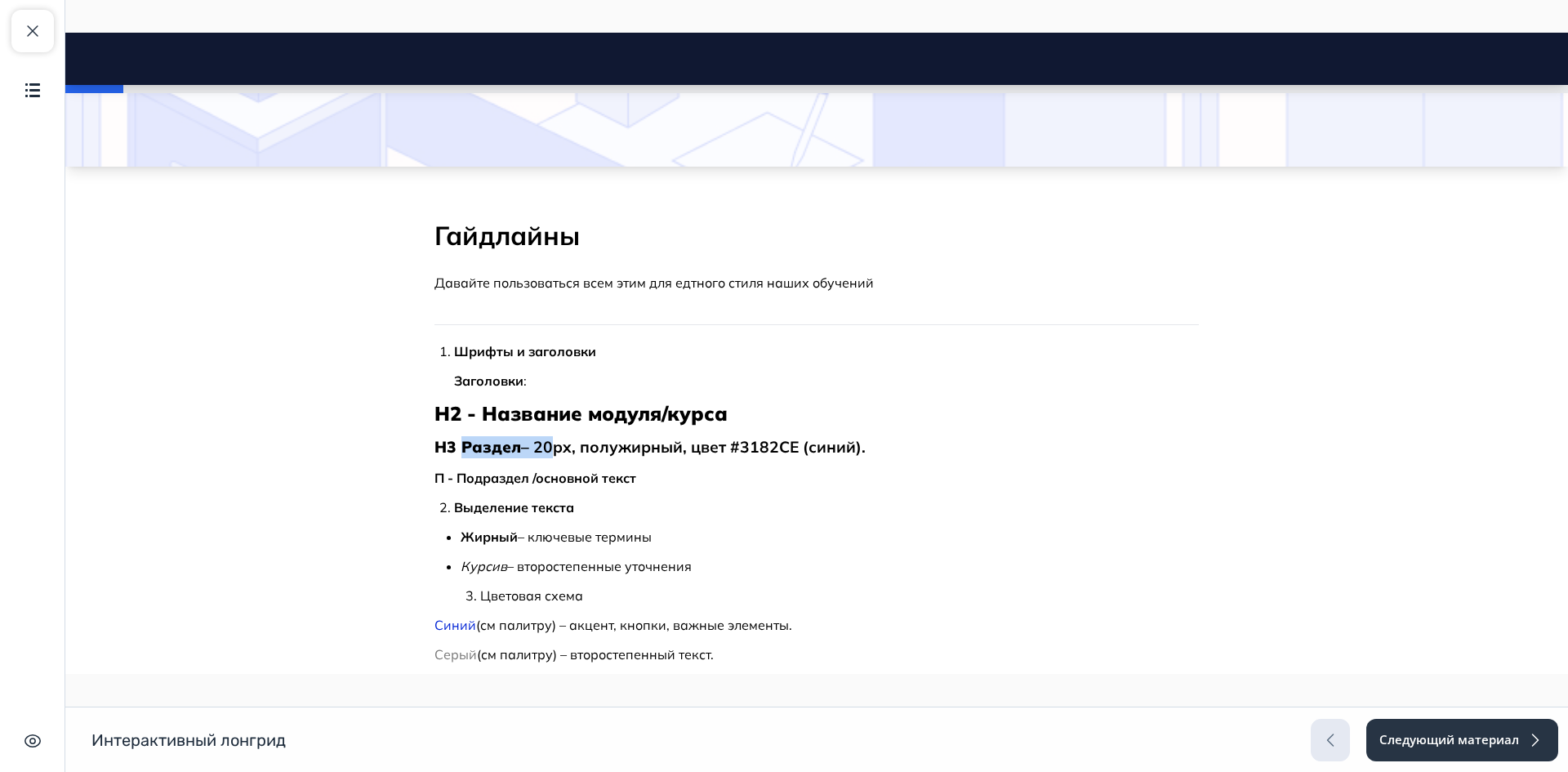
click at [547, 443] on h3 "H3 Раздел – 20px, полужирный, цвет #3182CE (синий)." at bounding box center [817, 448] width 764 height 22
drag, startPoint x: 425, startPoint y: 409, endPoint x: 682, endPoint y: 419, distance: 257.2
click at [466, 449] on strong "H3 Раздел" at bounding box center [478, 447] width 86 height 20
drag, startPoint x: 434, startPoint y: 445, endPoint x: 489, endPoint y: 445, distance: 55.0
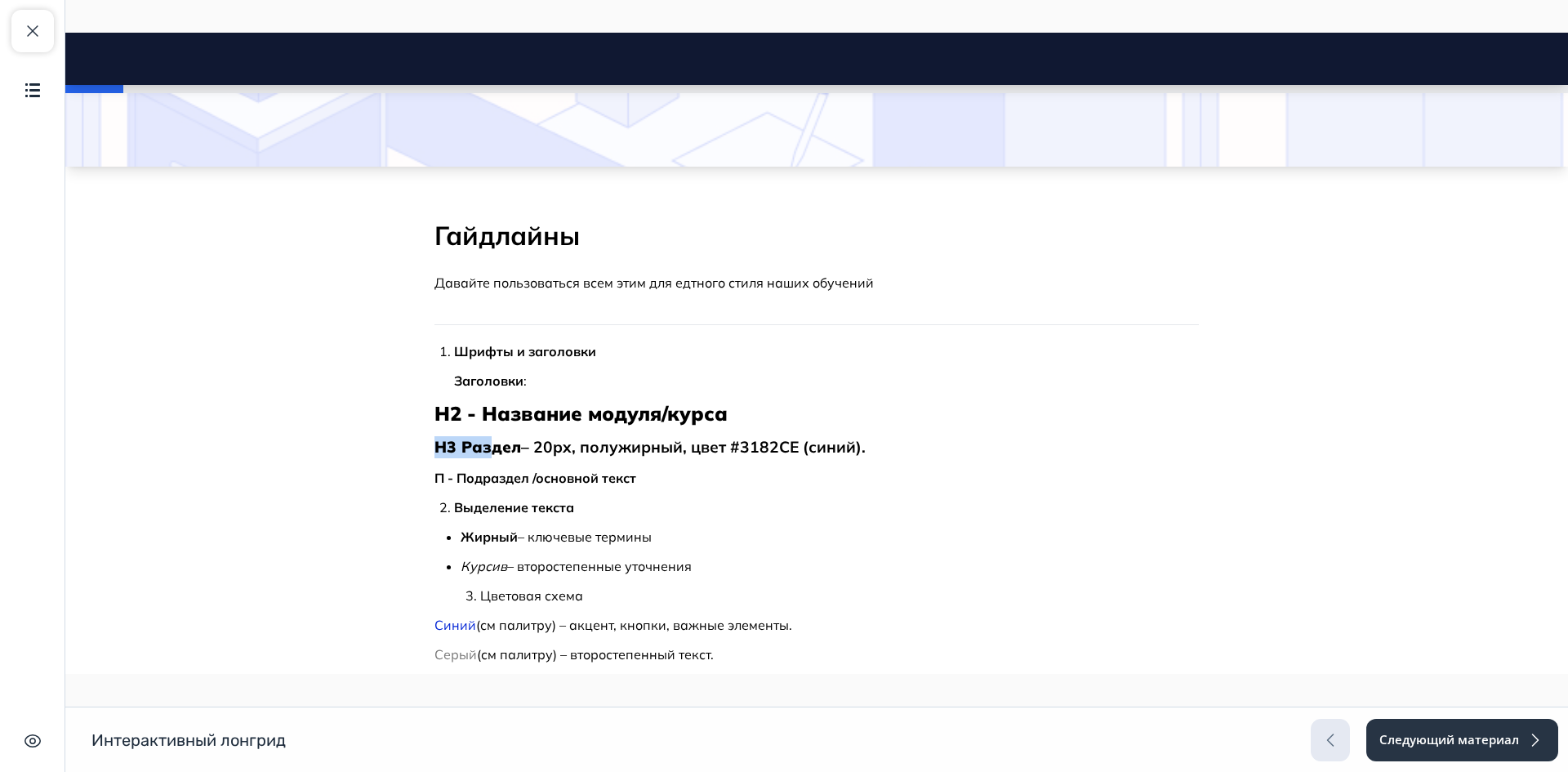
click at [489, 445] on strong "H3 Раздел" at bounding box center [478, 447] width 86 height 20
click at [487, 478] on strong "П - Подраздел /основной текст" at bounding box center [536, 478] width 202 height 16
drag, startPoint x: 430, startPoint y: 477, endPoint x: 455, endPoint y: 477, distance: 25.0
click at [455, 477] on strong "П - Подраздел /основной текст" at bounding box center [536, 478] width 202 height 16
click at [538, 504] on strong "Выделение текста" at bounding box center [514, 507] width 120 height 16
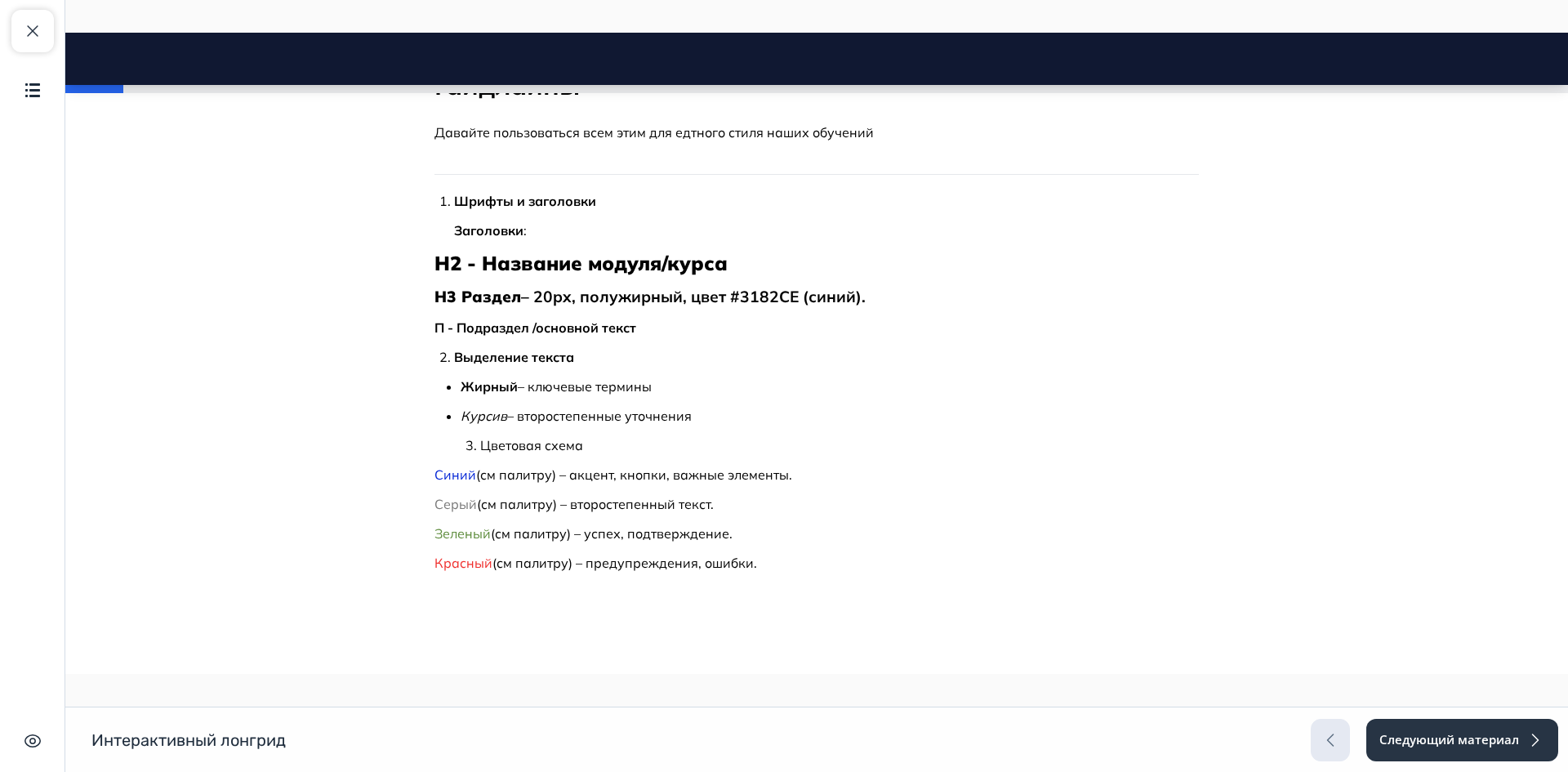
scroll to position [327, 0]
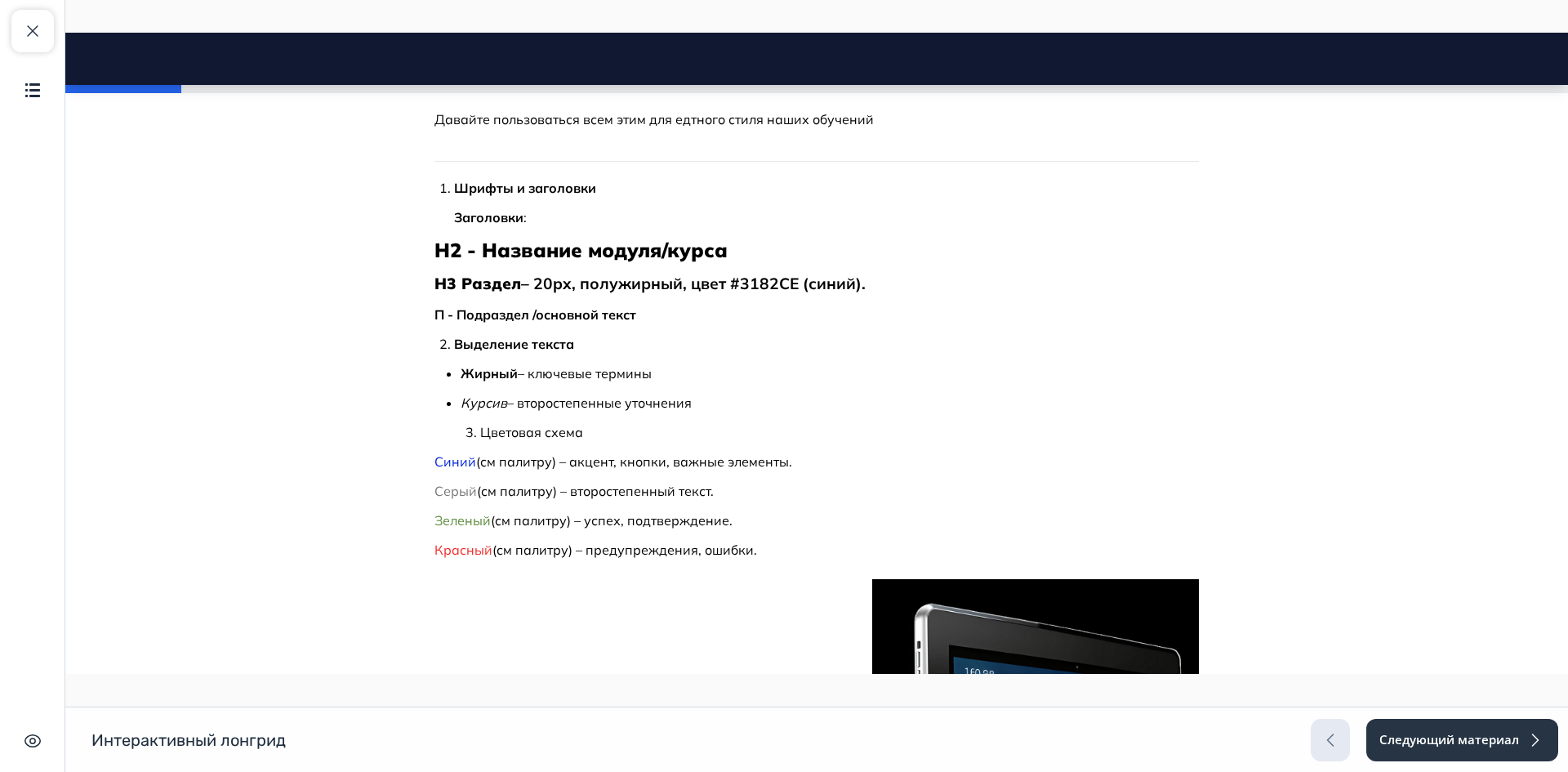
drag, startPoint x: 471, startPoint y: 372, endPoint x: 652, endPoint y: 371, distance: 181.0
click at [652, 371] on p "Жирный – ключевые термины" at bounding box center [829, 373] width 739 height 20
click at [491, 368] on strong "Жирный" at bounding box center [489, 373] width 57 height 16
drag, startPoint x: 510, startPoint y: 369, endPoint x: 454, endPoint y: 373, distance: 56.1
click at [454, 373] on div "Шрифты и заголовки Заголовки : H2 - Название модуля/курса H3 Раздел – 20px, пол…" at bounding box center [817, 369] width 764 height 382
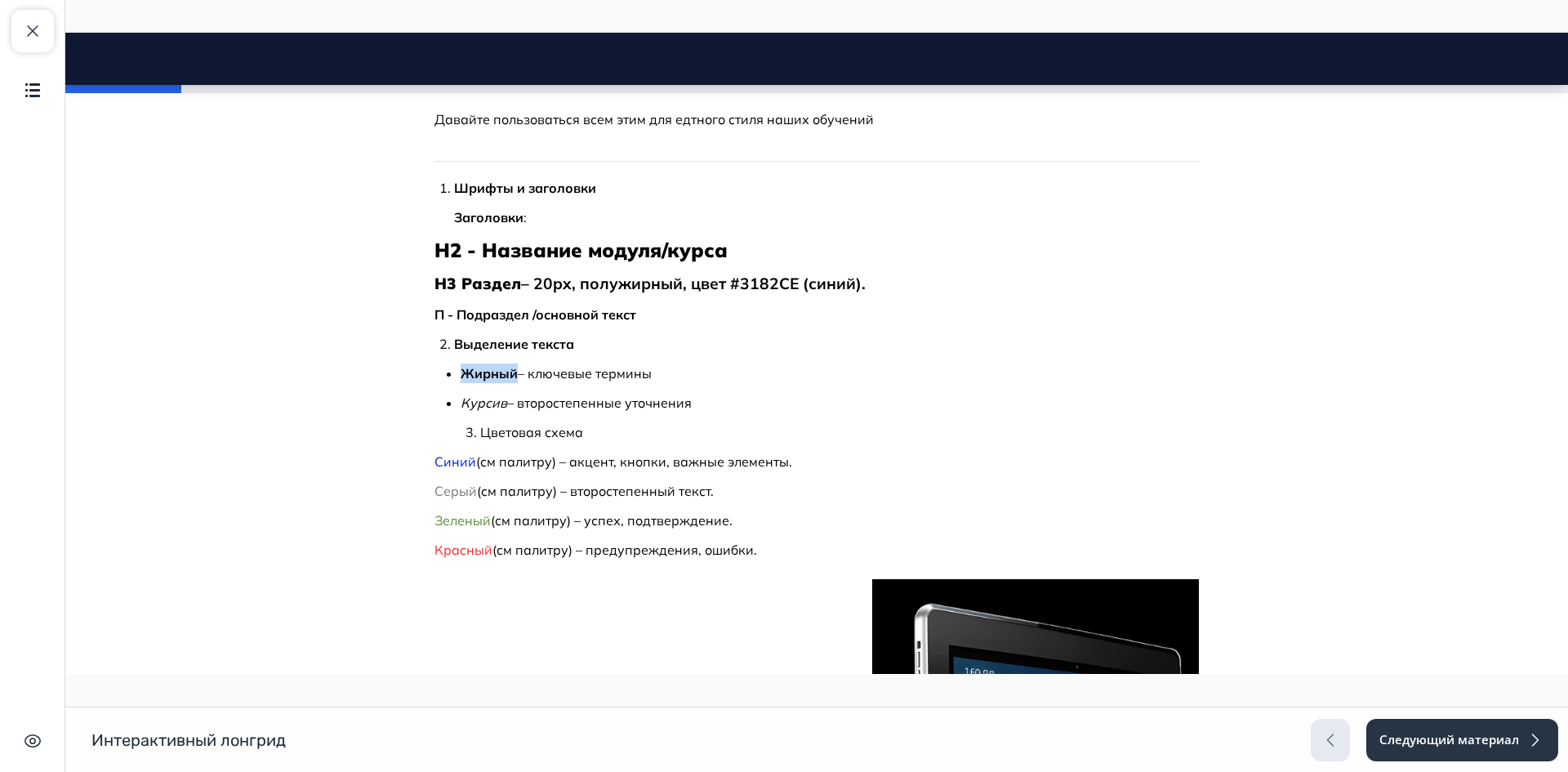
drag, startPoint x: 531, startPoint y: 401, endPoint x: 701, endPoint y: 405, distance: 170.0
click at [701, 405] on p "Курсив – второстепенные уточнения" at bounding box center [829, 402] width 739 height 20
click at [484, 396] on em "Курсив" at bounding box center [484, 402] width 46 height 16
drag, startPoint x: 563, startPoint y: 466, endPoint x: 641, endPoint y: 459, distance: 78.3
click at [641, 459] on p "Синий (см палитру) – акцент, кнопки, важные элементы." at bounding box center [817, 461] width 764 height 20
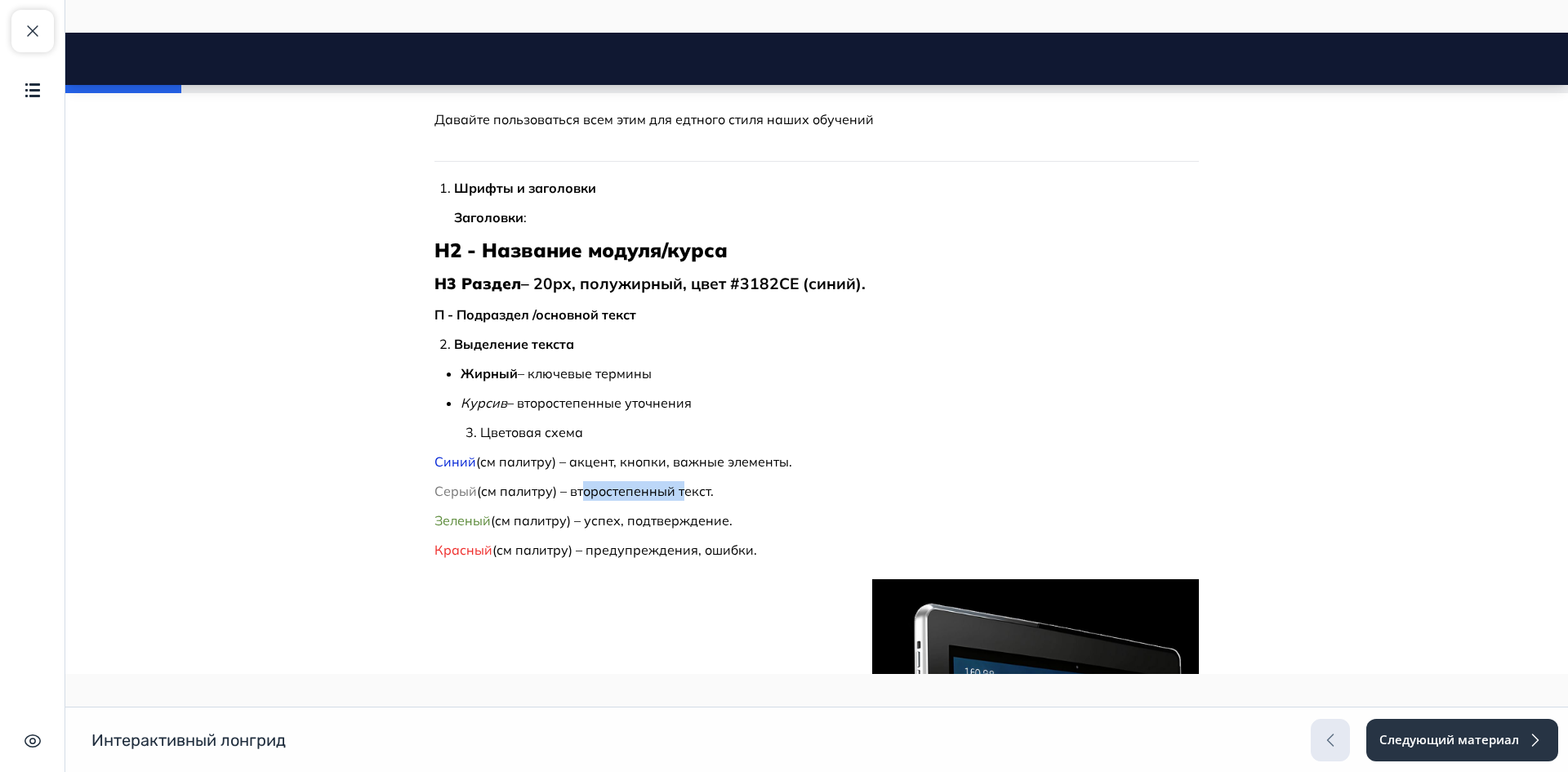
drag, startPoint x: 576, startPoint y: 491, endPoint x: 701, endPoint y: 497, distance: 125.1
click at [688, 491] on p "Серый (см палитру) – второстепенный текст." at bounding box center [817, 490] width 764 height 20
click at [645, 514] on p "Зеленый (см палитру) – успех, подтверждение." at bounding box center [817, 520] width 764 height 20
drag, startPoint x: 591, startPoint y: 548, endPoint x: 715, endPoint y: 553, distance: 124.1
click at [699, 551] on p "Красный (см палитру) – предупреждения, ошибки." at bounding box center [817, 549] width 764 height 20
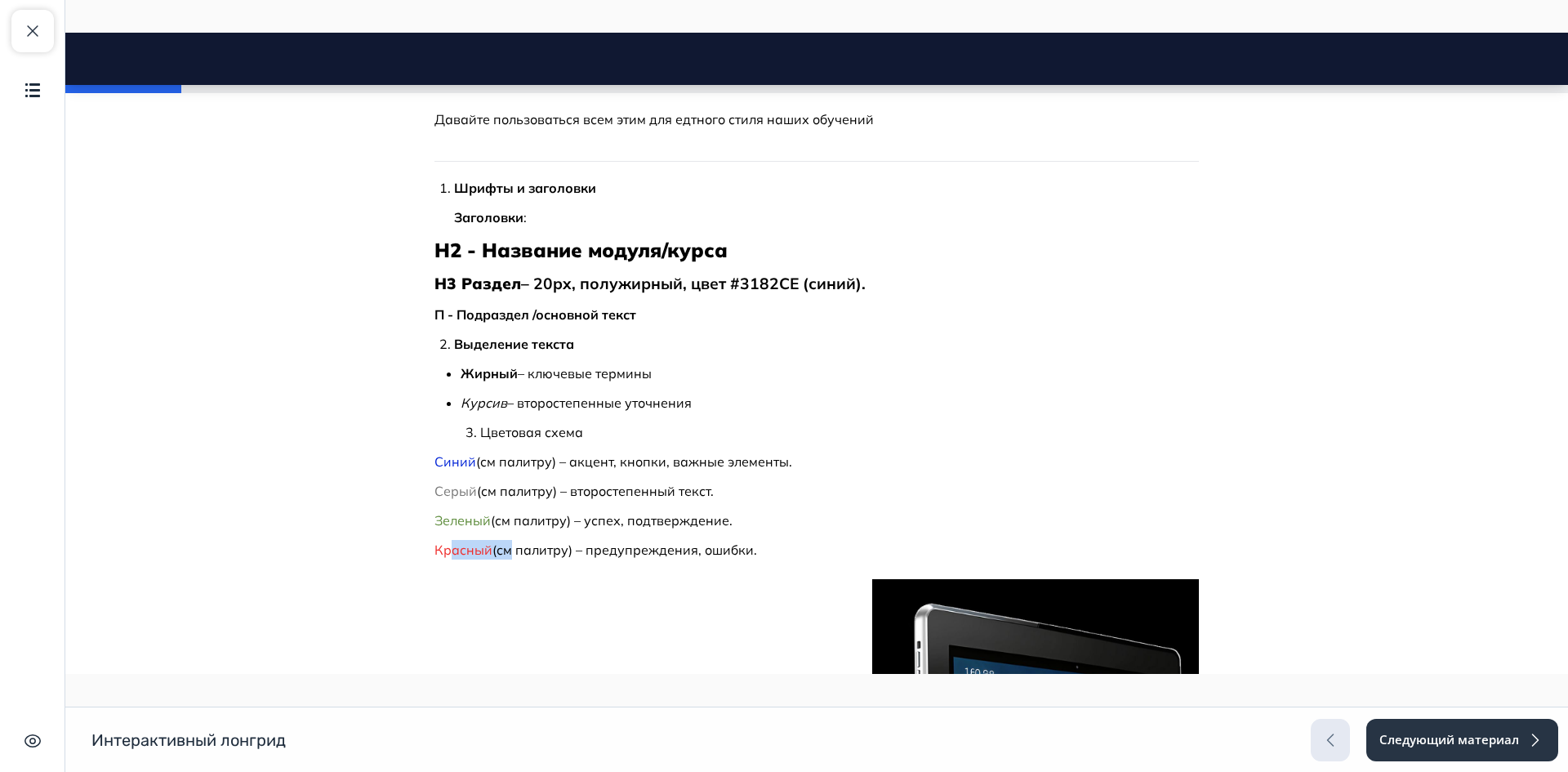
drag, startPoint x: 448, startPoint y: 552, endPoint x: 496, endPoint y: 540, distance: 49.5
click at [503, 547] on p "Красный (см палитру) – предупреждения, ошибки." at bounding box center [817, 549] width 764 height 20
drag, startPoint x: 431, startPoint y: 513, endPoint x: 478, endPoint y: 509, distance: 47.2
click at [464, 512] on span "Зеленый" at bounding box center [463, 520] width 56 height 16
drag, startPoint x: 447, startPoint y: 487, endPoint x: 469, endPoint y: 472, distance: 26.6
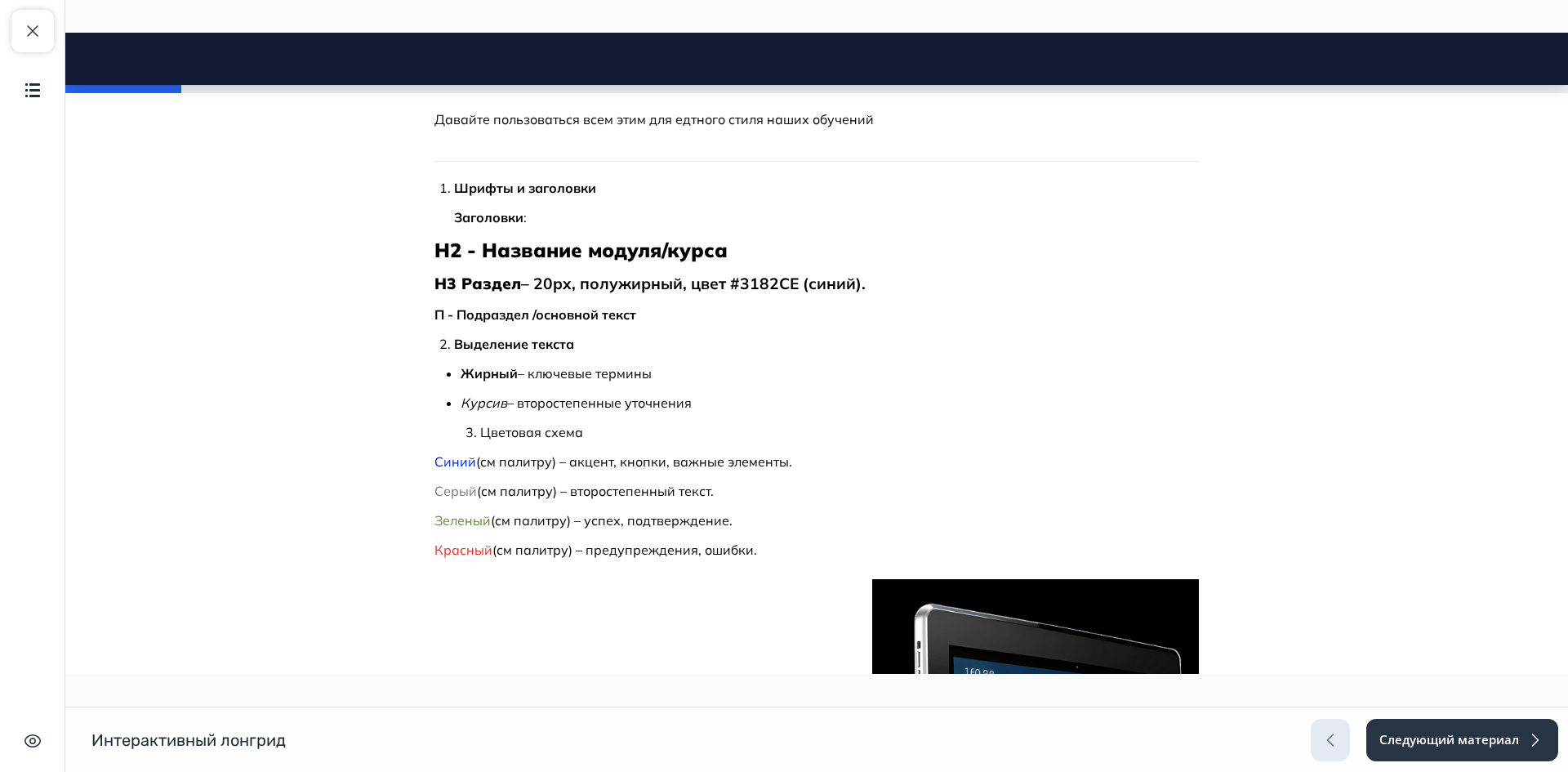
click at [468, 483] on span "Серый" at bounding box center [456, 490] width 43 height 16
drag, startPoint x: 443, startPoint y: 454, endPoint x: 460, endPoint y: 454, distance: 17.0
click at [459, 454] on span "Синий" at bounding box center [455, 461] width 42 height 16
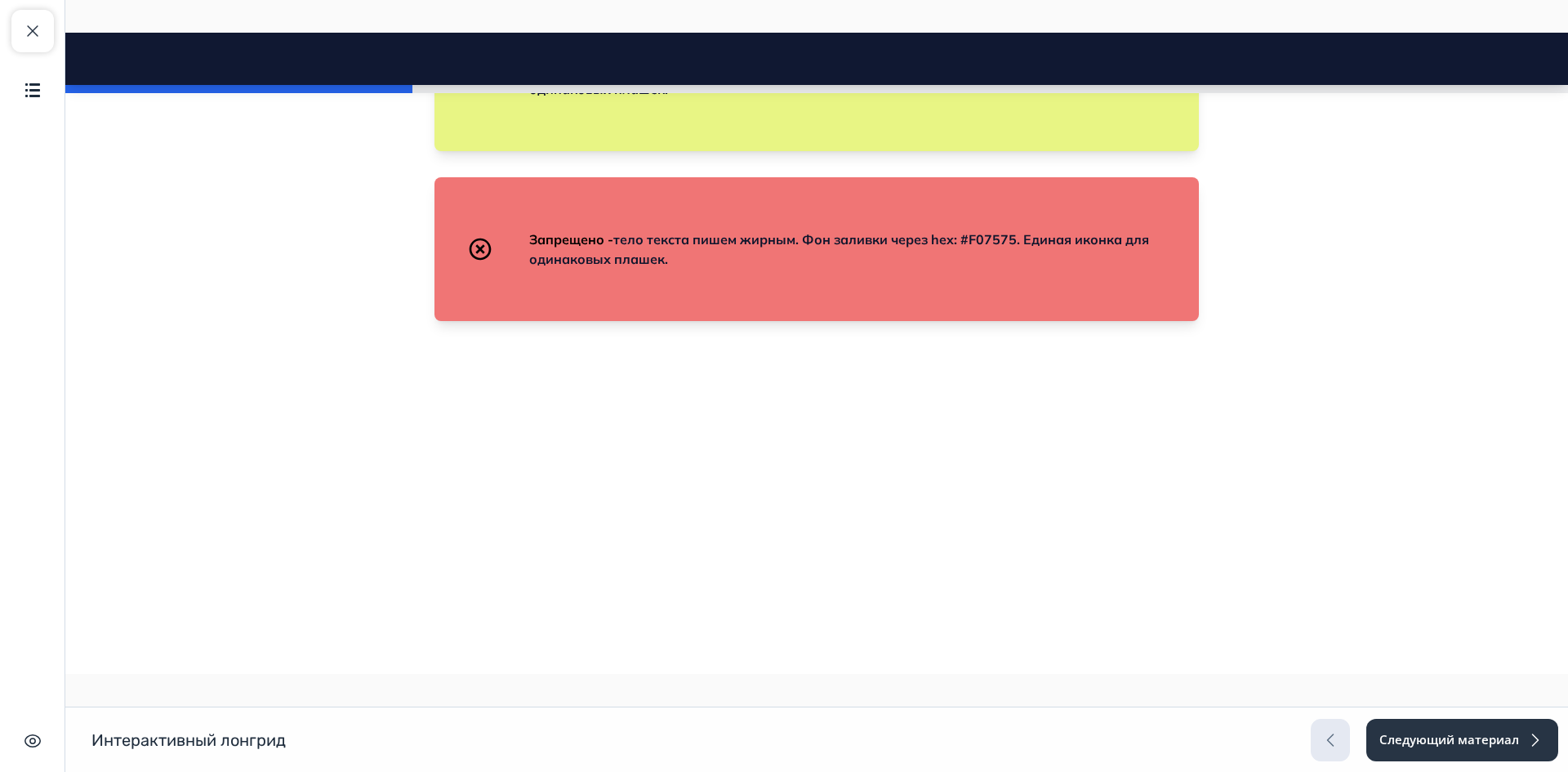
scroll to position [1388, 0]
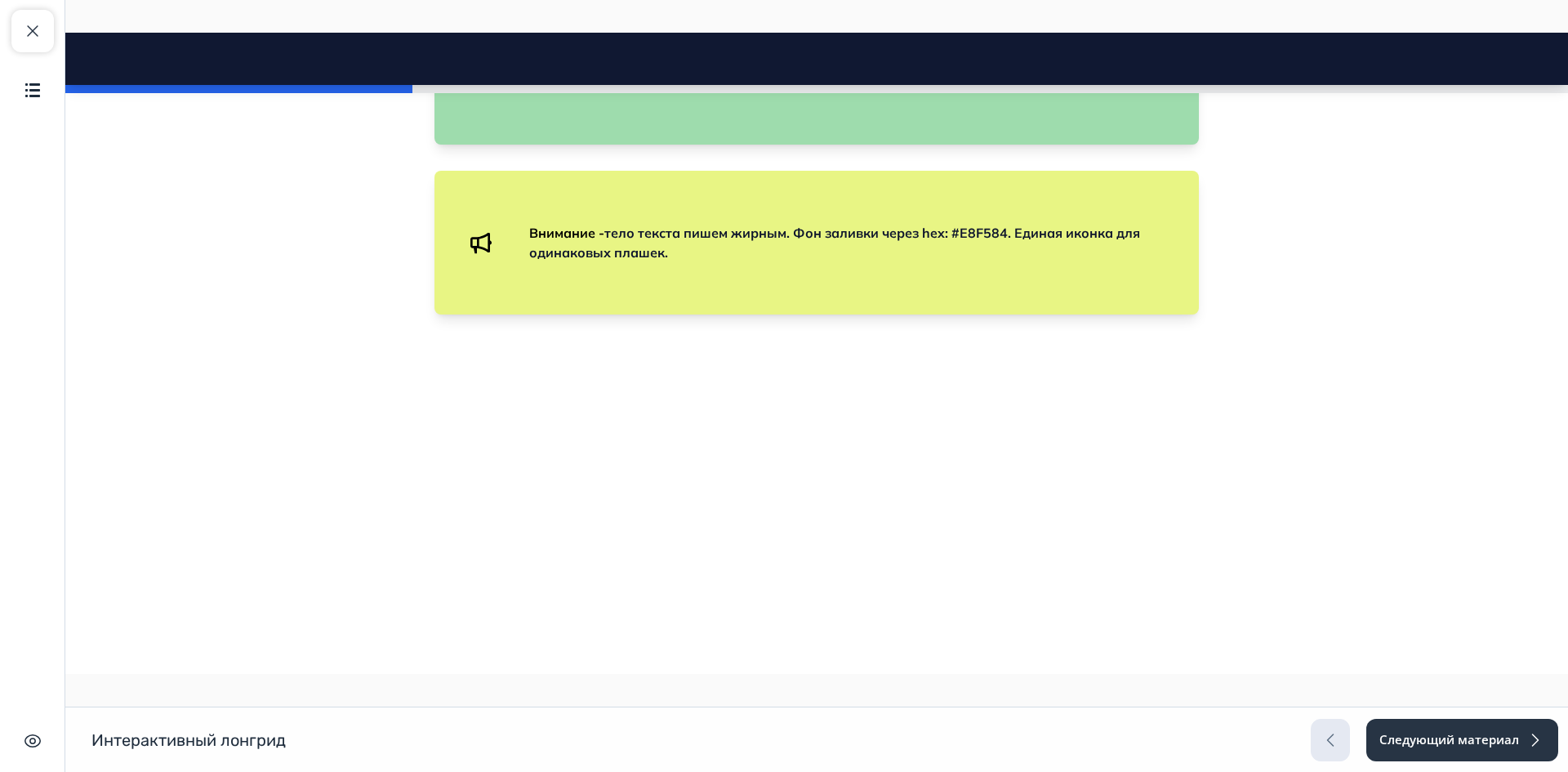
drag, startPoint x: 527, startPoint y: 334, endPoint x: 650, endPoint y: 348, distance: 123.8
click at [661, 92] on p "Совет - тело текста пишем жирным. Фон заливки через hex: #9EDCAD. Единая иконка…" at bounding box center [842, 73] width 627 height 39
drag, startPoint x: 453, startPoint y: 307, endPoint x: 1148, endPoint y: 402, distance: 701.5
click at [1149, 145] on div "Совет - тело текста пишем жирным. Фон заливки через hex: #9EDCAD. Единая иконка…" at bounding box center [817, 73] width 764 height 144
click at [892, 145] on div "Совет - тело текста пишем жирным. Фон заливки через hex: #9EDCAD. Единая иконка…" at bounding box center [817, 73] width 764 height 144
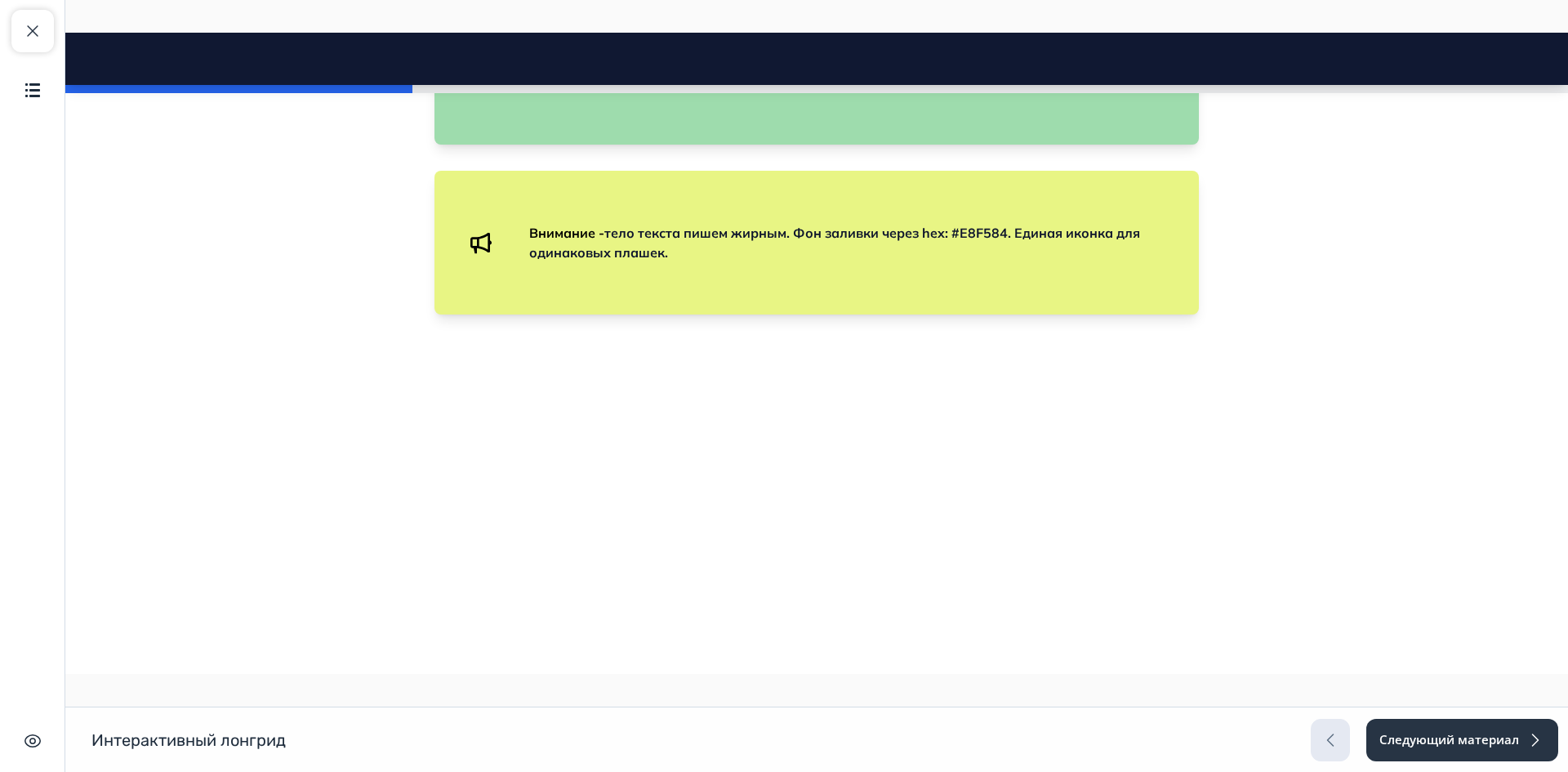
click at [957, 91] on span "тело текста пишем жирным. Фон заливки через hex: #9EDCAD. Единая иконка для оди…" at bounding box center [822, 73] width 585 height 36
click at [527, 314] on div "Внимание - тело текста пишем жирным. Фон заливки через hex: #E8F584. Единая ико…" at bounding box center [817, 242] width 764 height 144
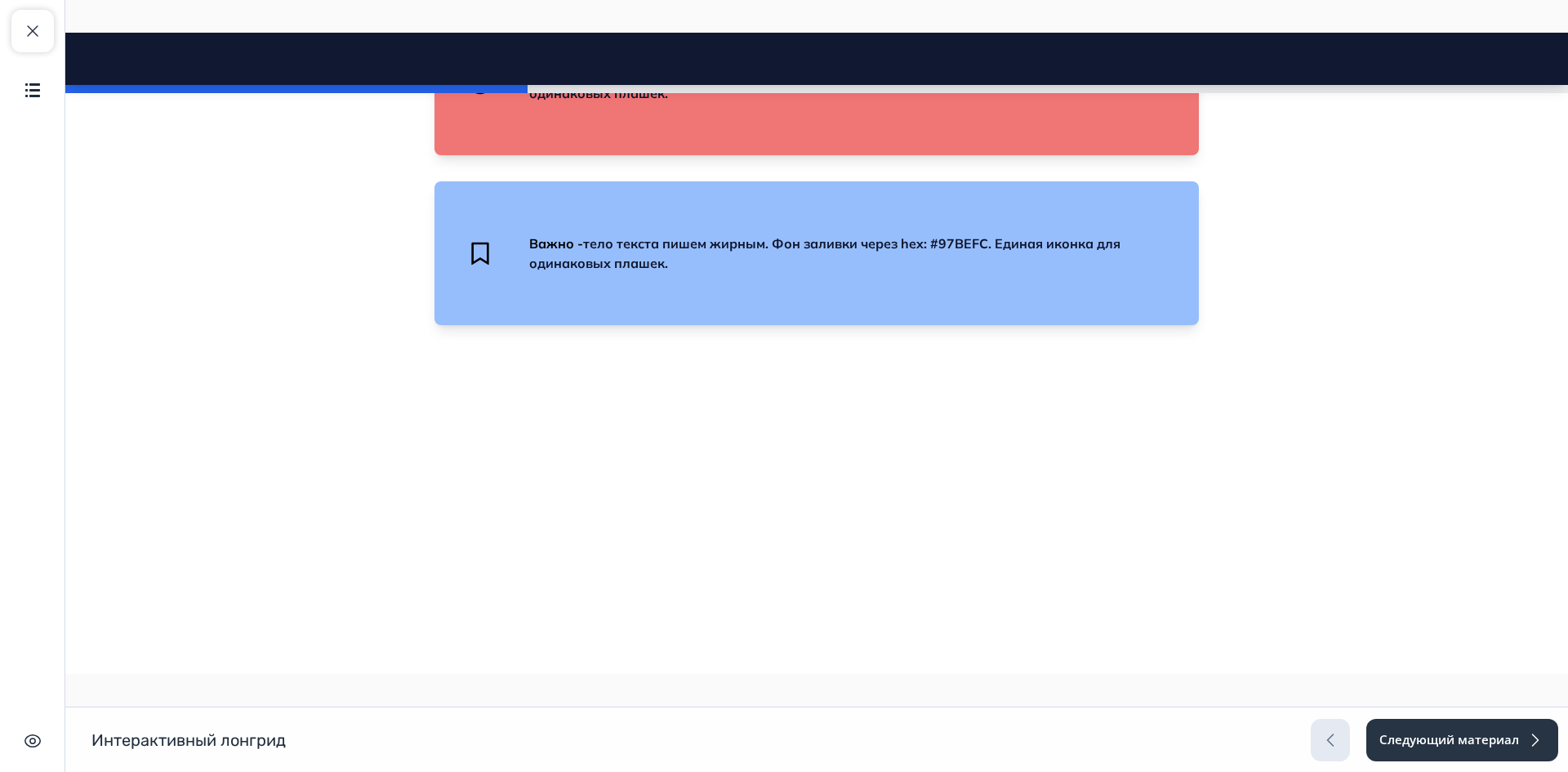
scroll to position [1715, 0]
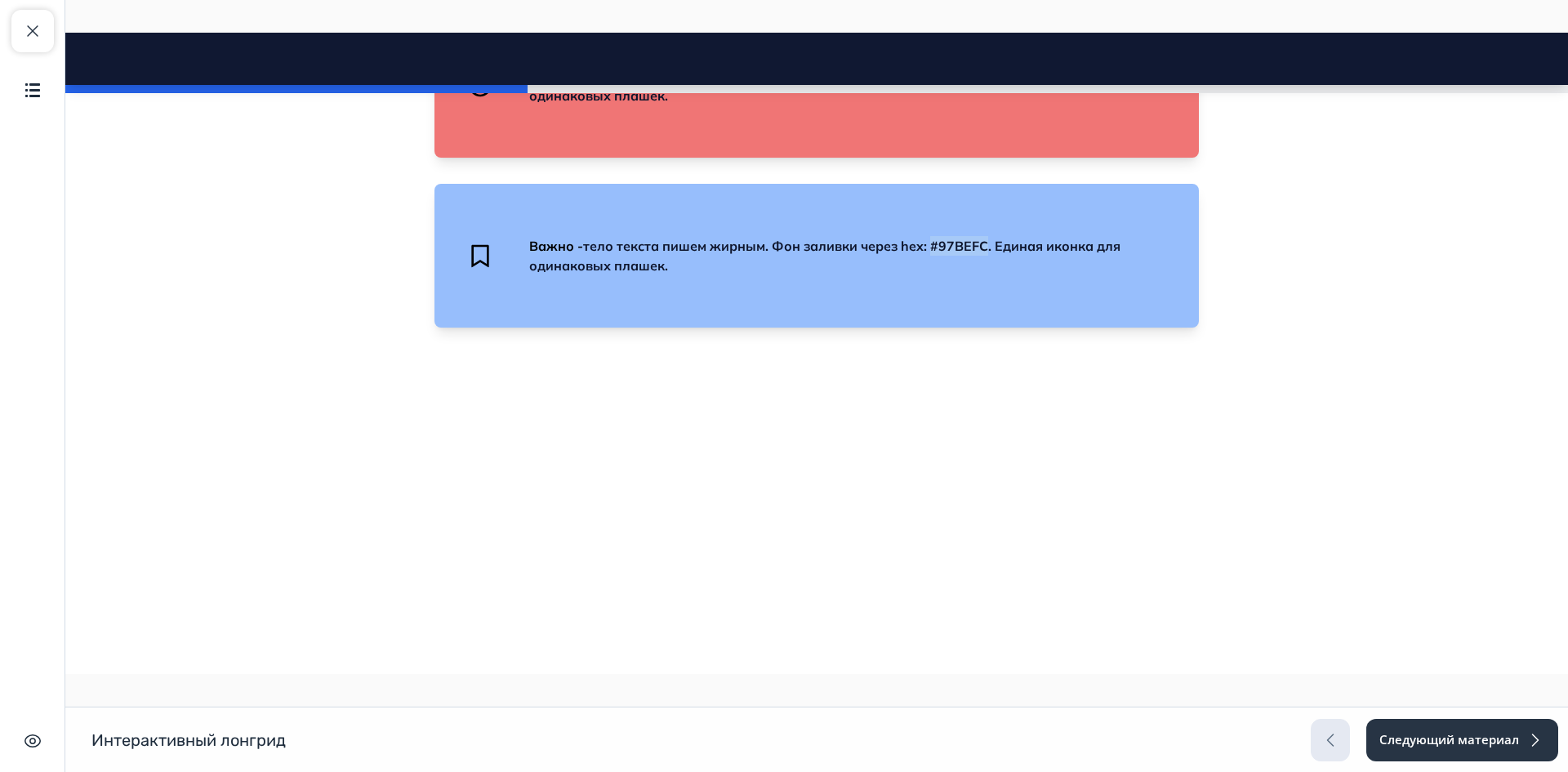
drag, startPoint x: 927, startPoint y: 519, endPoint x: 986, endPoint y: 517, distance: 59.0
click at [986, 274] on span "тело текста пишем жирным. Фон заливки через hex: #97BEFC. Единая иконка для оди…" at bounding box center [824, 256] width 591 height 36
copy span "#97BEFC"
click at [578, 274] on strong "Важно - тело текста пишем жирным. Фон заливки через hex: #97BEFC. Единая иконка…" at bounding box center [824, 256] width 591 height 36
drag, startPoint x: 623, startPoint y: 517, endPoint x: 673, endPoint y: 520, distance: 50.1
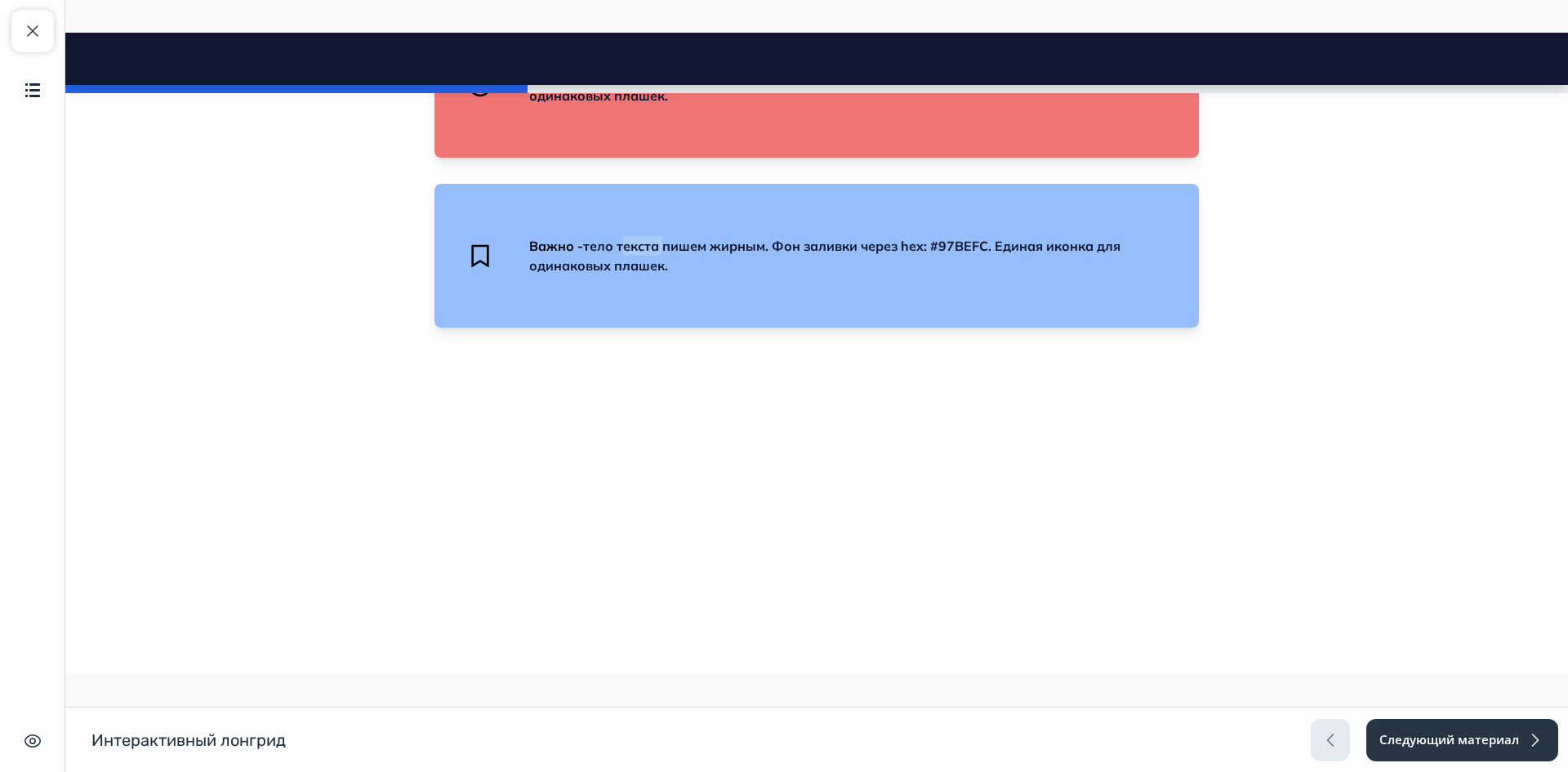
click at [672, 274] on span "тело текста пишем жирным. Фон заливки через hex: #97BEFC. Единая иконка для оди…" at bounding box center [824, 256] width 591 height 36
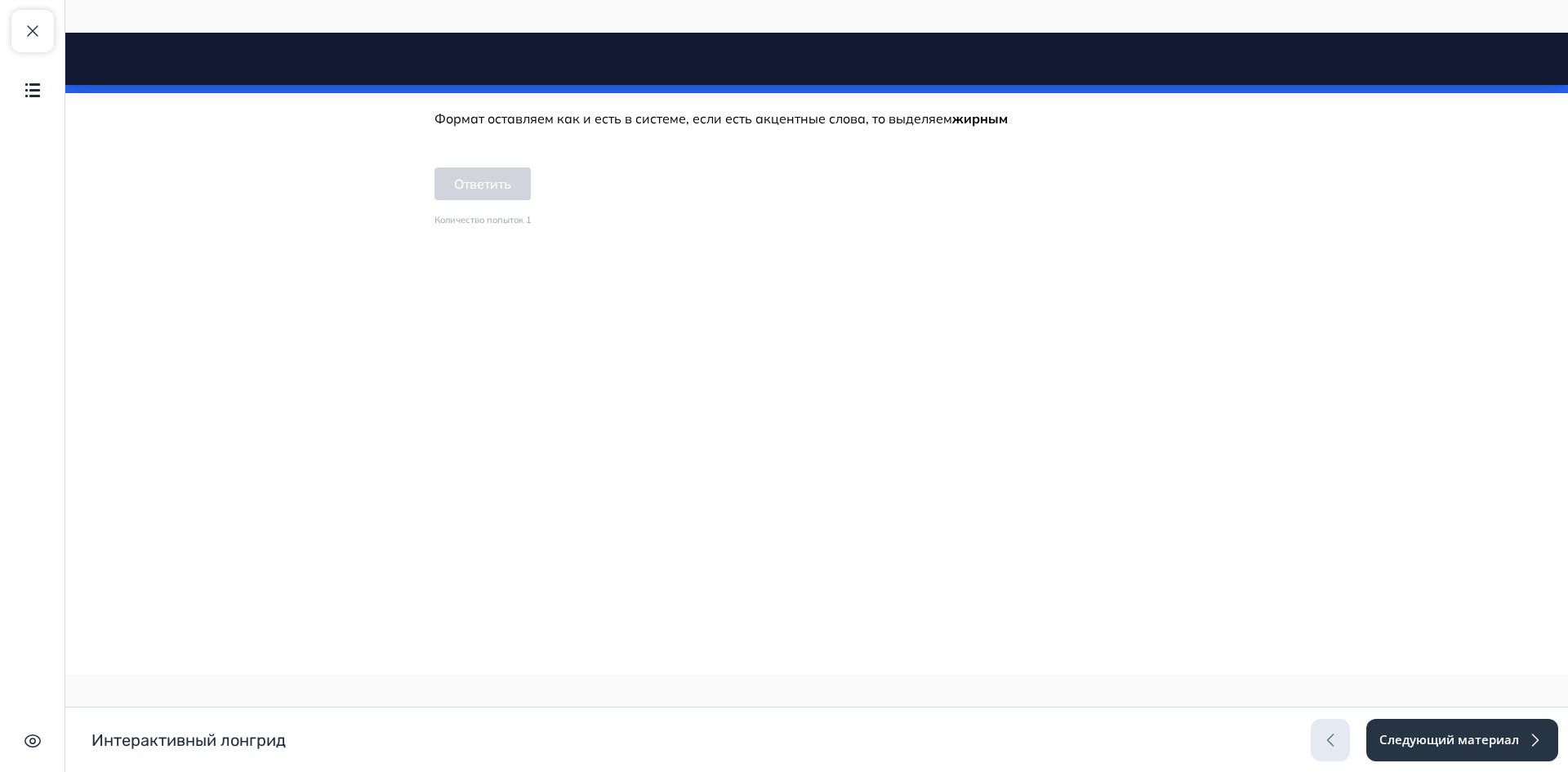
scroll to position [6586, 0]
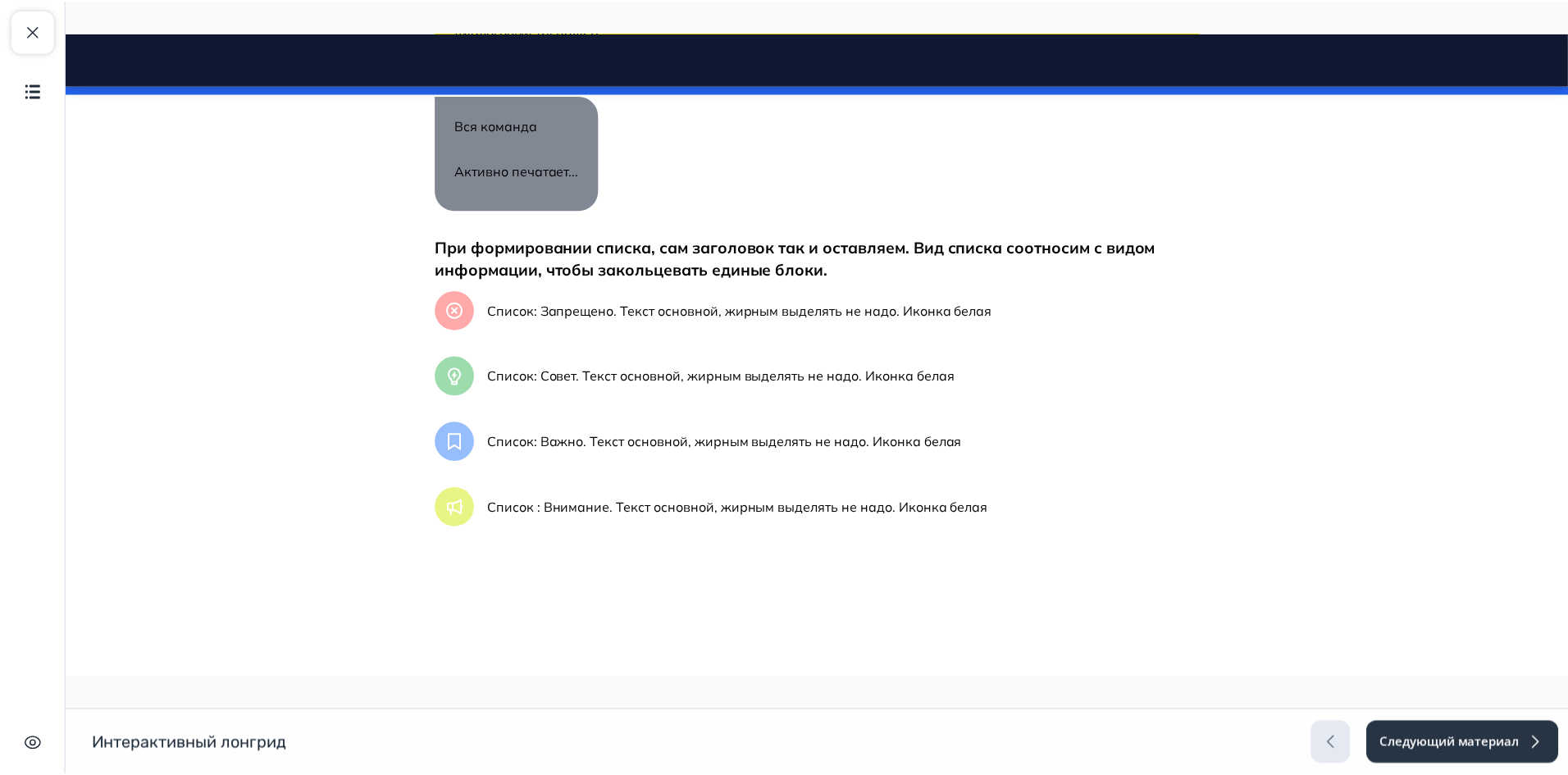
scroll to position [3218, 0]
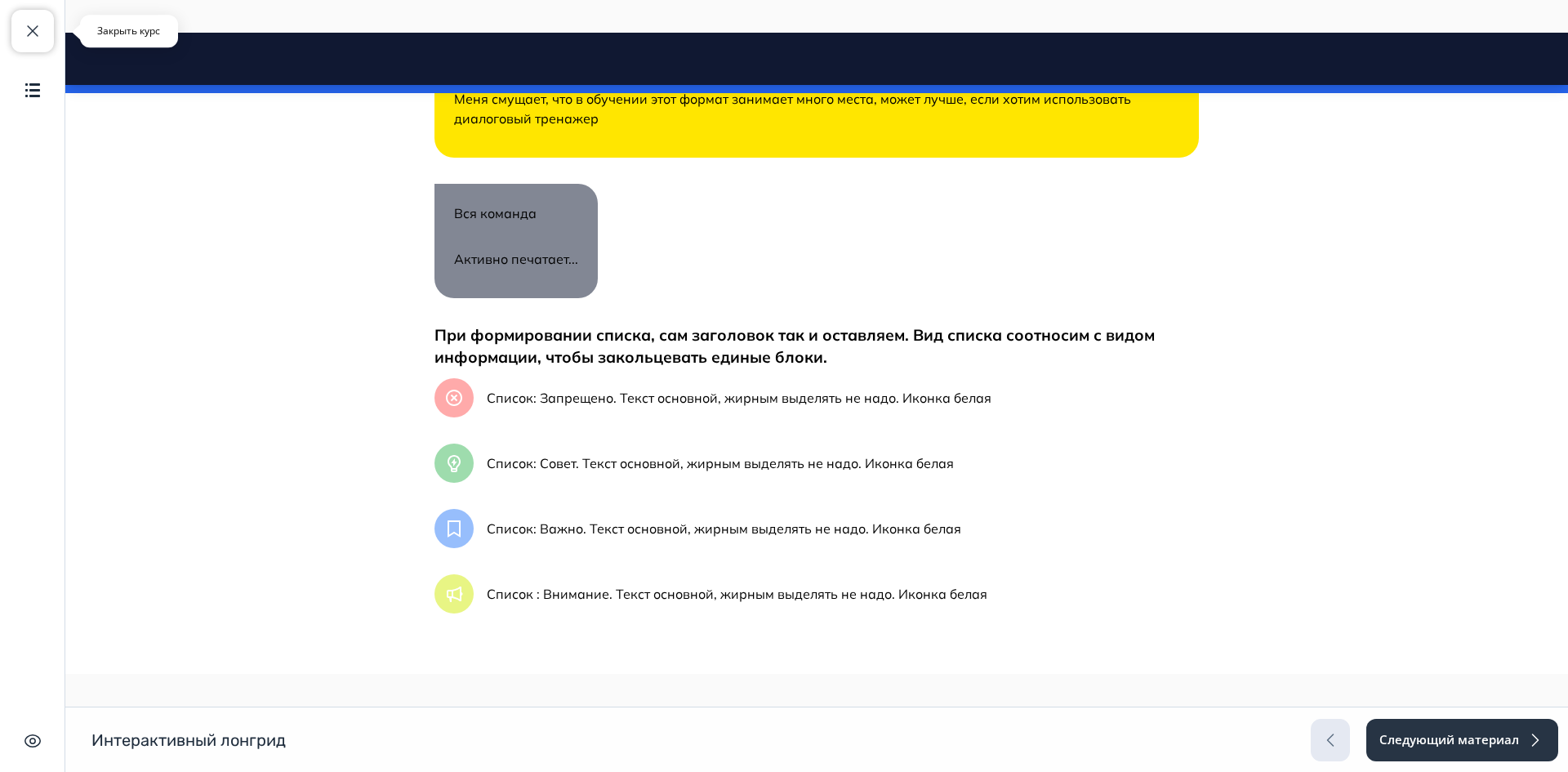
click at [21, 31] on button "Закрыть курс" at bounding box center [33, 31] width 43 height 43
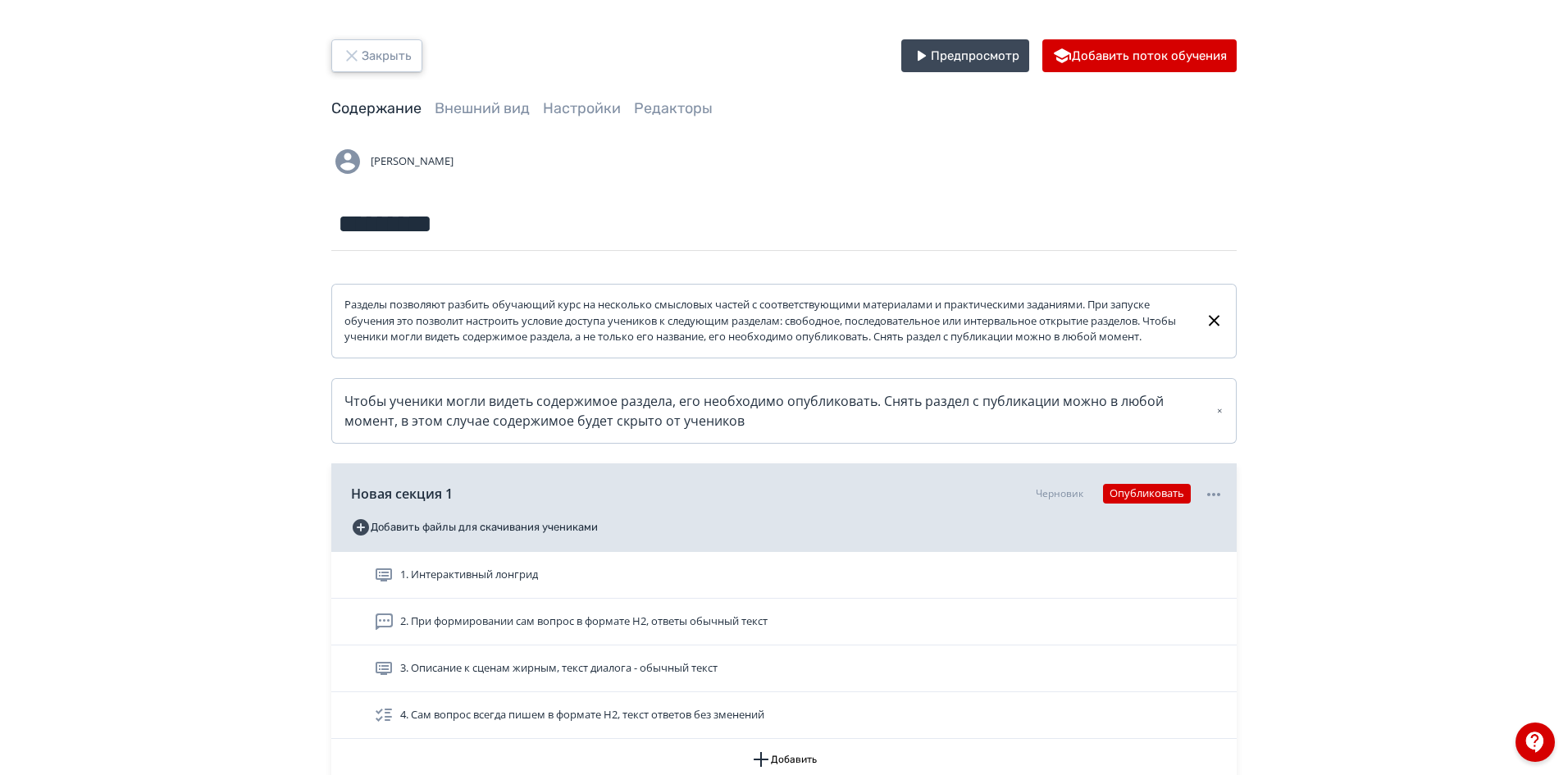
click at [378, 59] on button "Закрыть" at bounding box center [377, 56] width 91 height 33
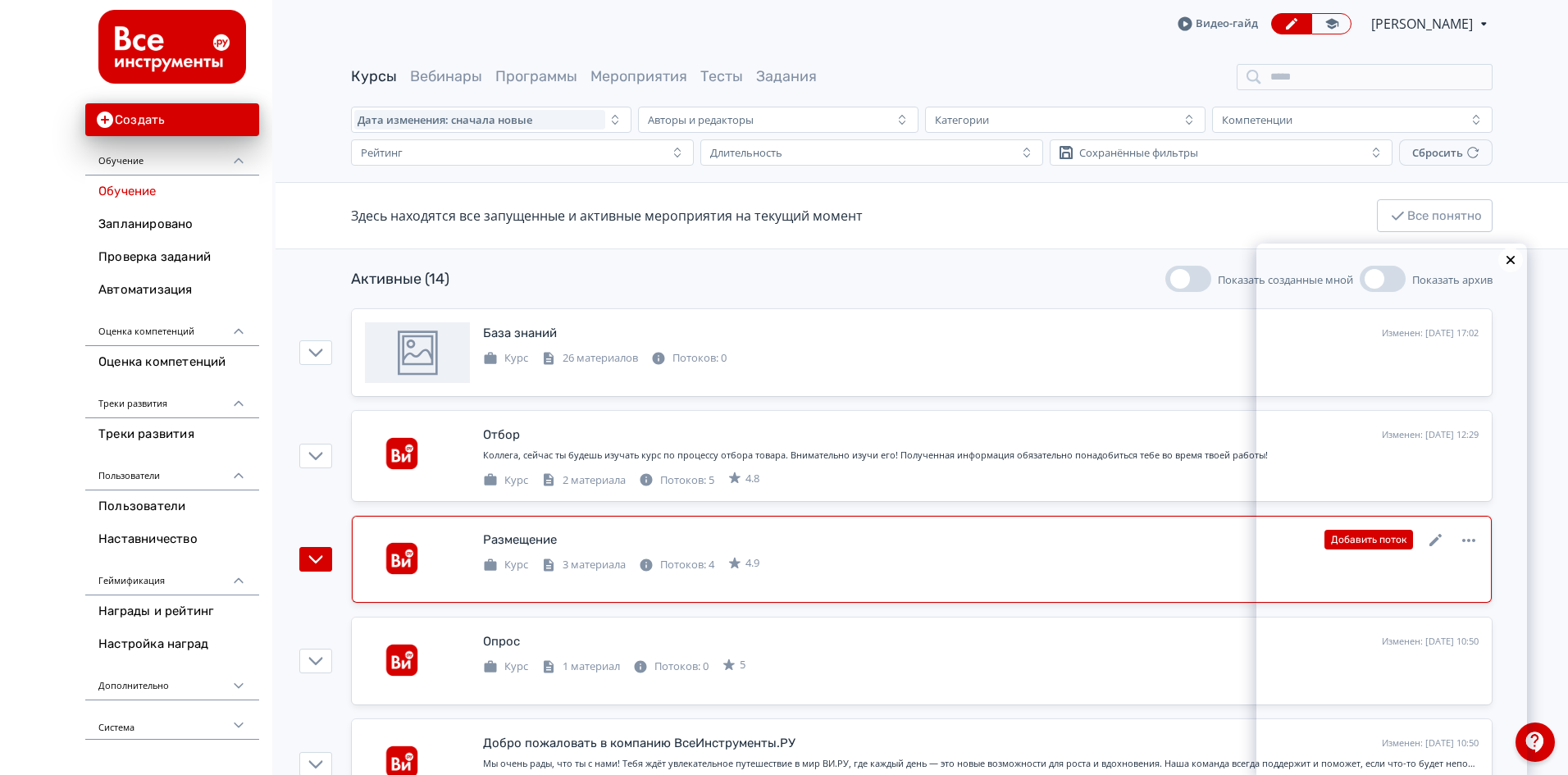
click at [599, 540] on div "Размещение Изменен: [DATE] 12:29 Добавить поток" at bounding box center [980, 540] width 996 height 21
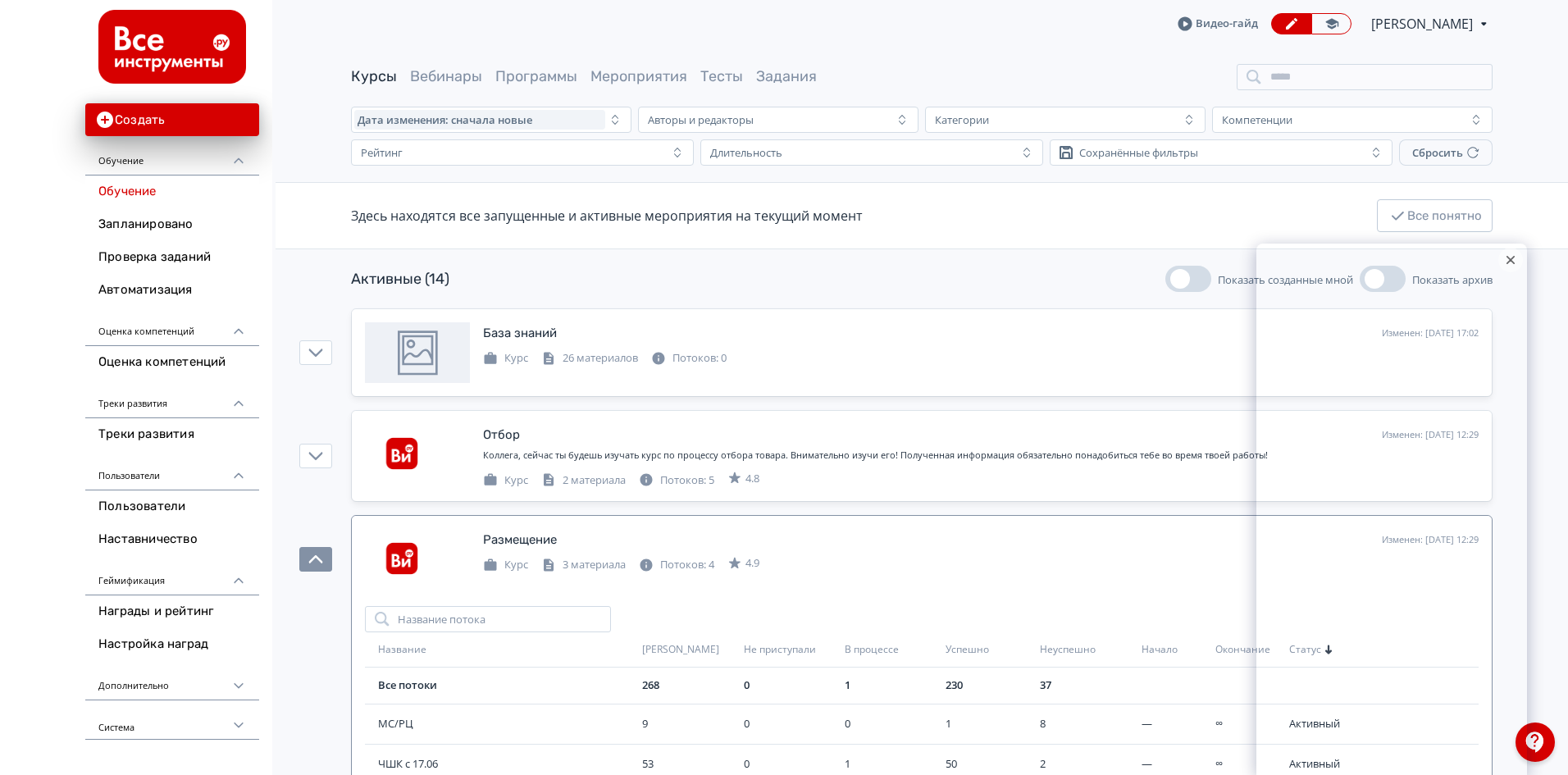
click at [1512, 258] on icon at bounding box center [1510, 260] width 7 height 7
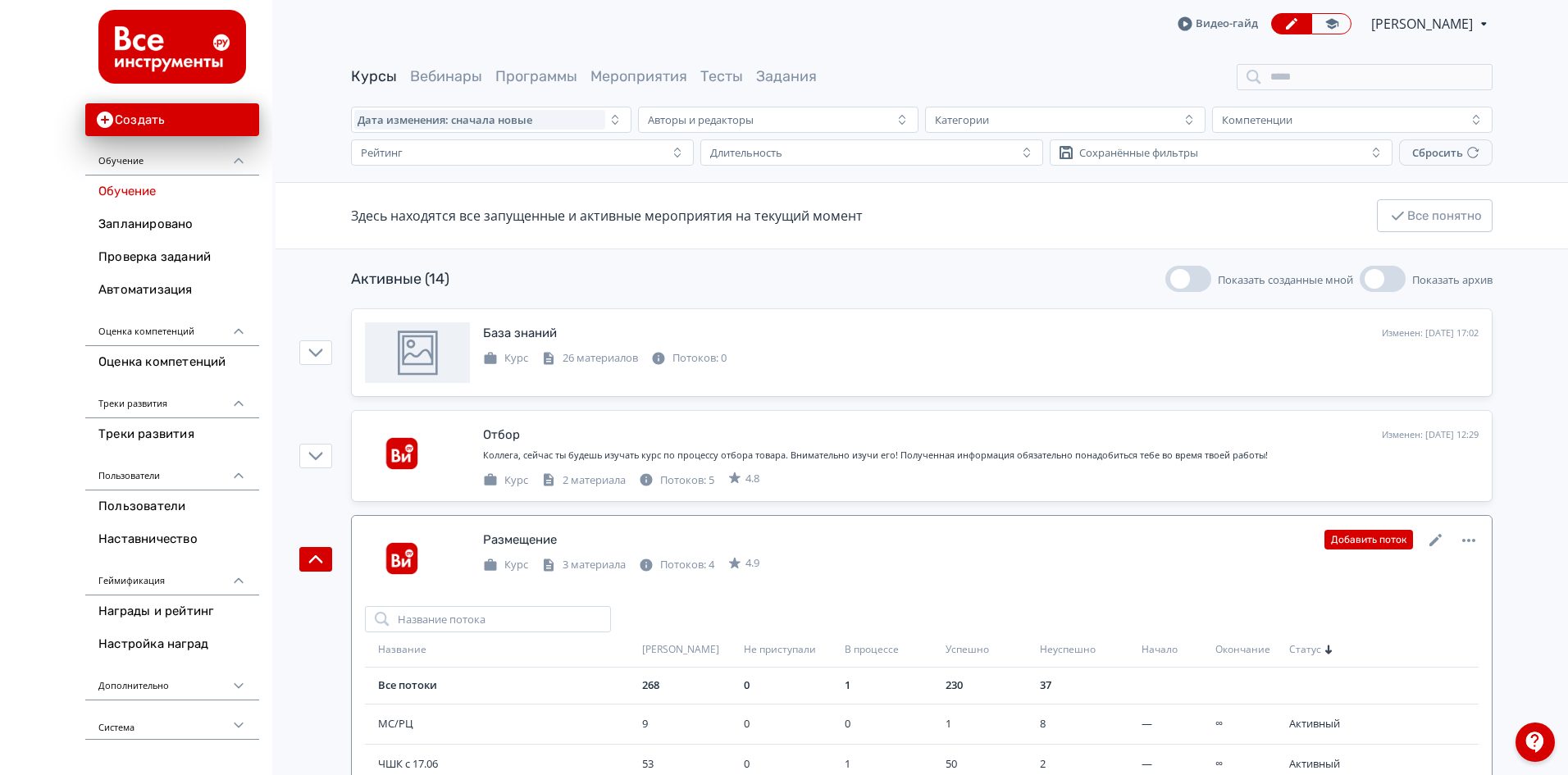
click at [1144, 580] on div "Размещение Изменен: [DATE] 12:29 Добавить поток Курс 3 материала Потоков: 4 4.9" at bounding box center [922, 559] width 1113 height 61
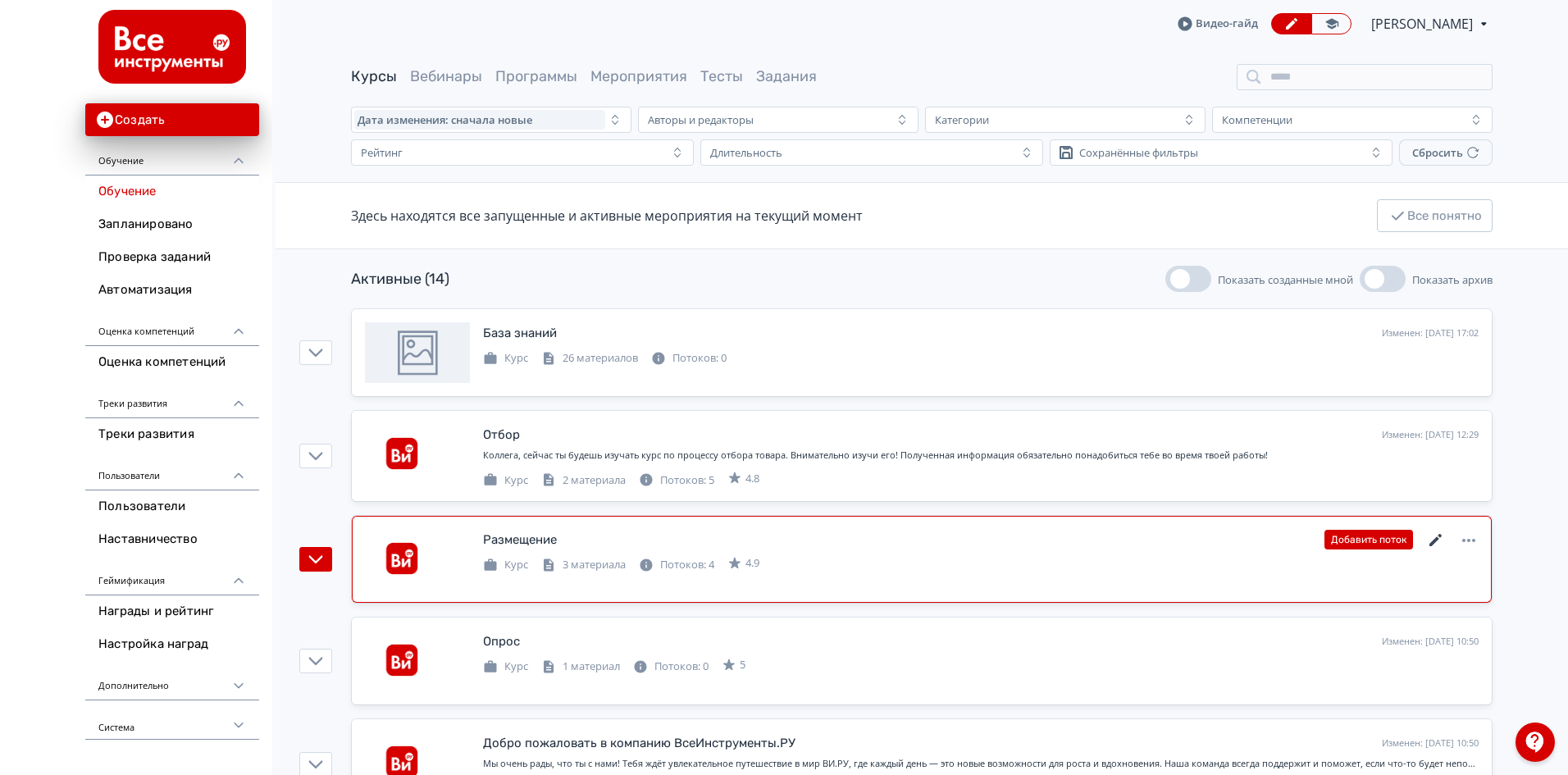
click at [1431, 537] on icon at bounding box center [1436, 540] width 20 height 20
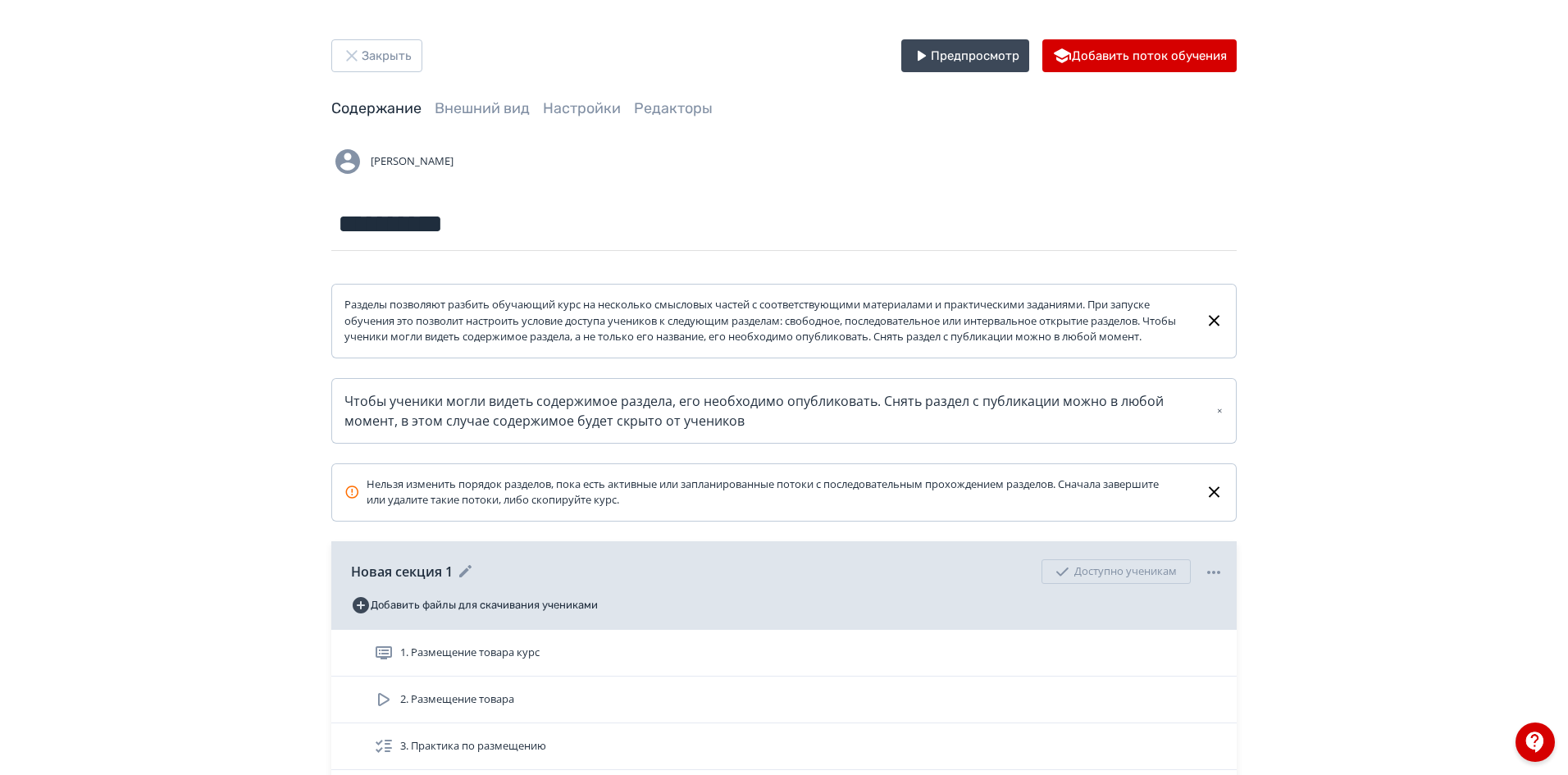
scroll to position [189, 0]
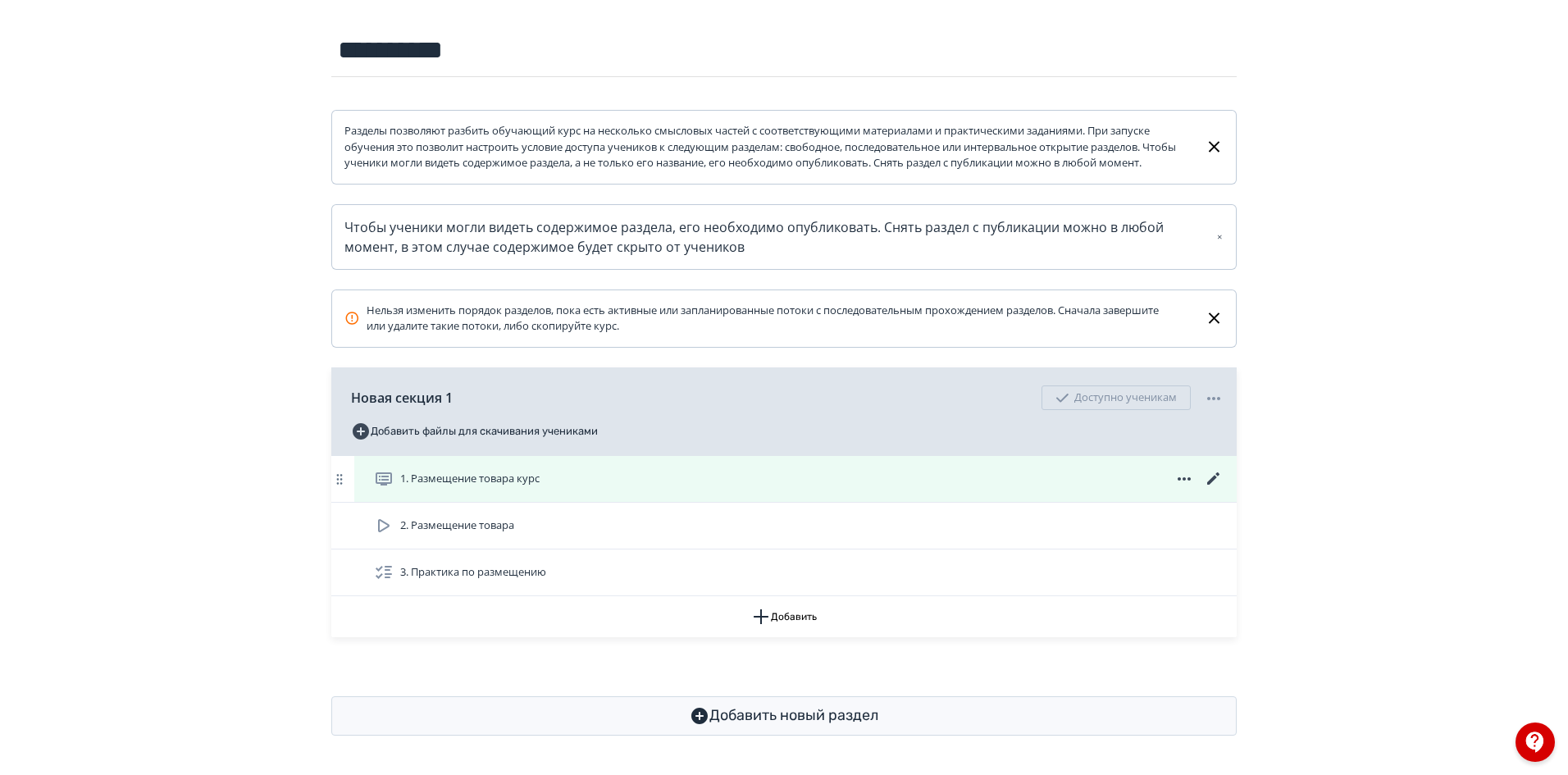
click at [1212, 478] on icon at bounding box center [1213, 479] width 12 height 12
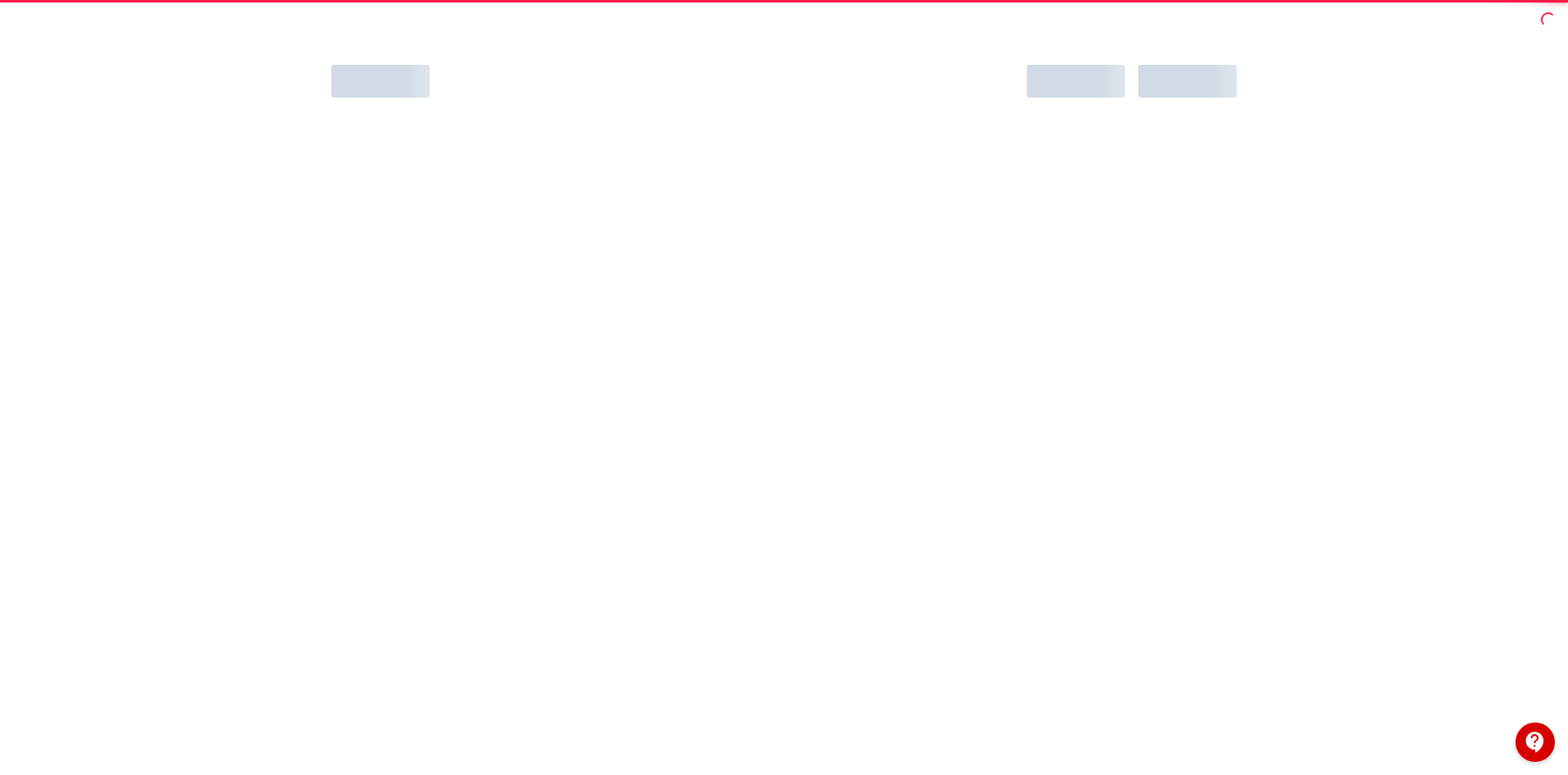
scroll to position [0, 0]
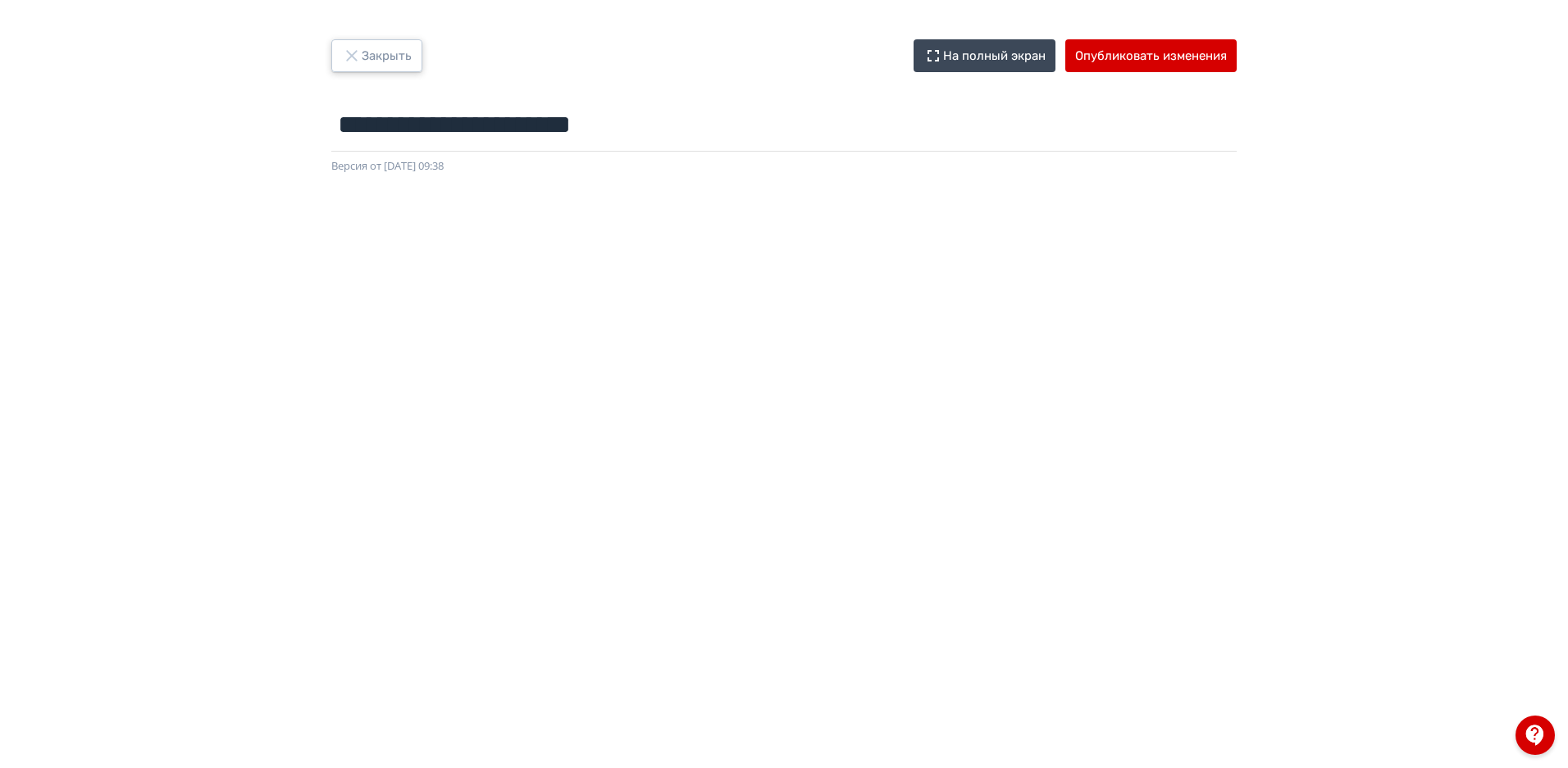
click at [410, 47] on button "Закрыть" at bounding box center [377, 56] width 91 height 33
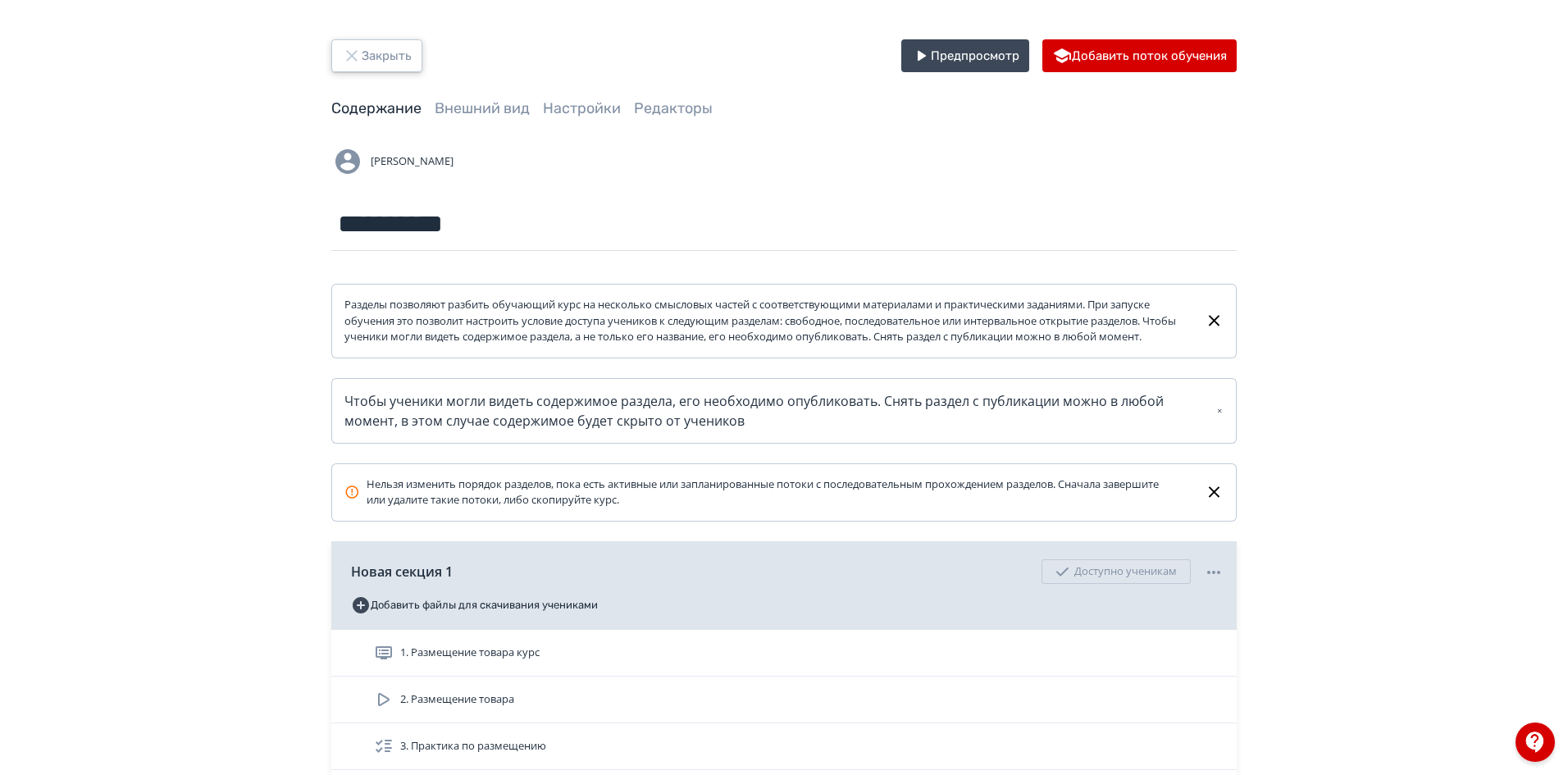
click at [387, 63] on button "Закрыть" at bounding box center [377, 56] width 91 height 33
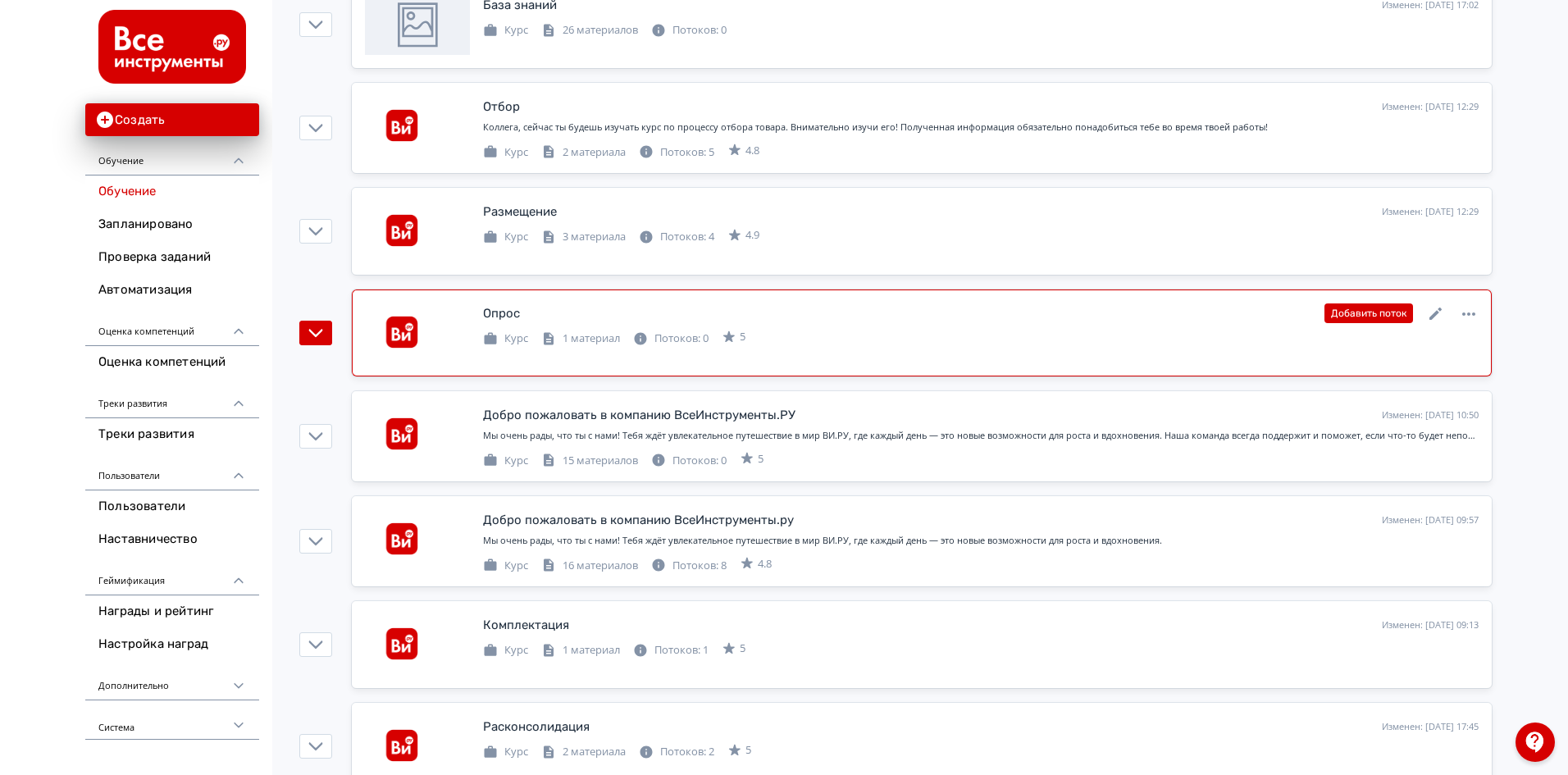
scroll to position [656, 0]
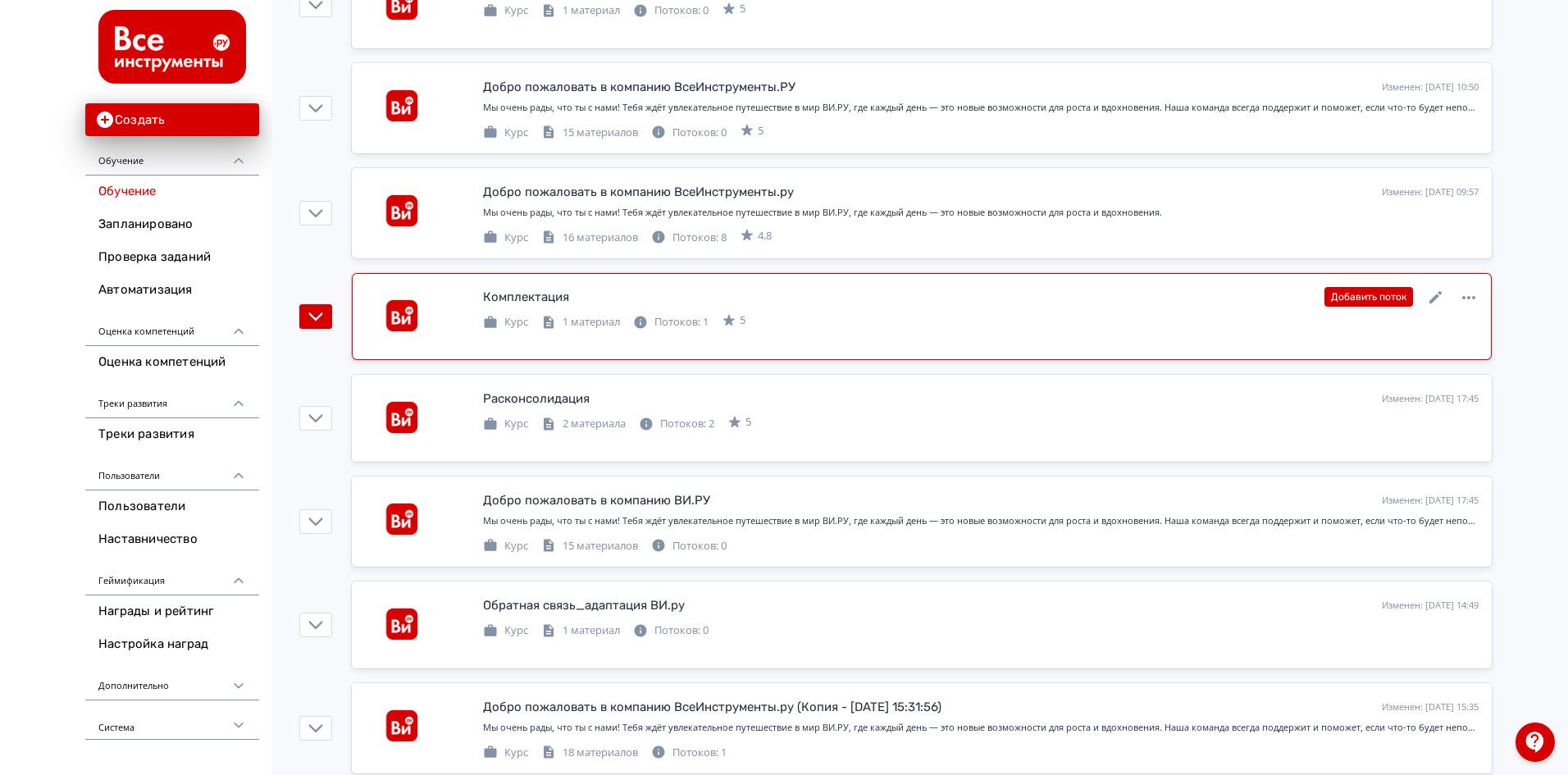
click at [576, 296] on div "Комплектация Изменен: [DATE] 09:13 Добавить поток" at bounding box center [980, 296] width 996 height 21
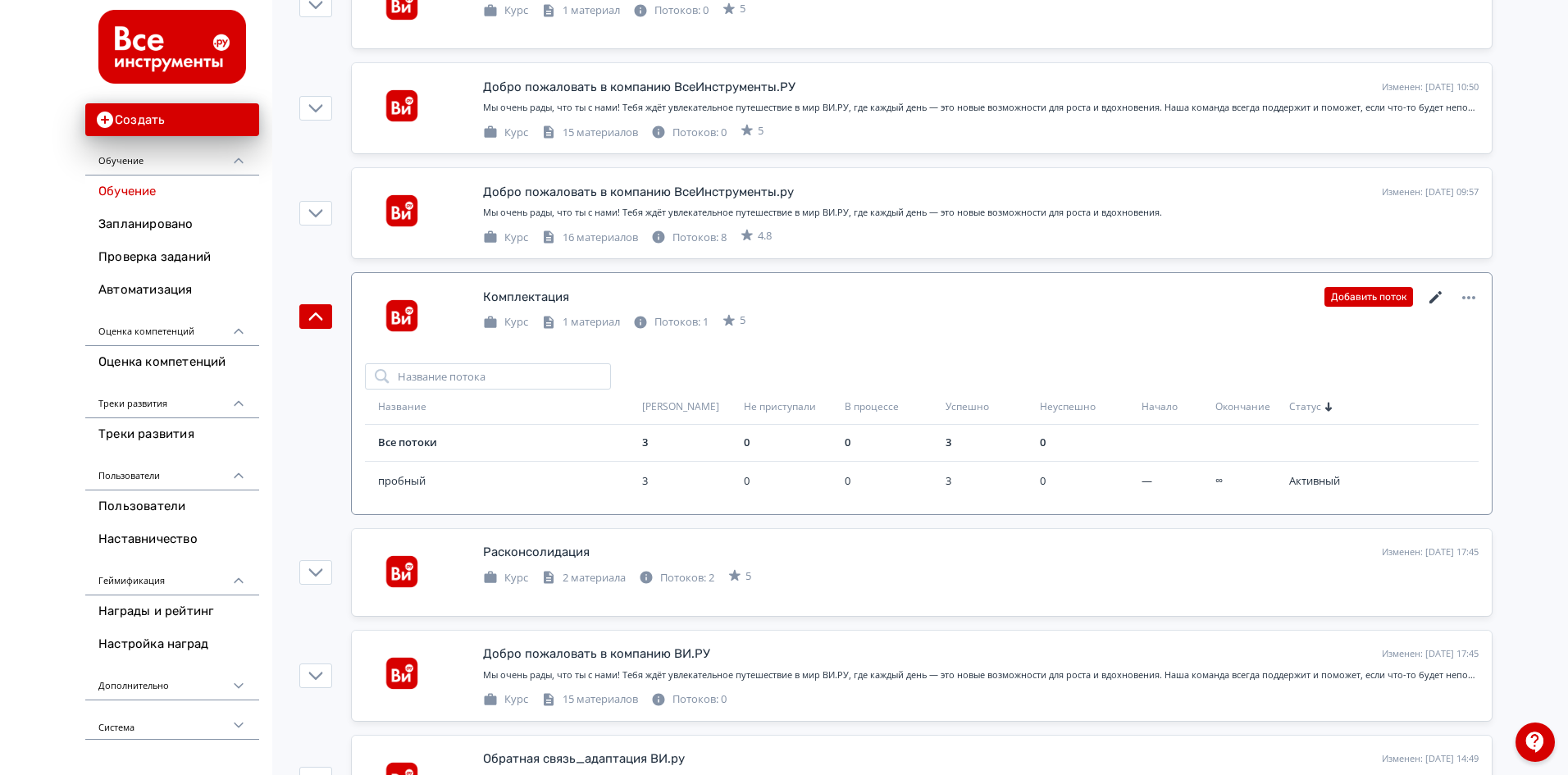
click at [1433, 295] on icon at bounding box center [1436, 297] width 20 height 20
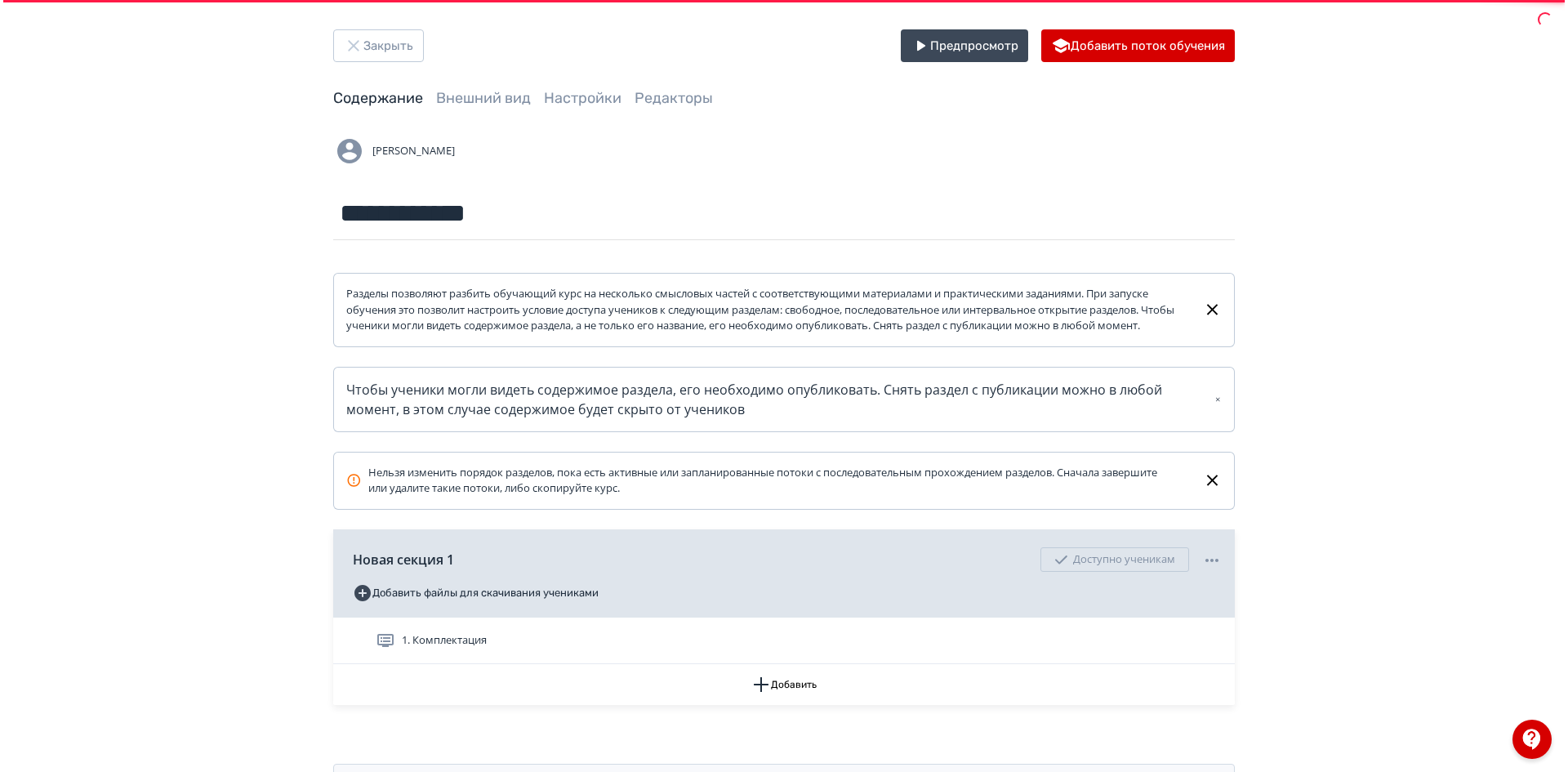
scroll to position [0, 0]
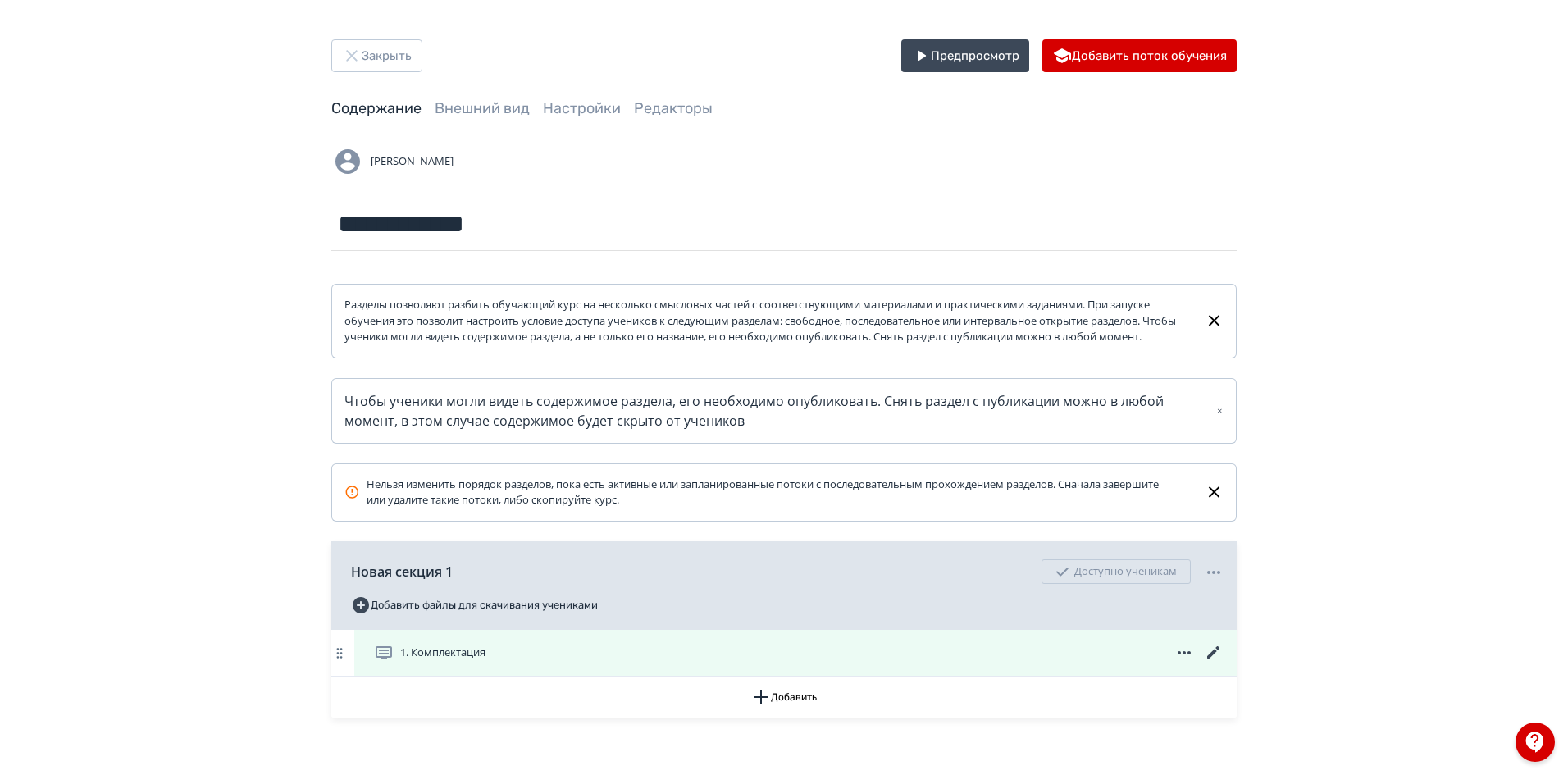
click at [437, 661] on span "1. Комплектация" at bounding box center [442, 652] width 85 height 16
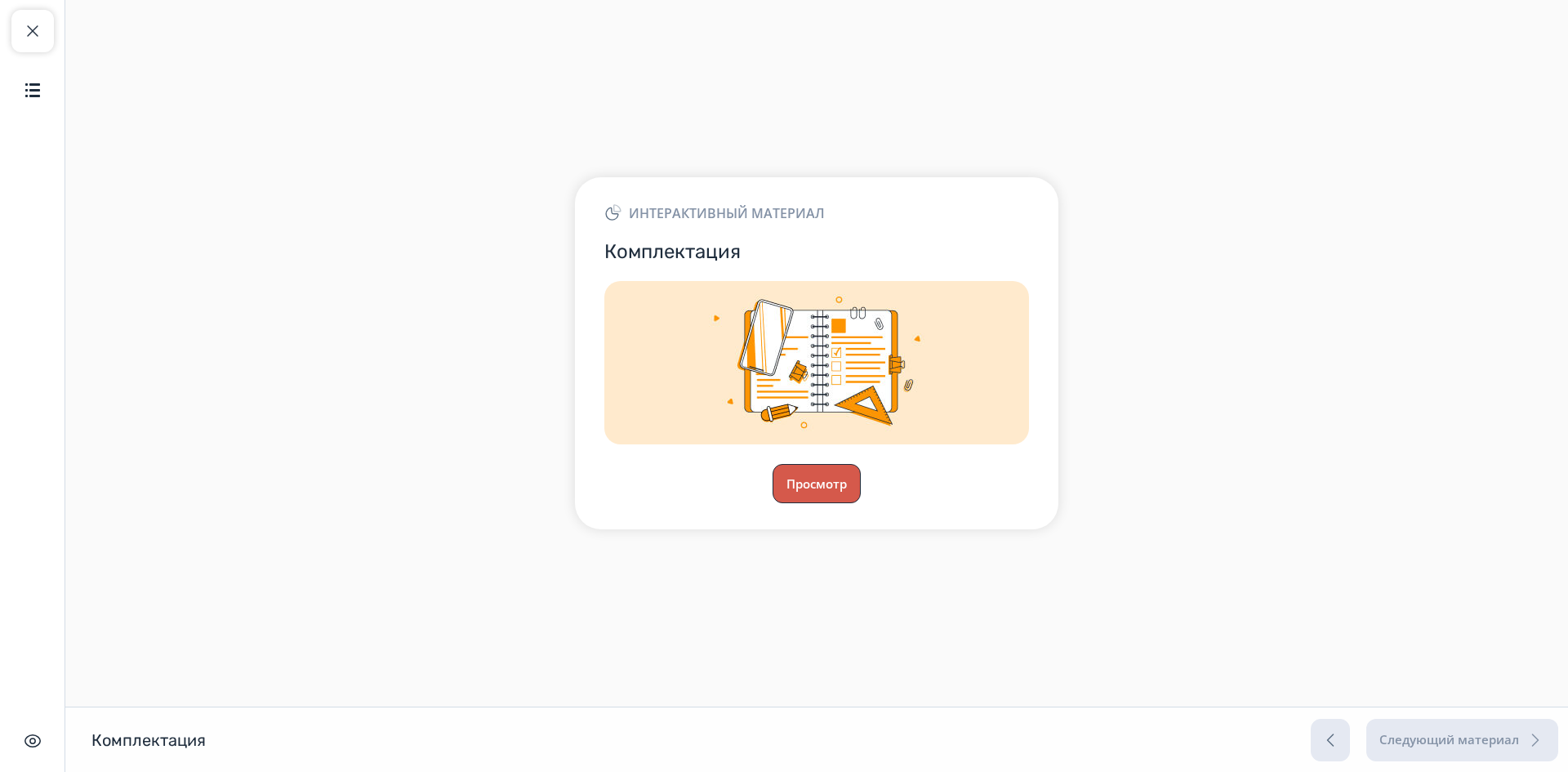
click at [829, 488] on button "Просмотр" at bounding box center [817, 484] width 88 height 39
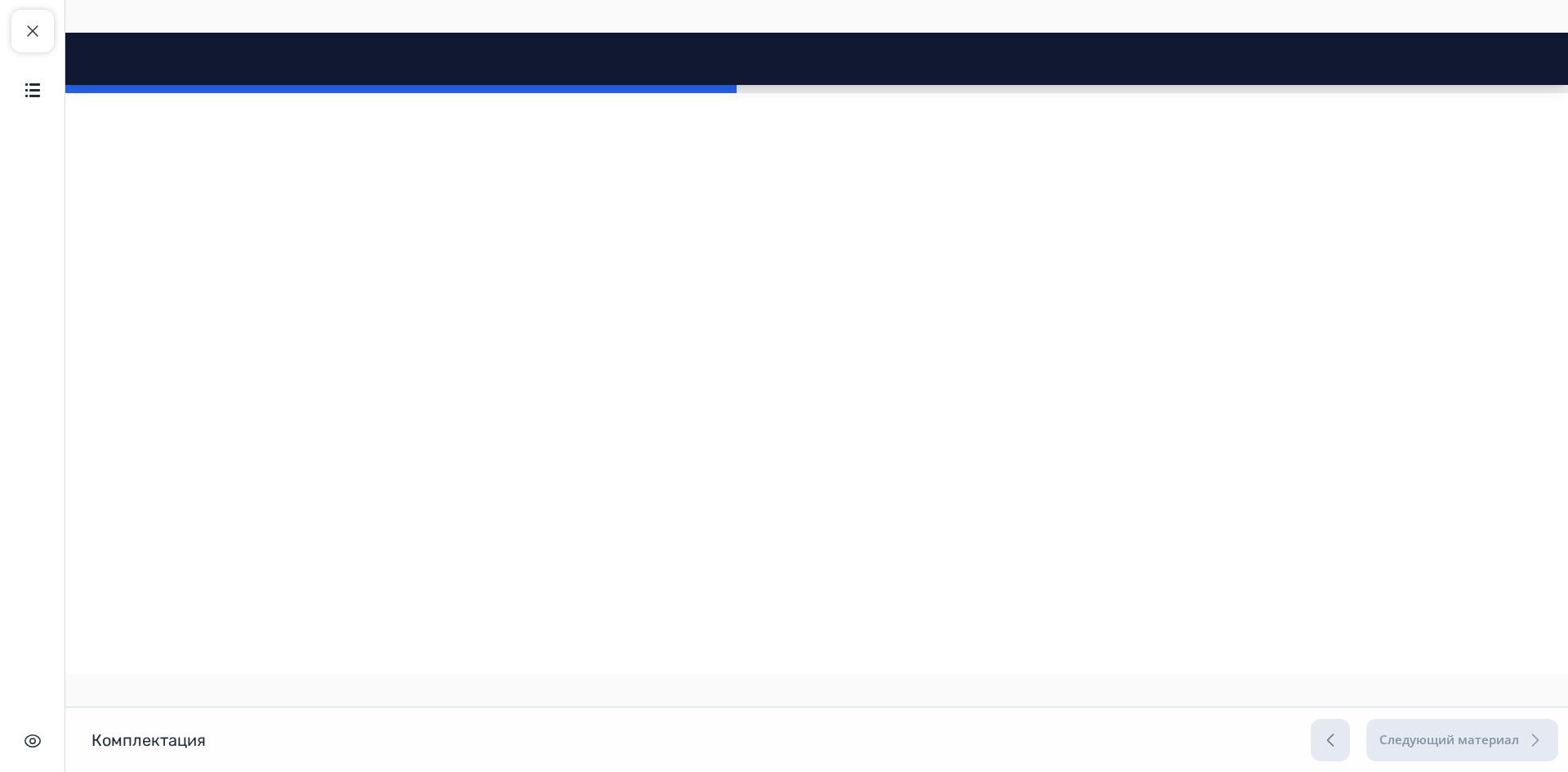
scroll to position [5146, 0]
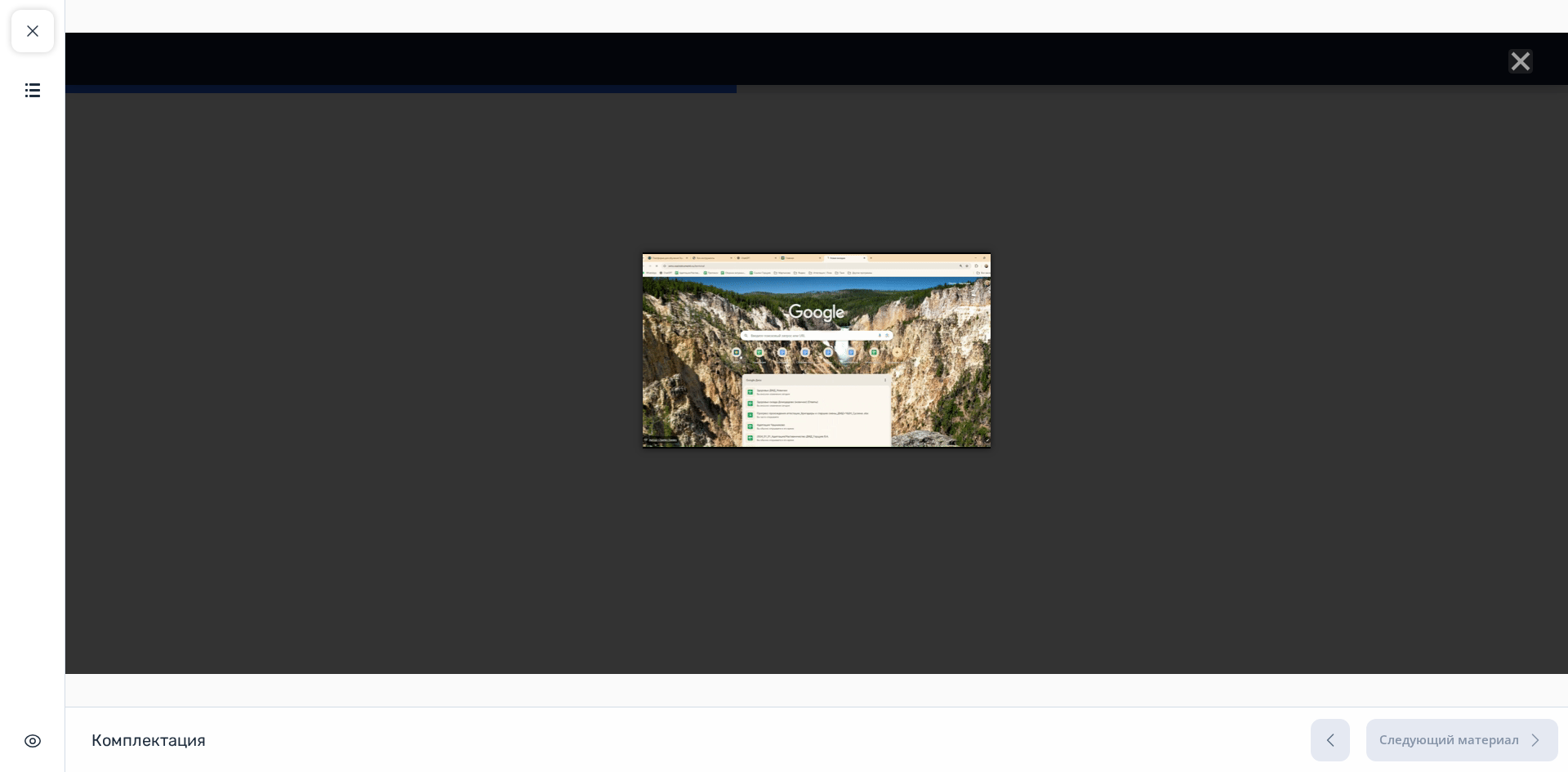
click at [1199, 346] on div at bounding box center [817, 353] width 1503 height 641
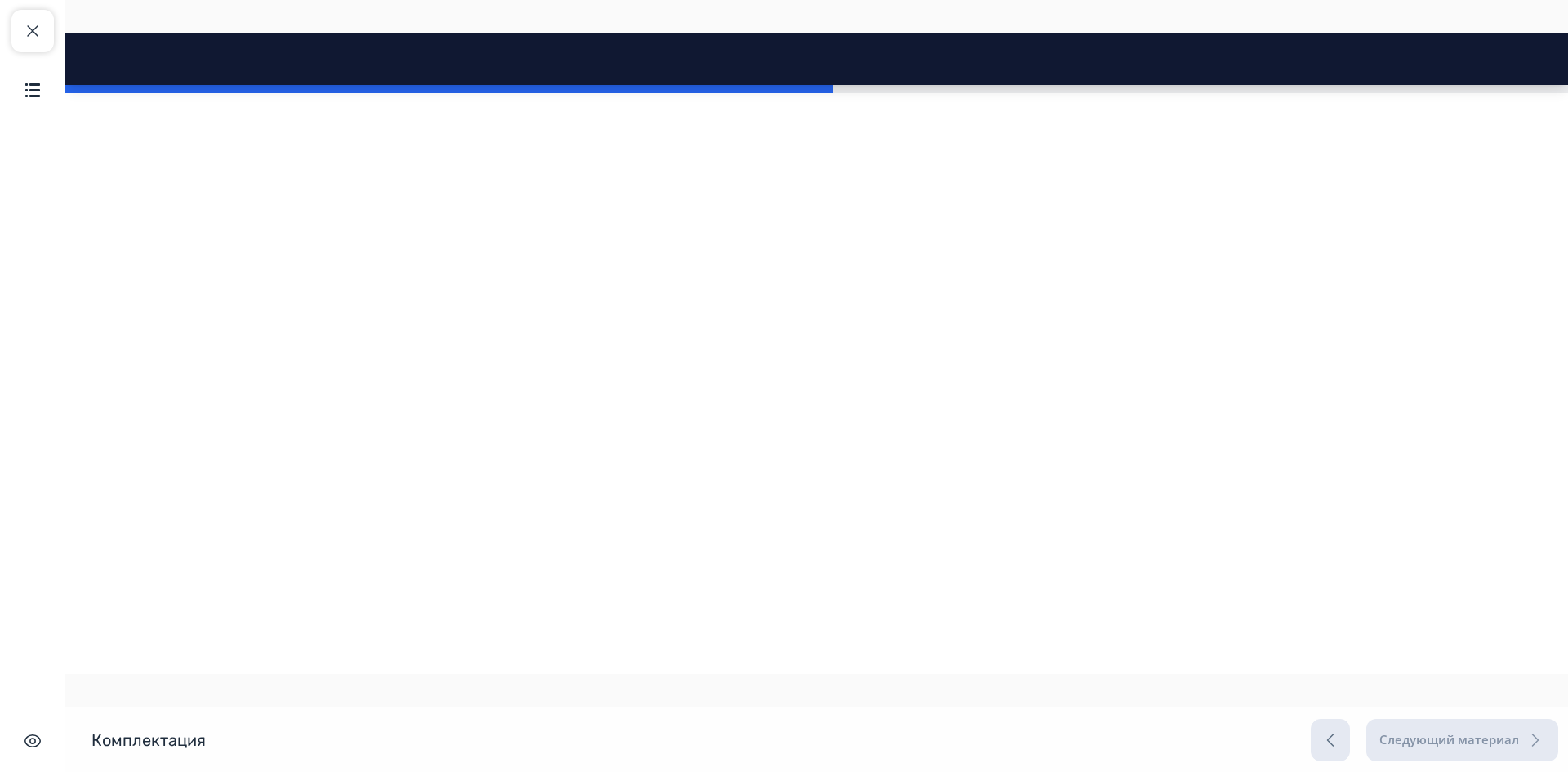
scroll to position [5883, 0]
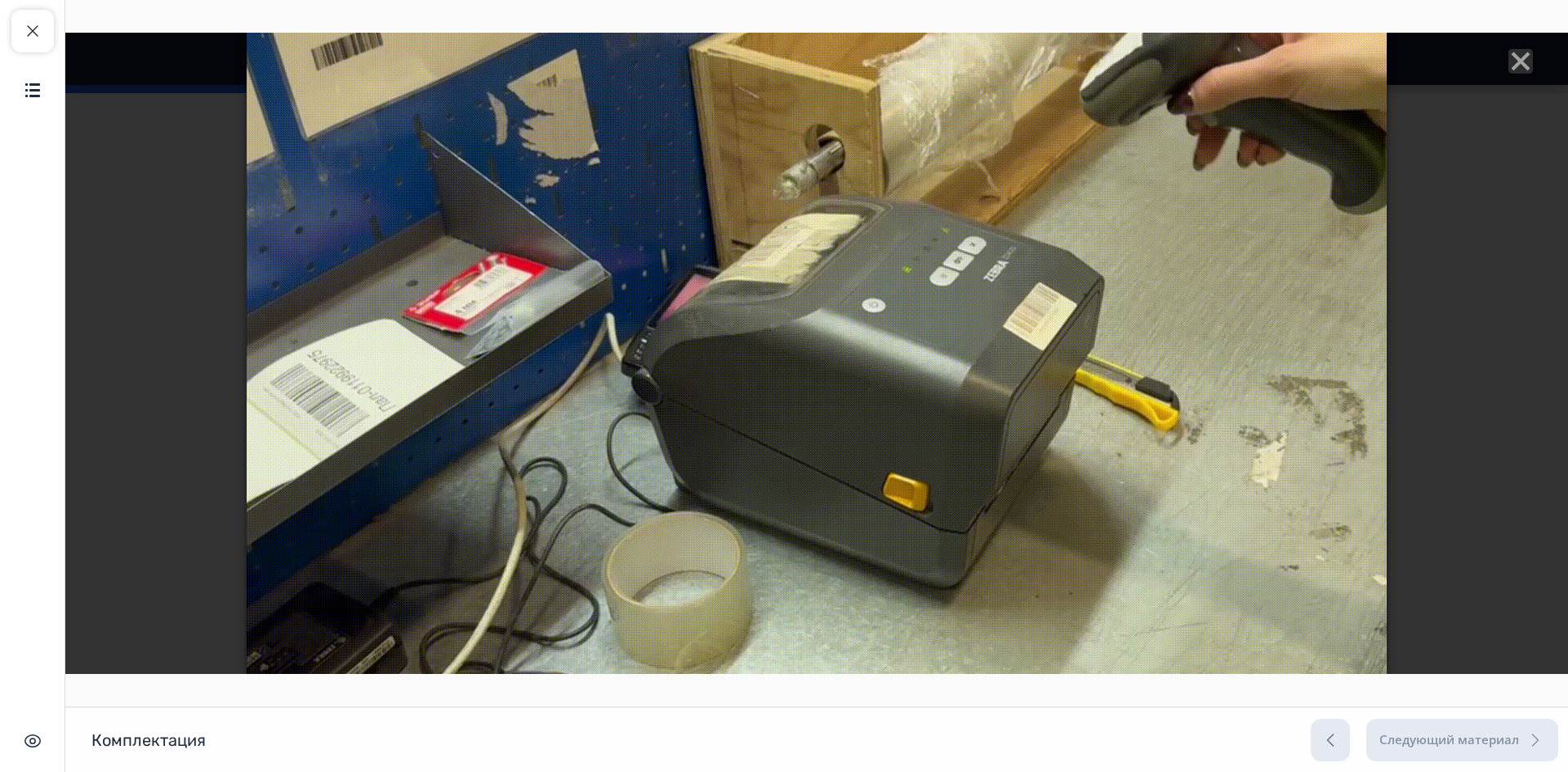
click at [1516, 66] on line "Close" at bounding box center [1520, 61] width 16 height 16
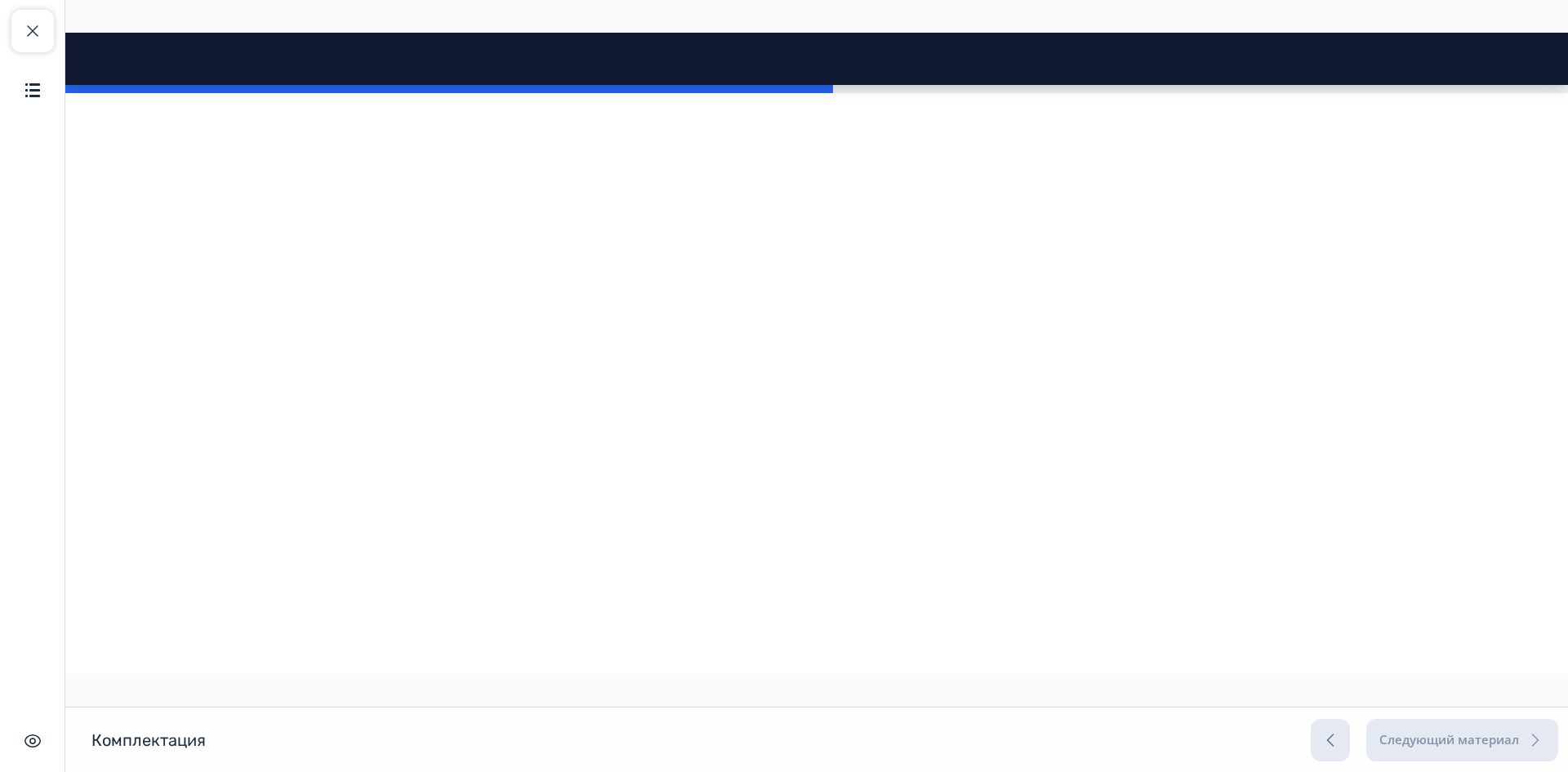
scroll to position [6128, 0]
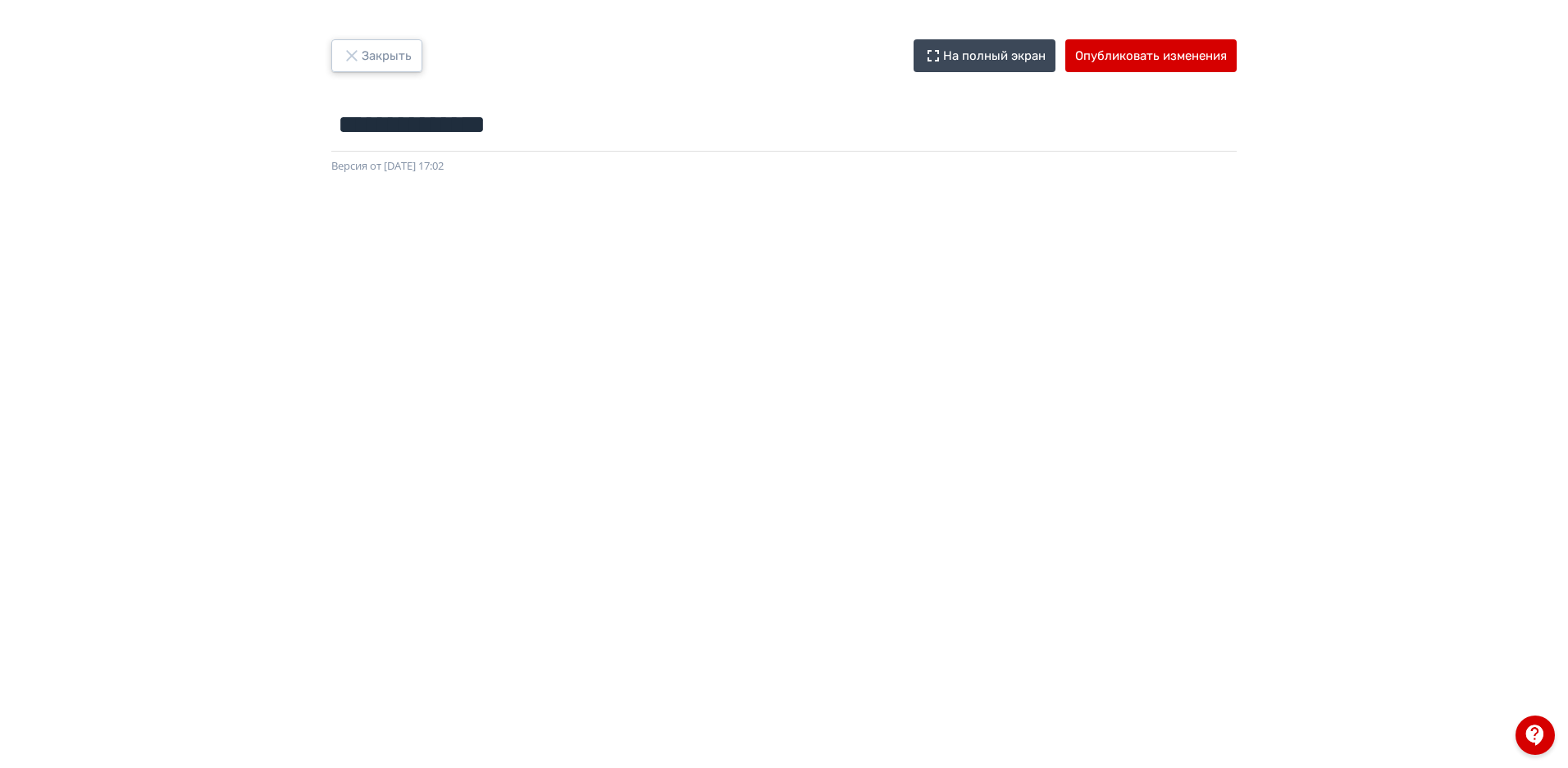
click at [373, 51] on button "Закрыть" at bounding box center [377, 56] width 91 height 33
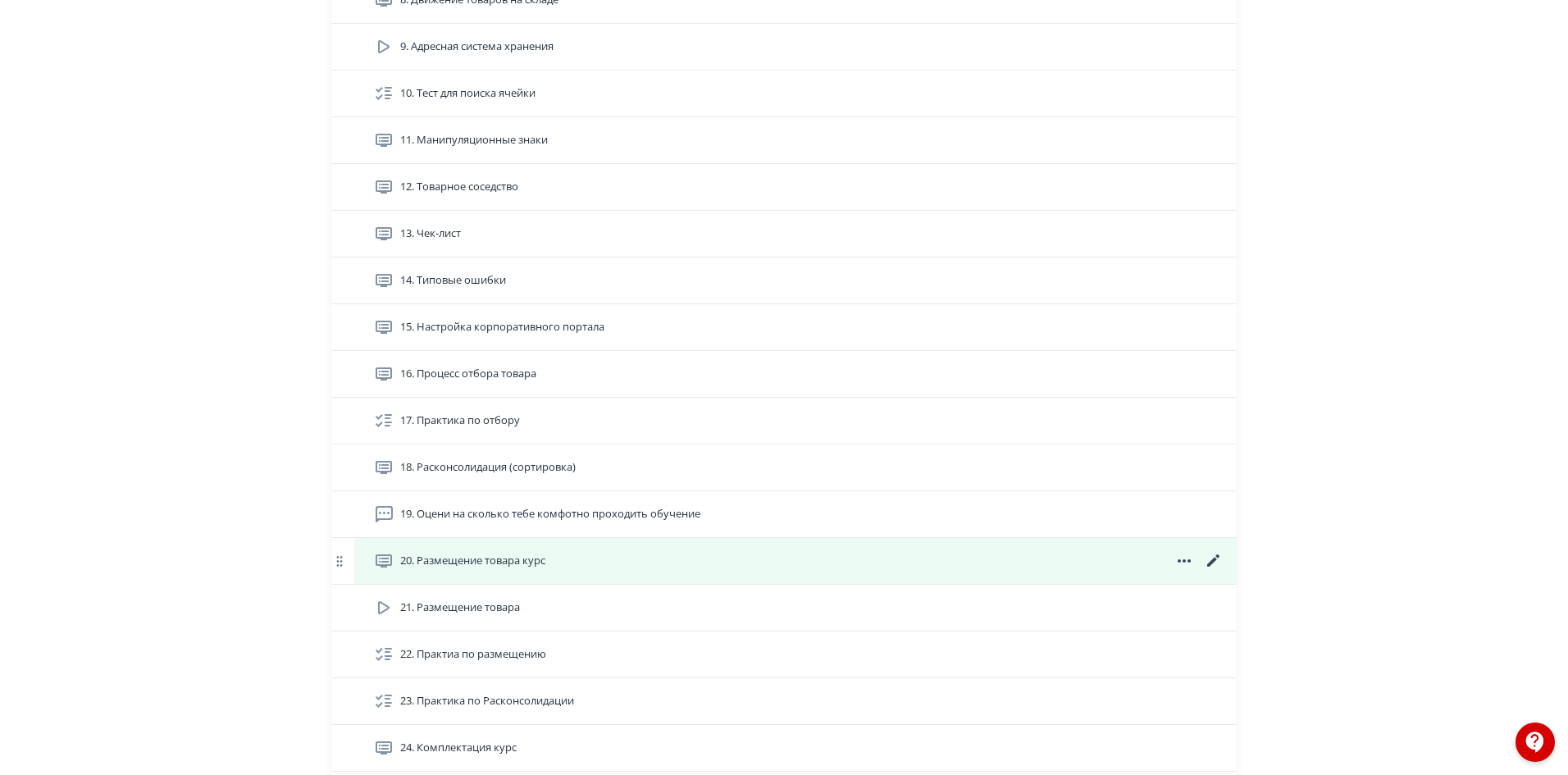
scroll to position [1066, 0]
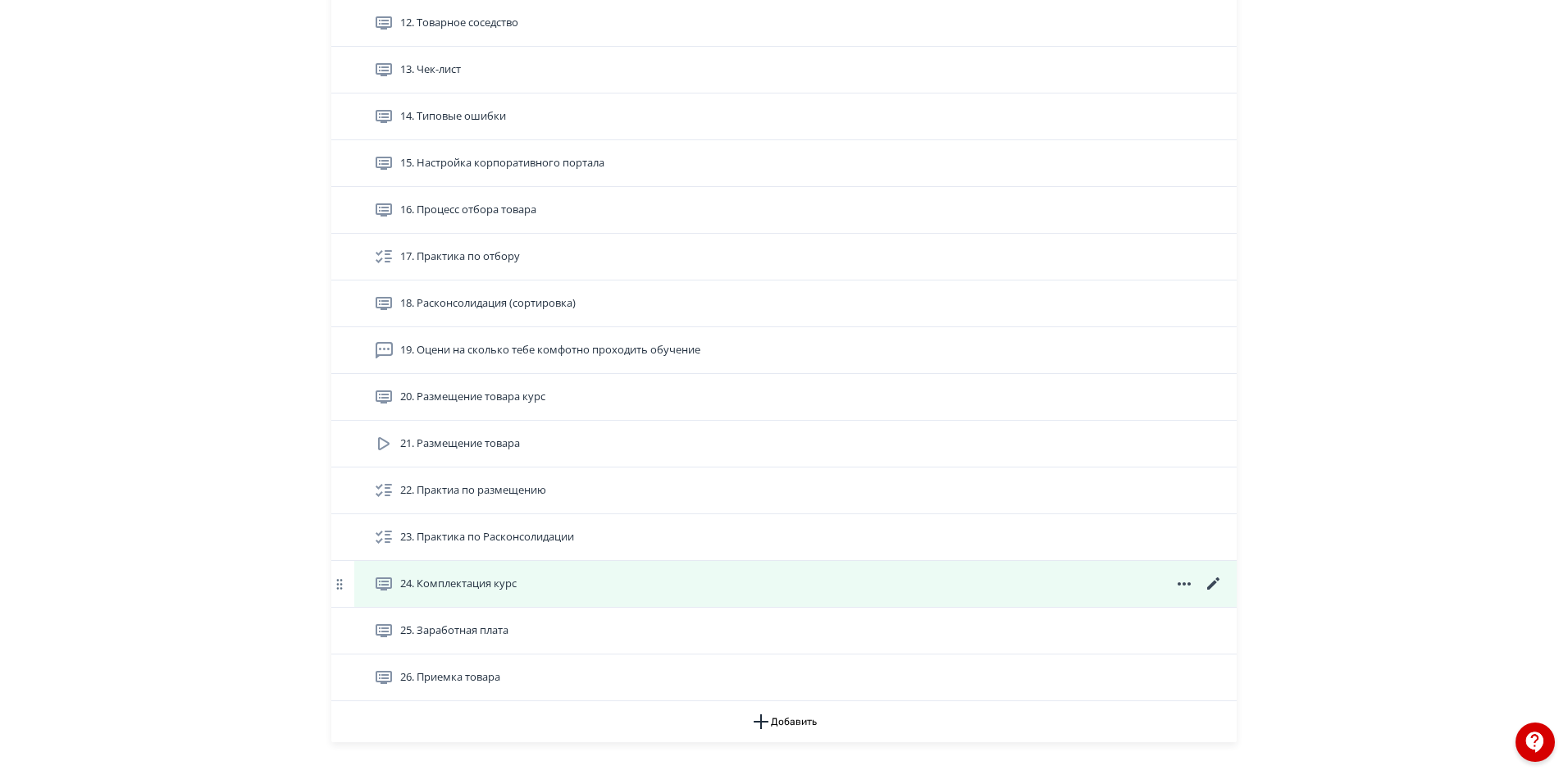
click at [493, 592] on span "24. Комплектация курс" at bounding box center [459, 583] width 117 height 16
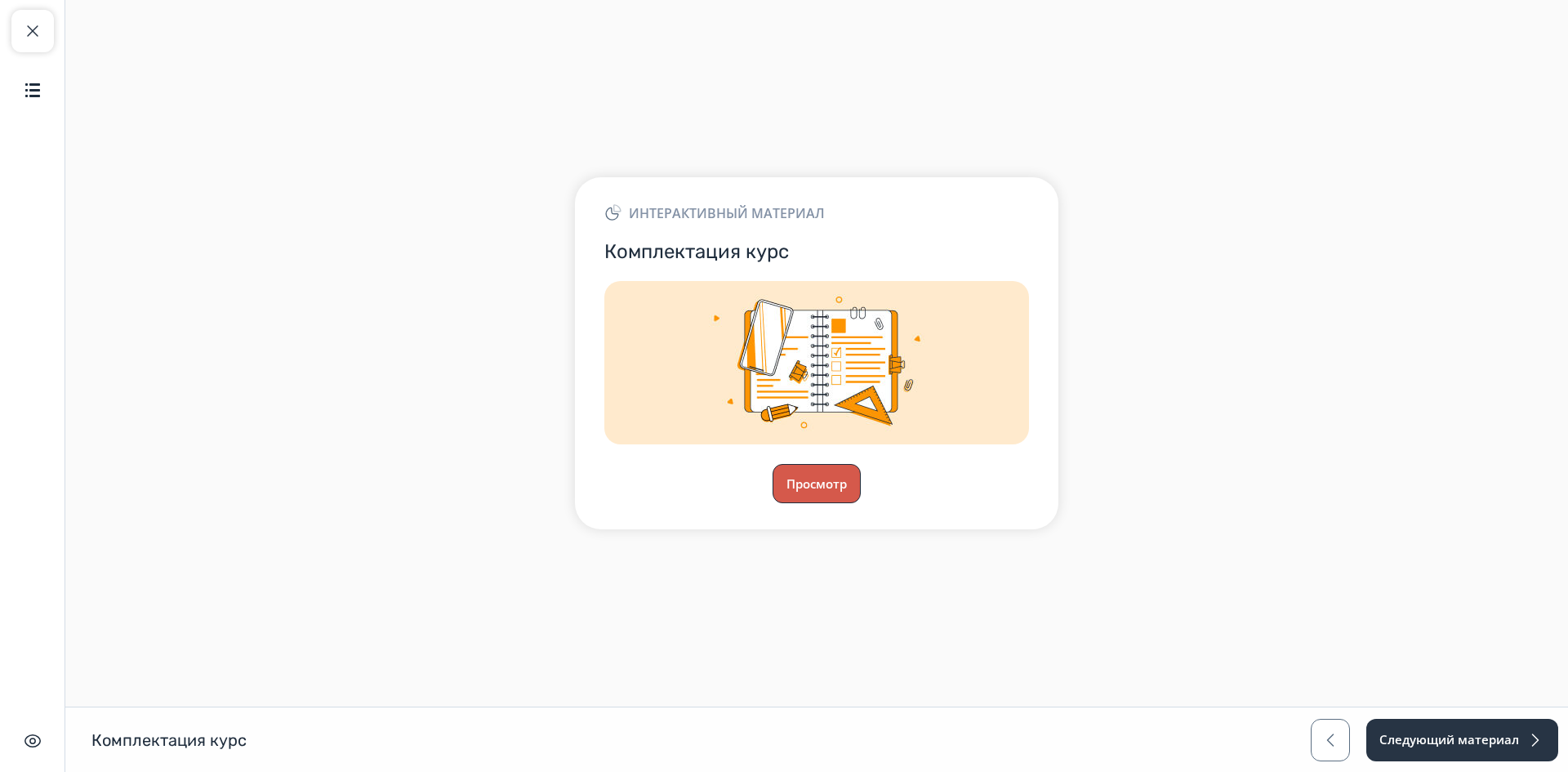
click at [823, 493] on button "Просмотр" at bounding box center [817, 484] width 88 height 39
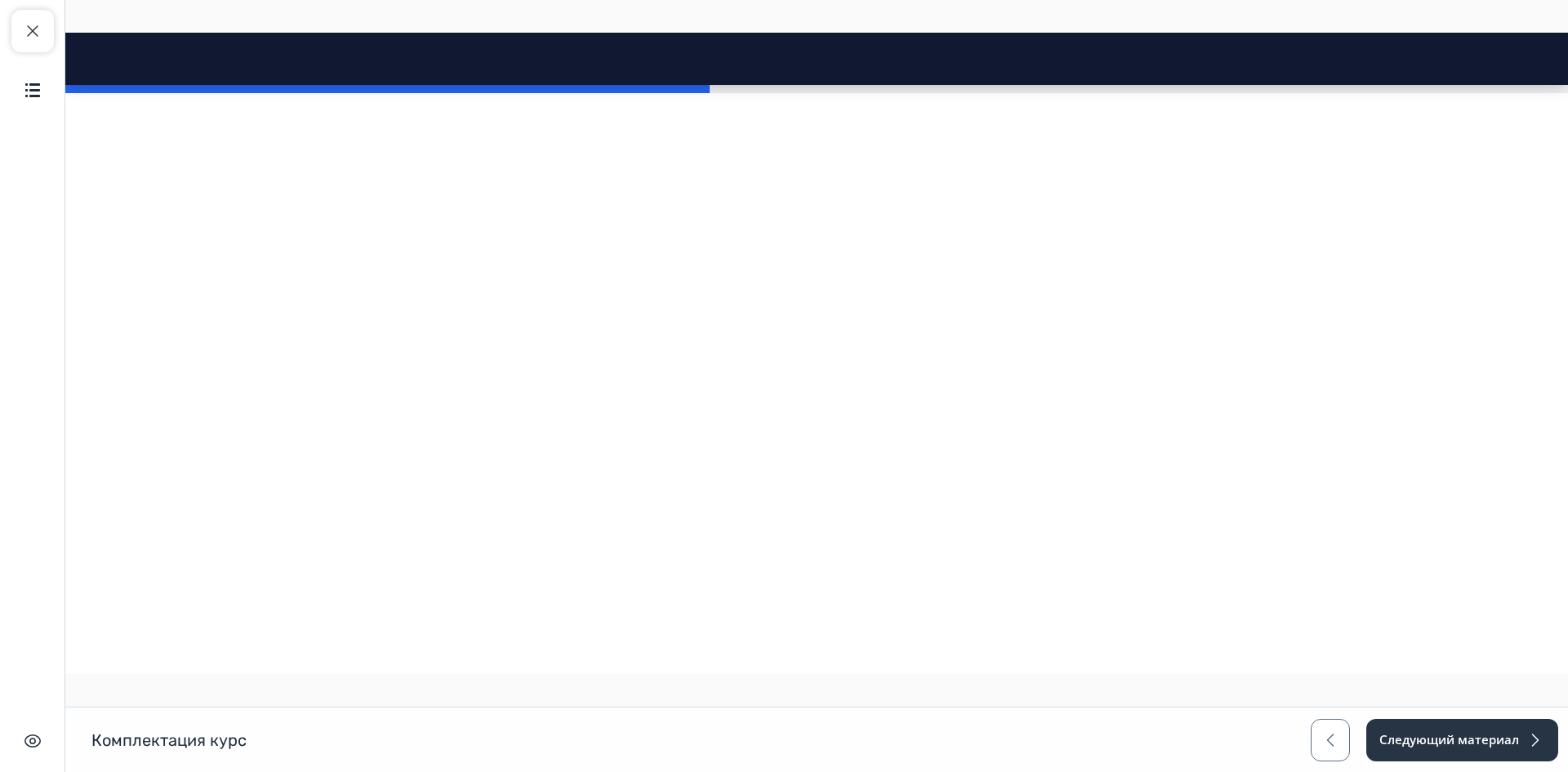
scroll to position [1470, 0]
